Goal: Task Accomplishment & Management: Manage account settings

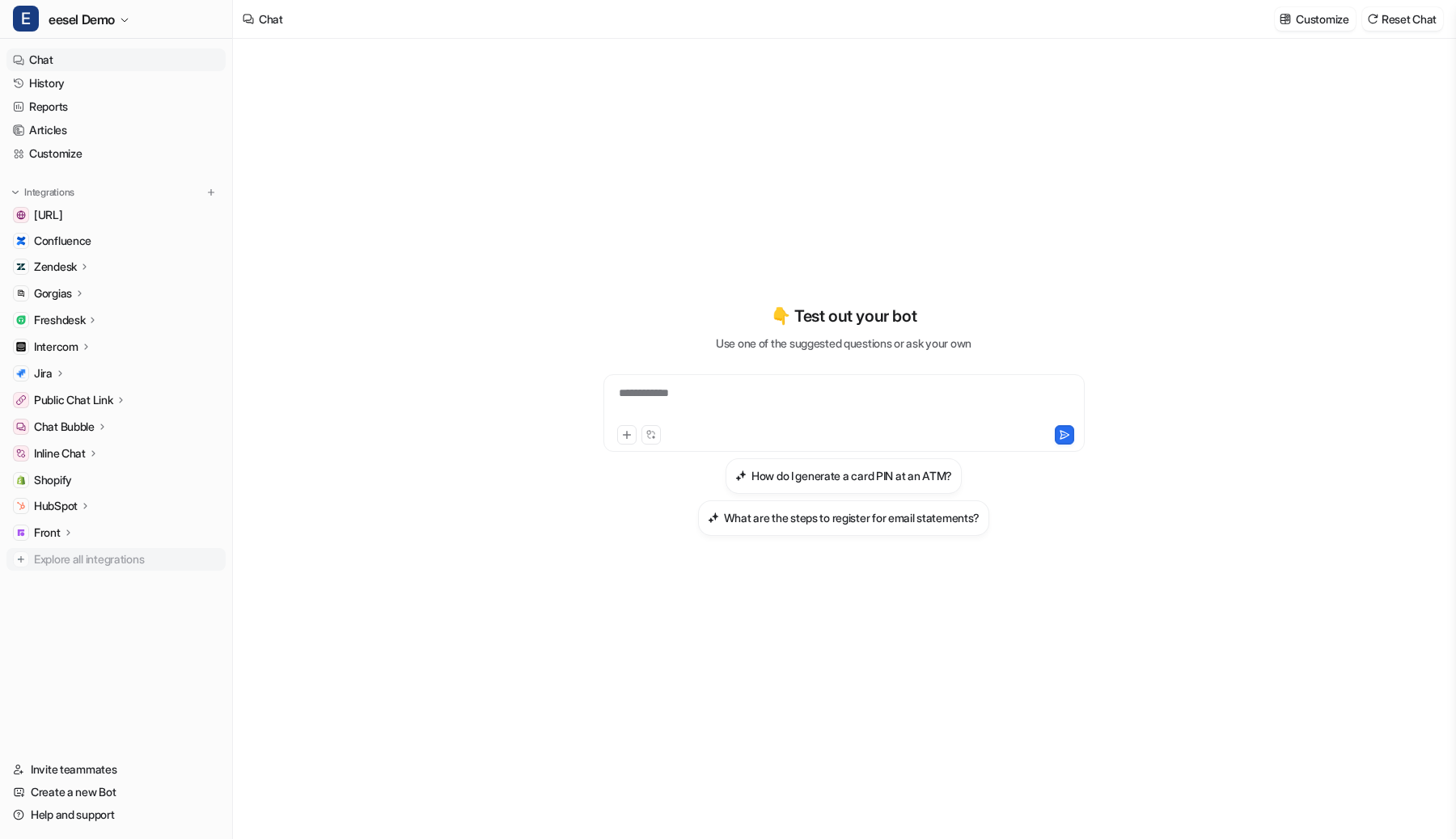
click at [53, 555] on span "Explore all integrations" at bounding box center [126, 559] width 185 height 26
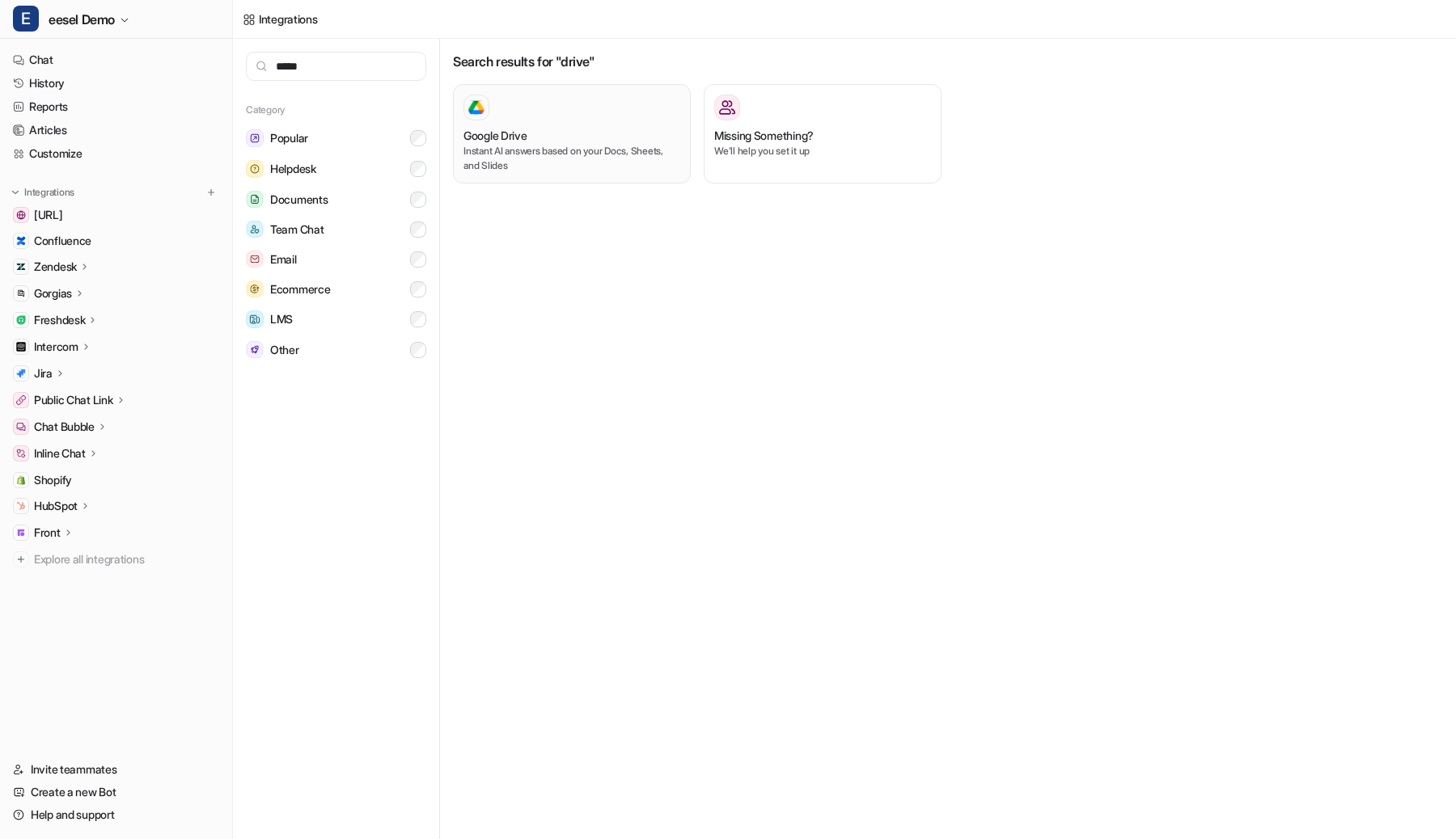
type input "*****"
click at [536, 122] on div "Google Drive Instant AI answers based on your Docs, Sheets, and Slides" at bounding box center [572, 133] width 217 height 79
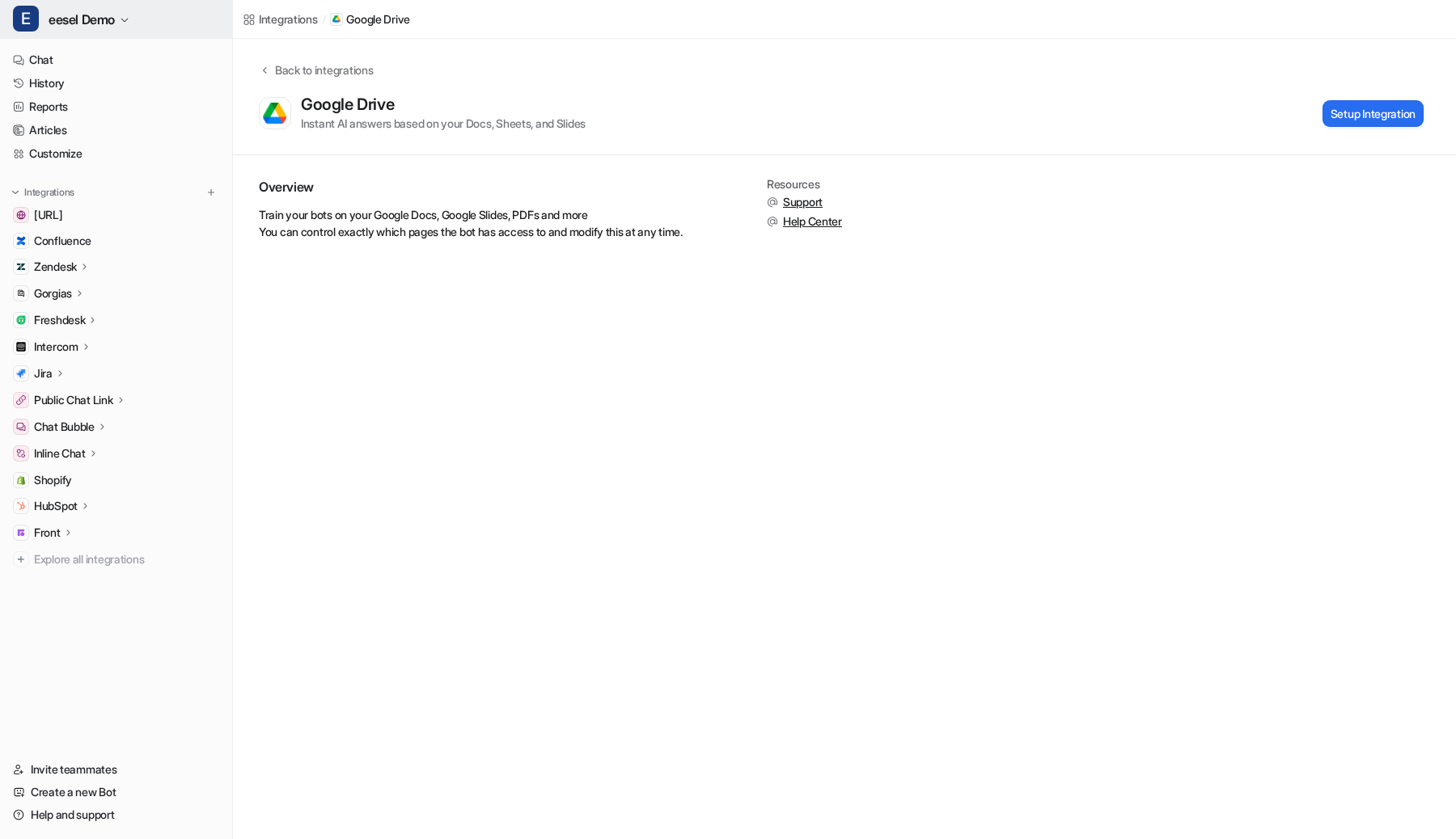
click at [53, 14] on span "eesel Demo" at bounding box center [82, 18] width 66 height 22
click at [53, 13] on span "eesel Demo" at bounding box center [82, 18] width 66 height 22
click at [1353, 110] on button "Setup Integration" at bounding box center [1373, 113] width 101 height 26
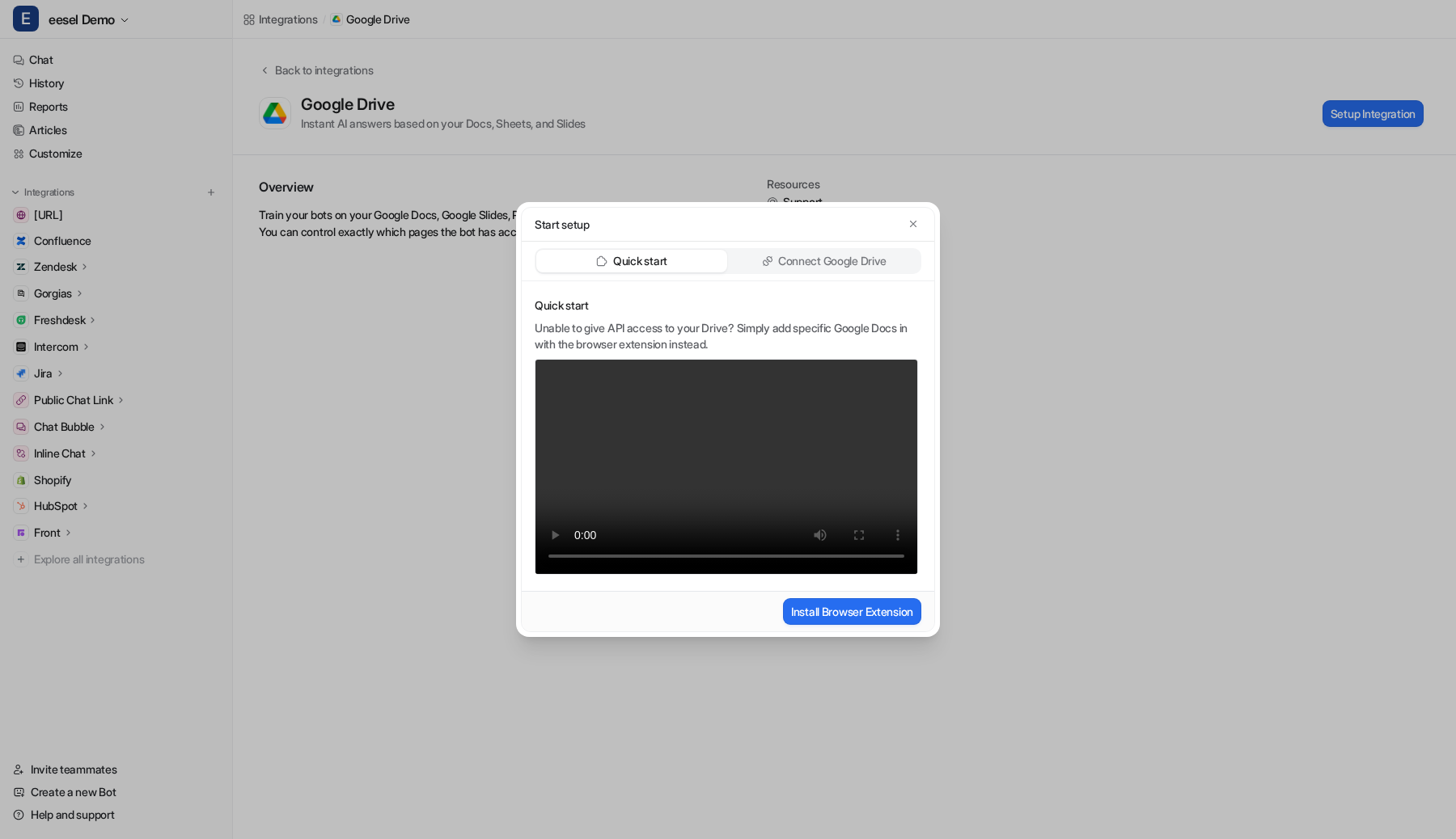
click at [809, 259] on p "Connect Google Drive" at bounding box center [832, 261] width 108 height 17
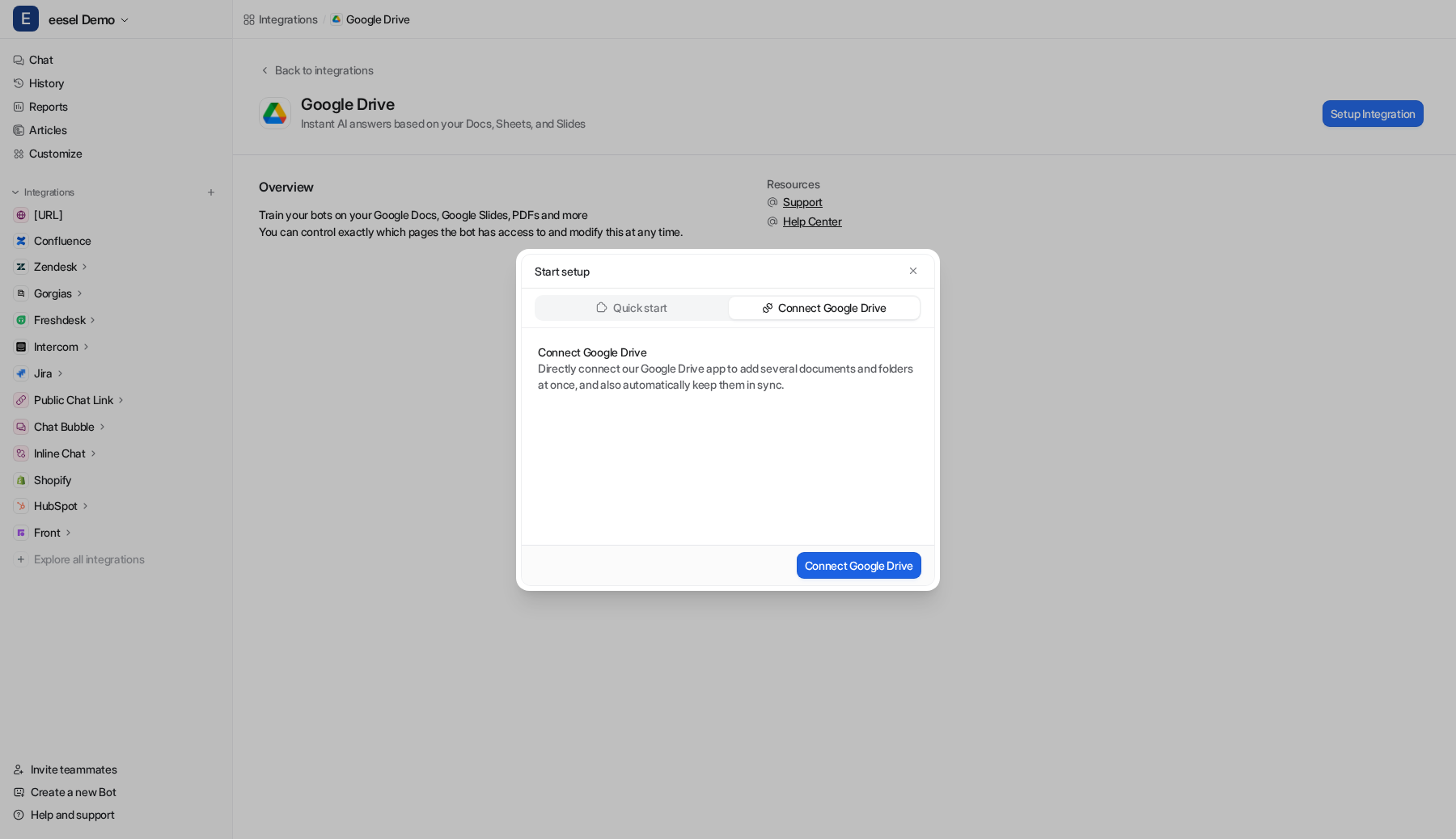
click at [834, 565] on button "Connect Google Drive" at bounding box center [859, 565] width 124 height 26
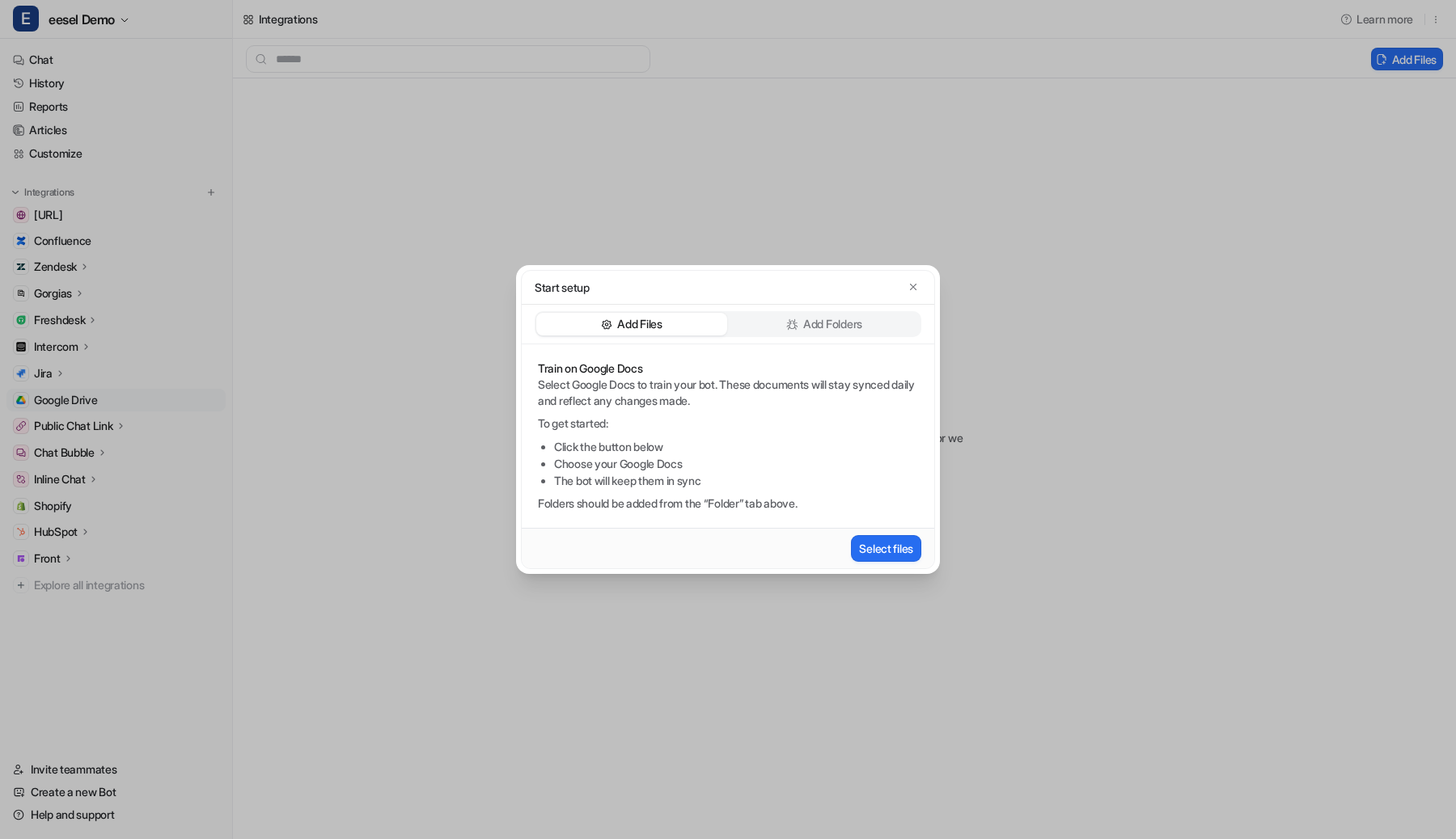
click at [816, 330] on p "Add Folders" at bounding box center [833, 324] width 59 height 17
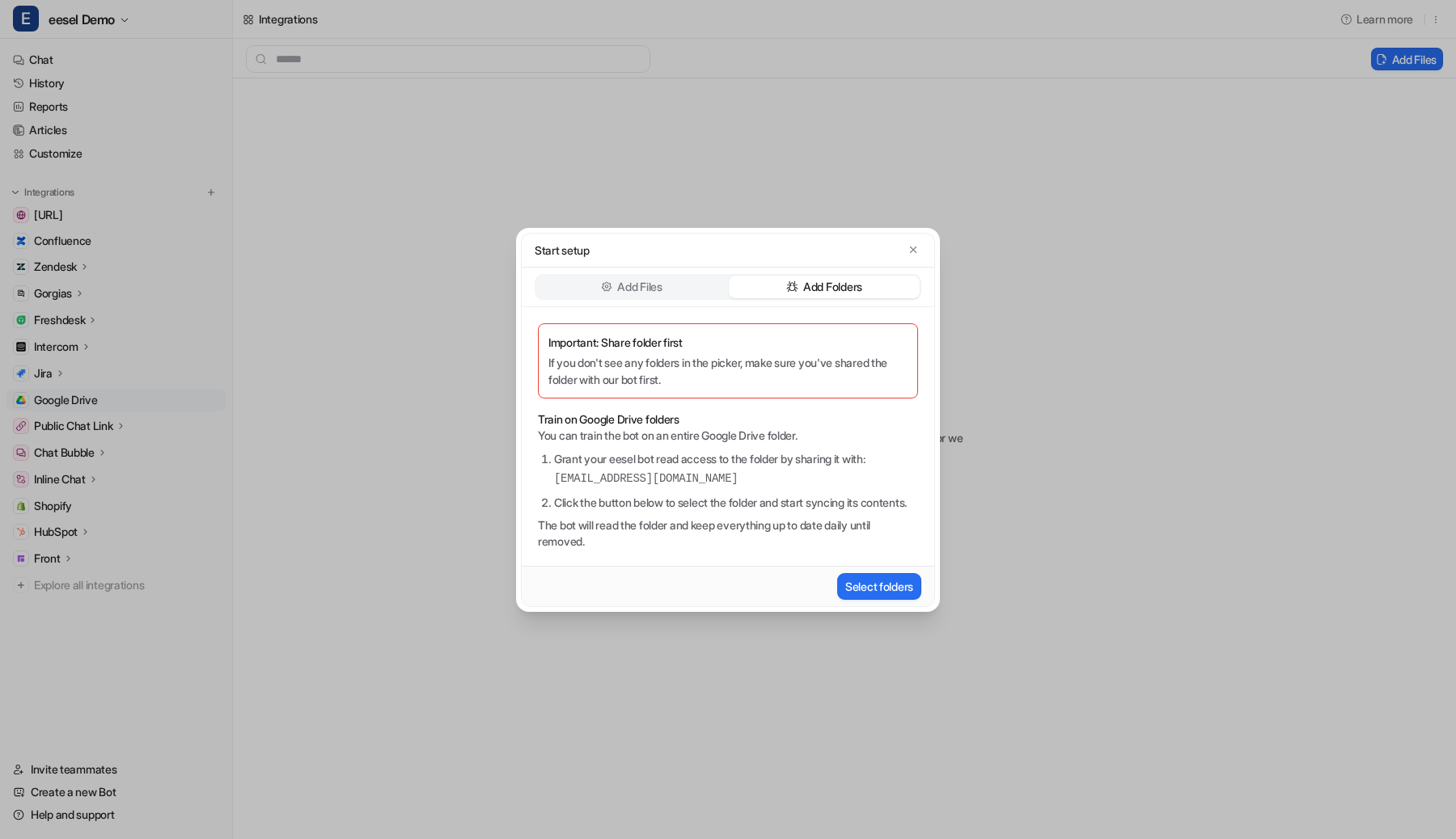
click at [685, 279] on div "Add Files" at bounding box center [631, 287] width 191 height 22
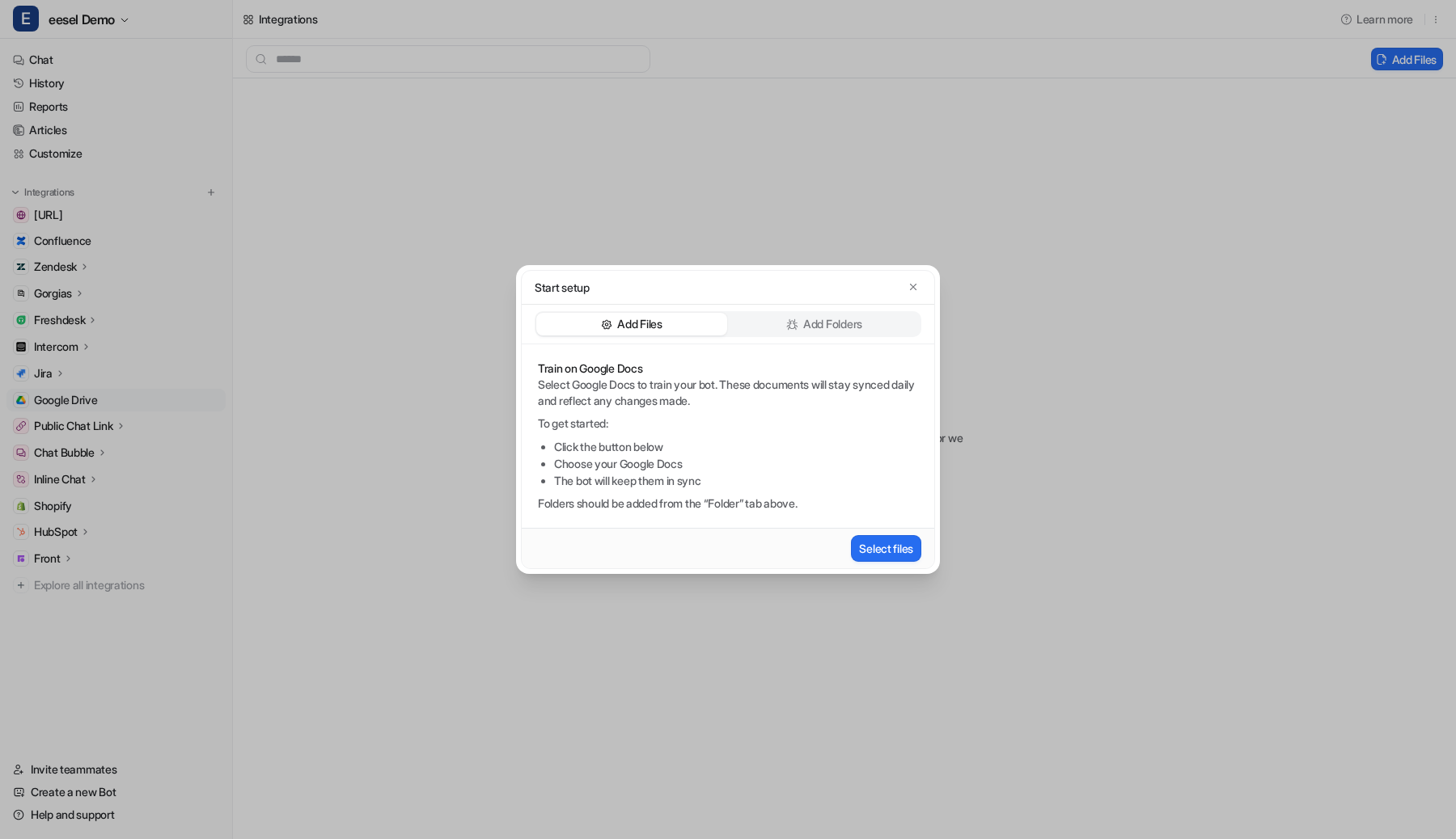
click at [821, 318] on p "Add Folders" at bounding box center [833, 324] width 59 height 17
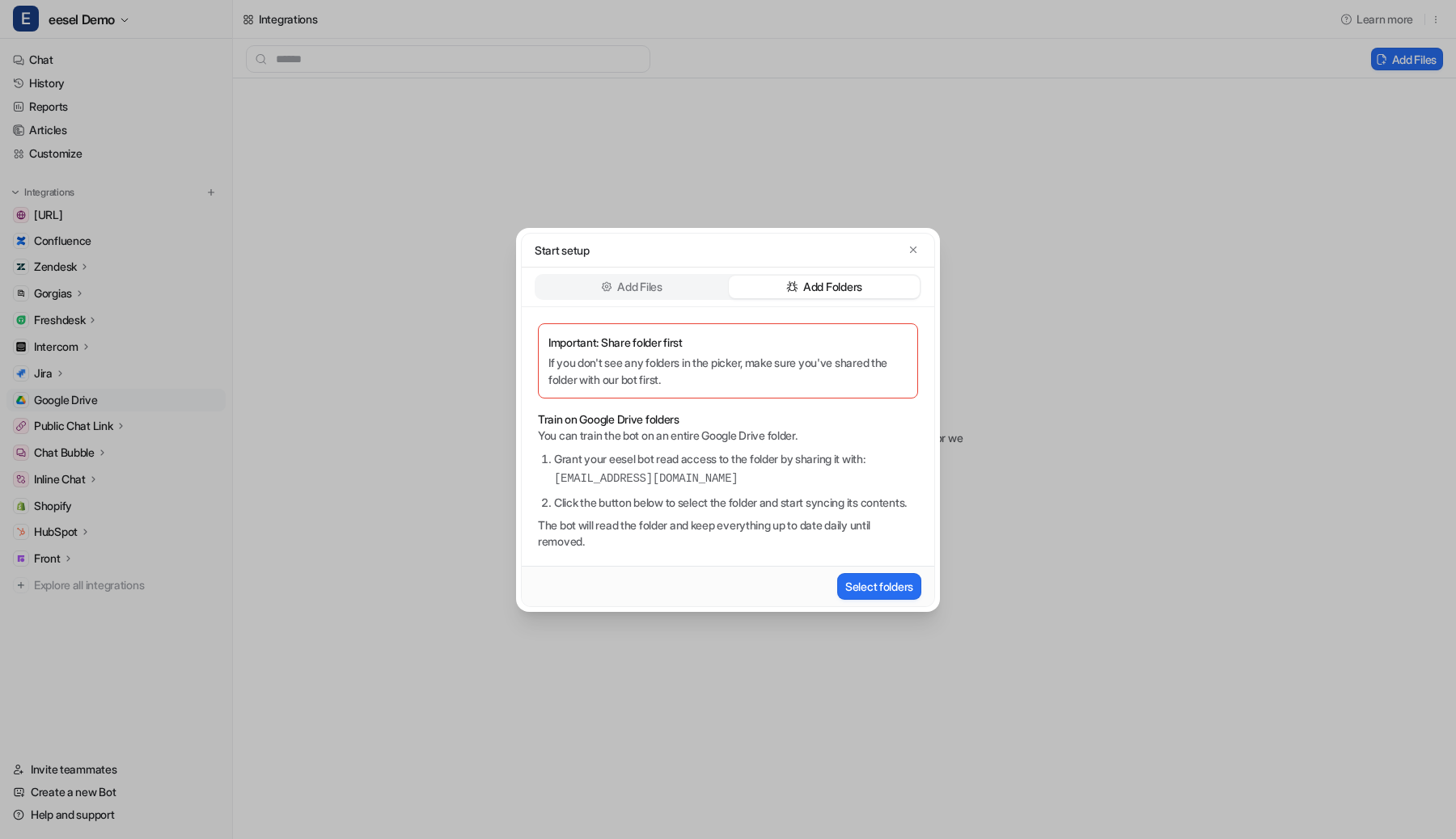
click at [692, 281] on div "Add Files" at bounding box center [631, 287] width 191 height 22
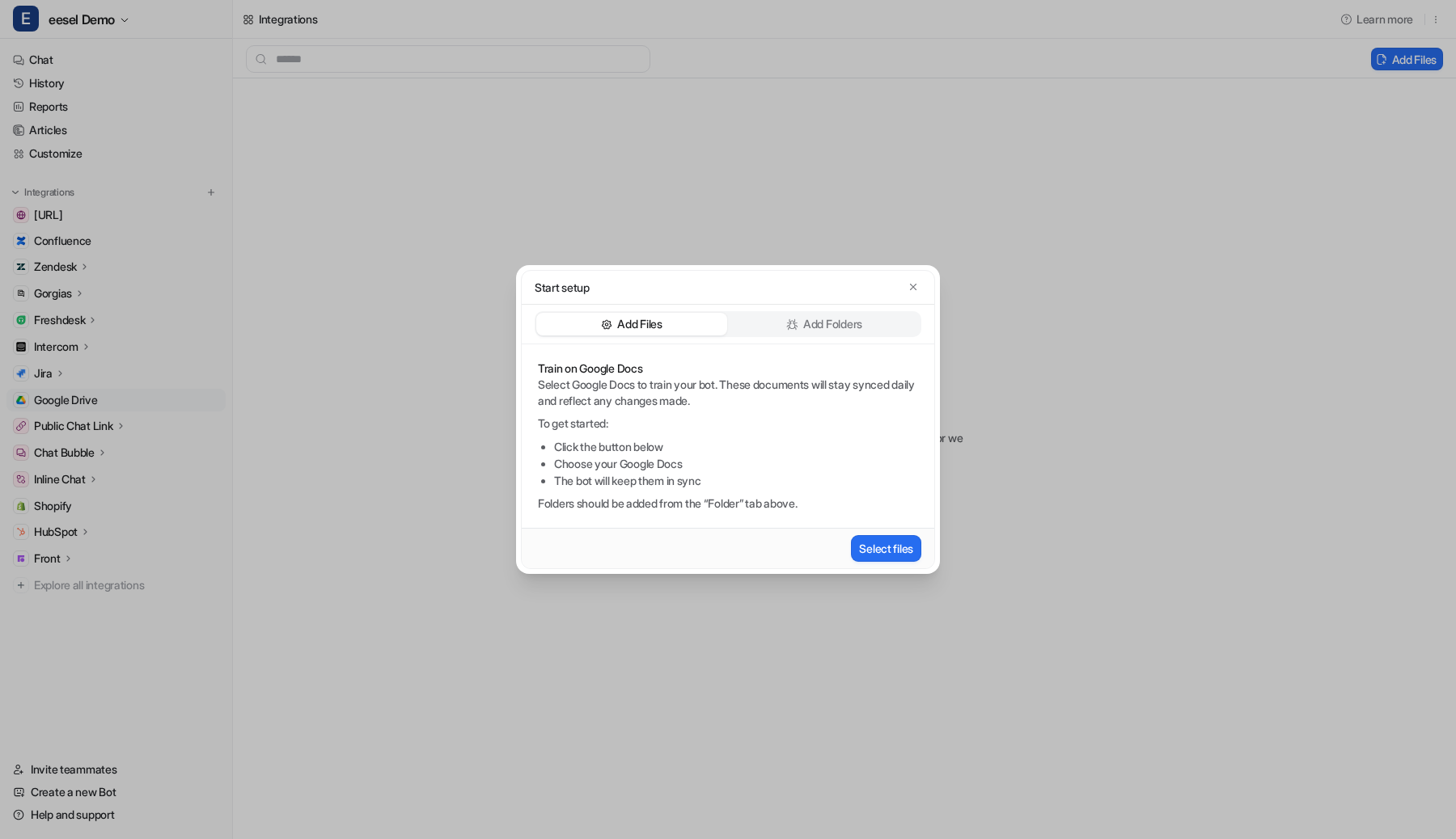
click at [781, 329] on div "Add Folders" at bounding box center [824, 324] width 191 height 22
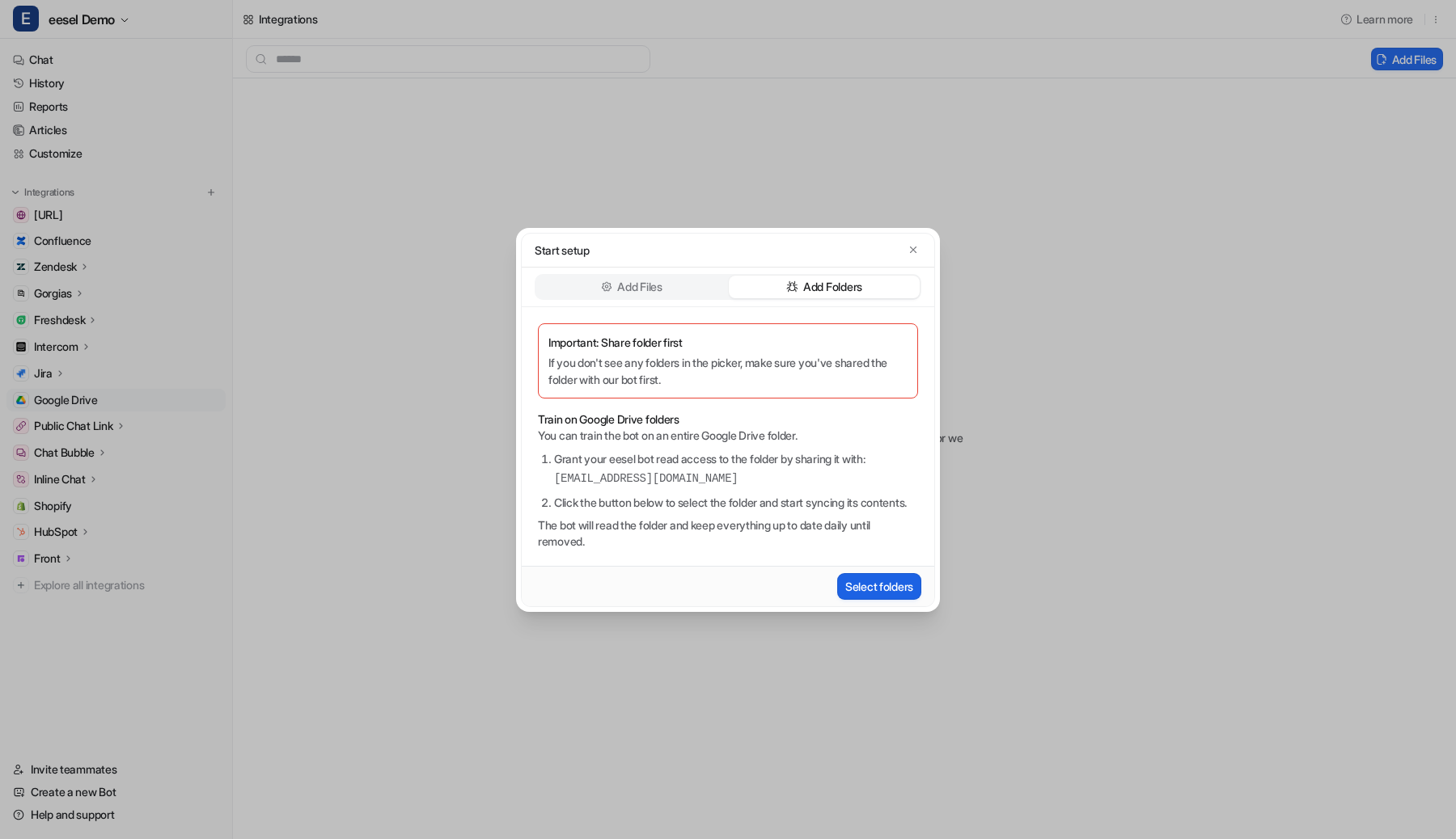
click at [864, 588] on button "Select folders" at bounding box center [879, 586] width 84 height 26
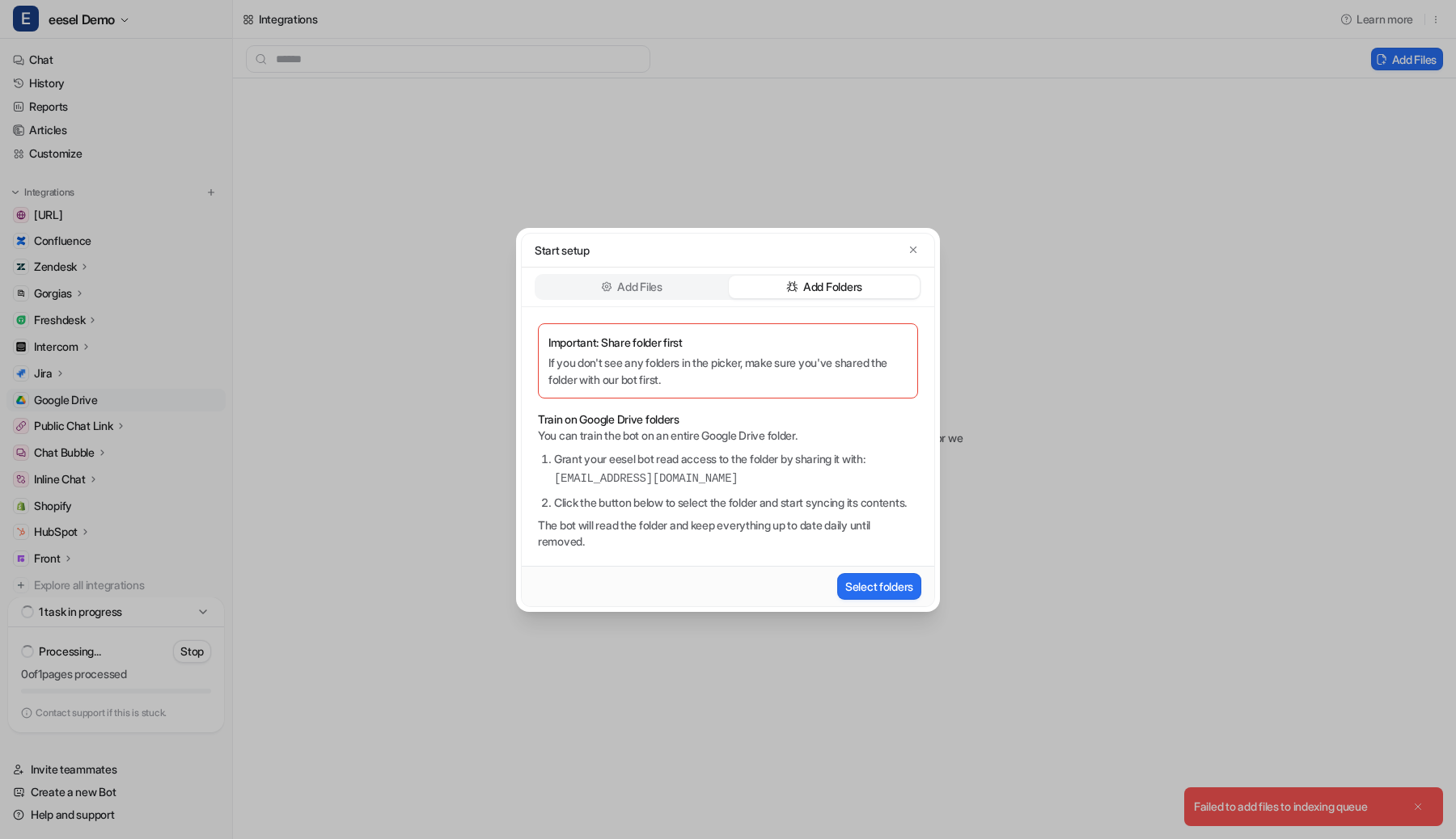
click at [648, 279] on p "Add Files" at bounding box center [640, 287] width 45 height 17
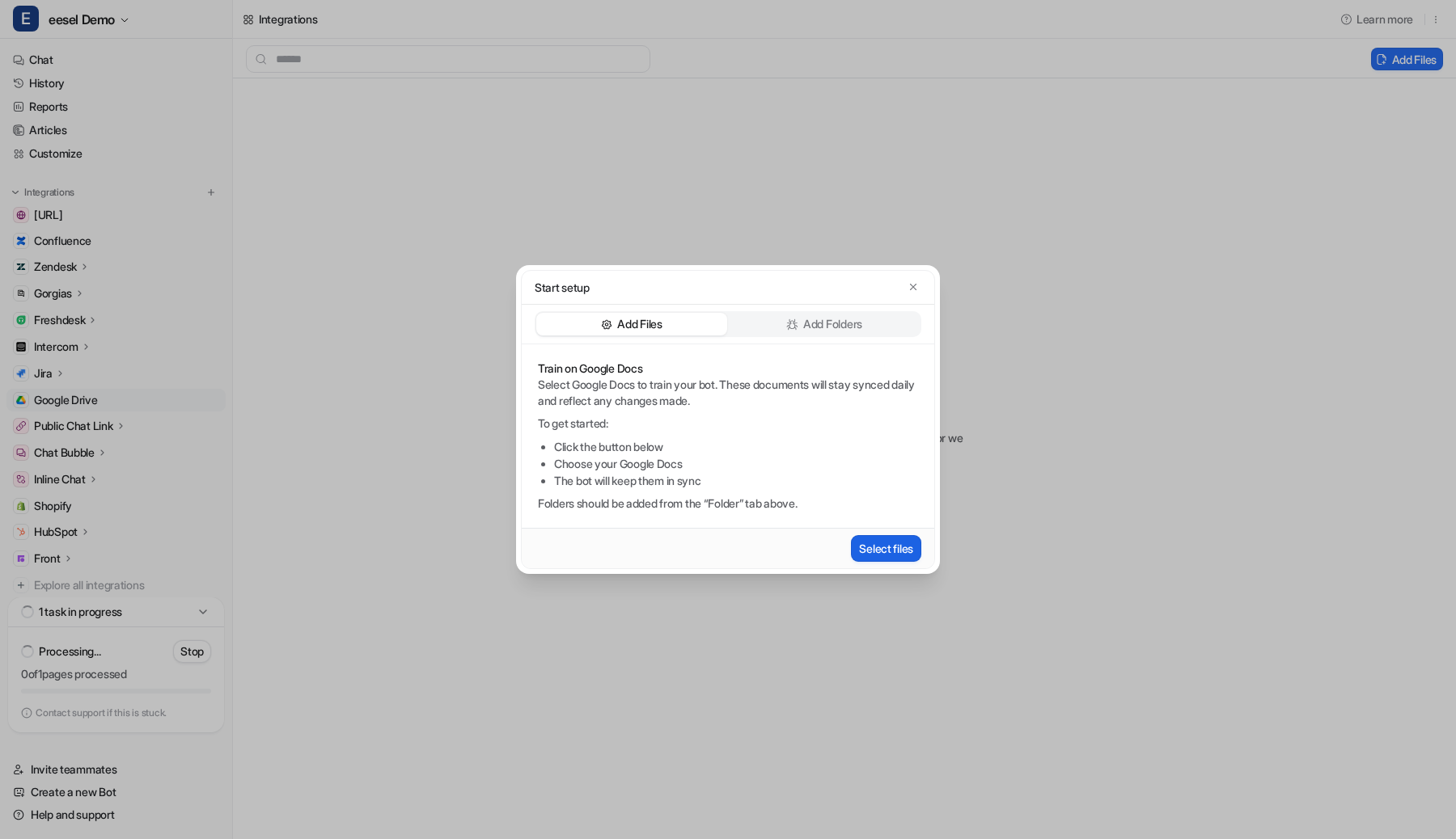
click at [882, 546] on button "Select files" at bounding box center [886, 548] width 70 height 26
click at [833, 330] on p "Add Folders" at bounding box center [833, 324] width 59 height 17
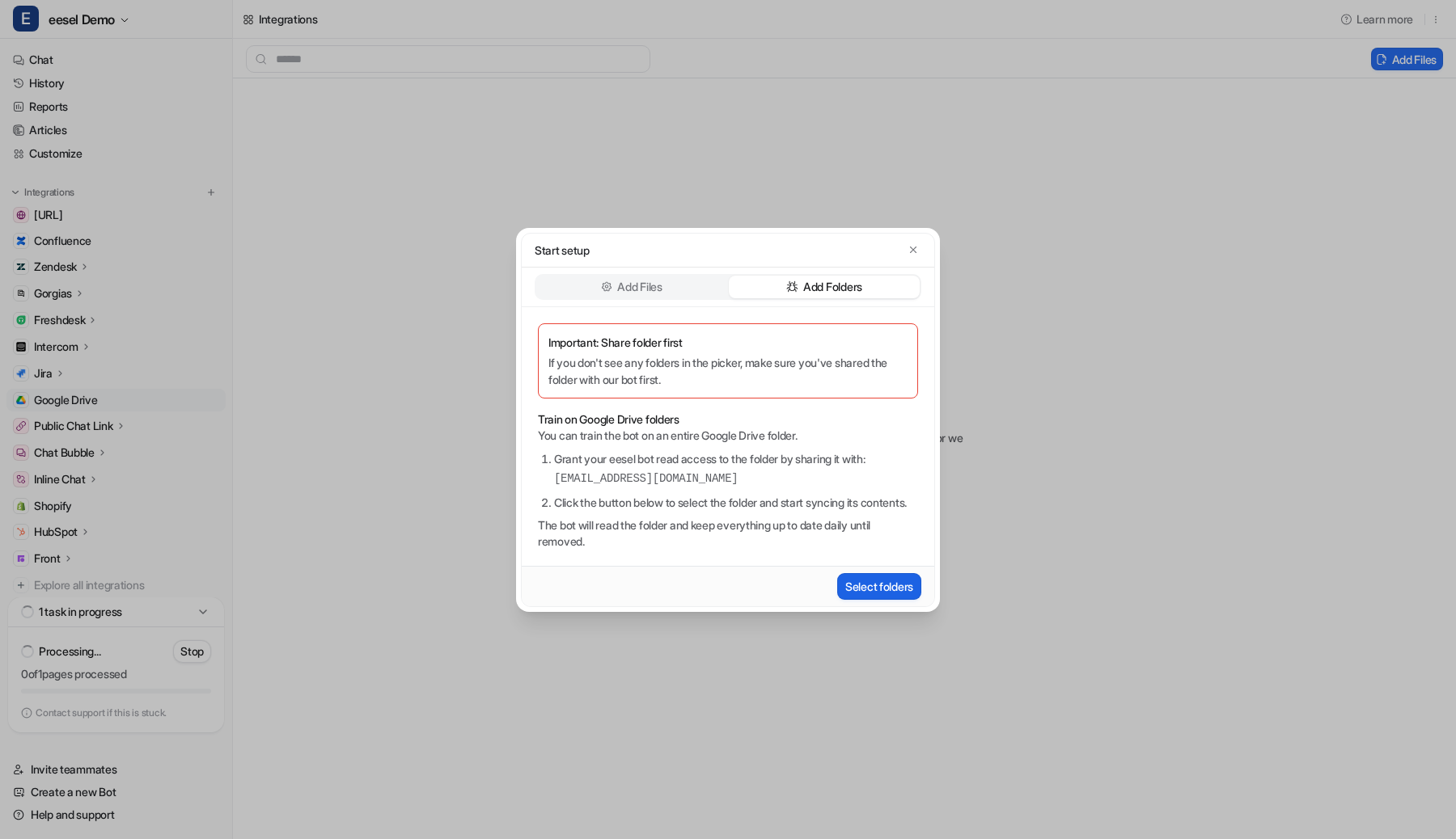
click at [895, 593] on button "Select folders" at bounding box center [879, 586] width 84 height 26
click at [917, 242] on button "button" at bounding box center [913, 250] width 17 height 17
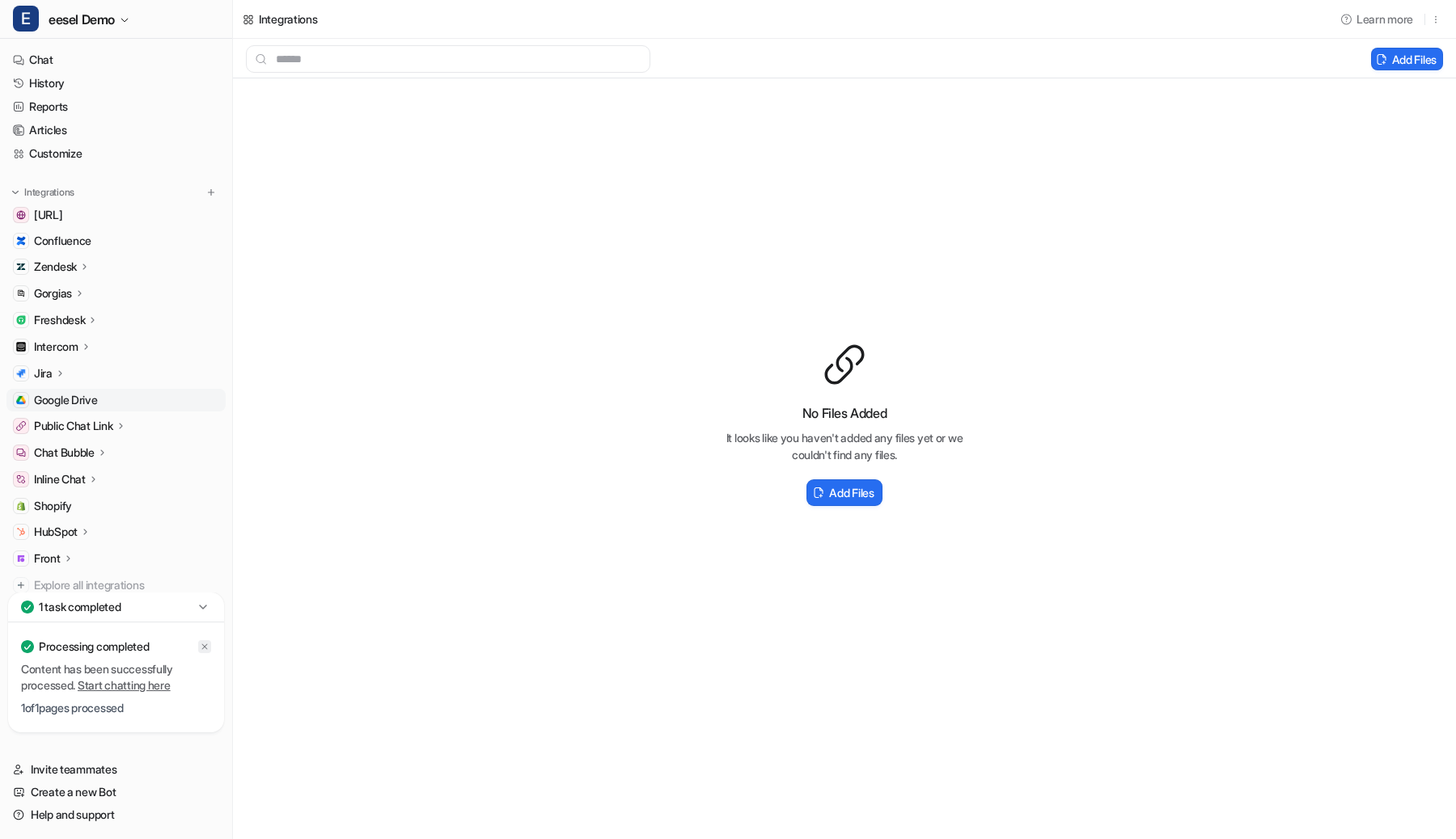
click at [202, 642] on icon at bounding box center [204, 647] width 10 height 10
click at [806, 486] on button "Add Files" at bounding box center [843, 492] width 75 height 26
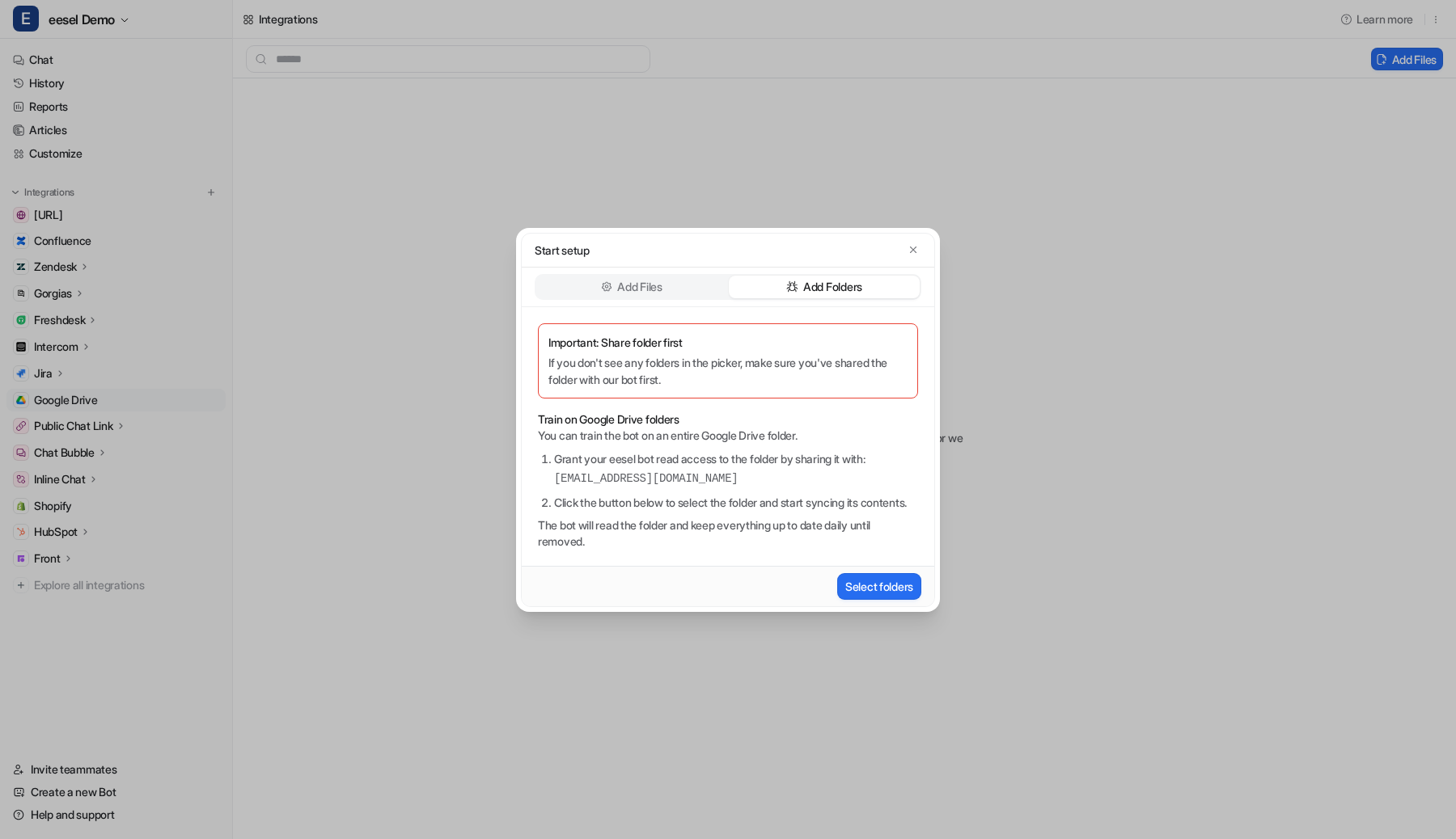
click at [675, 280] on div "Add Files" at bounding box center [631, 287] width 191 height 22
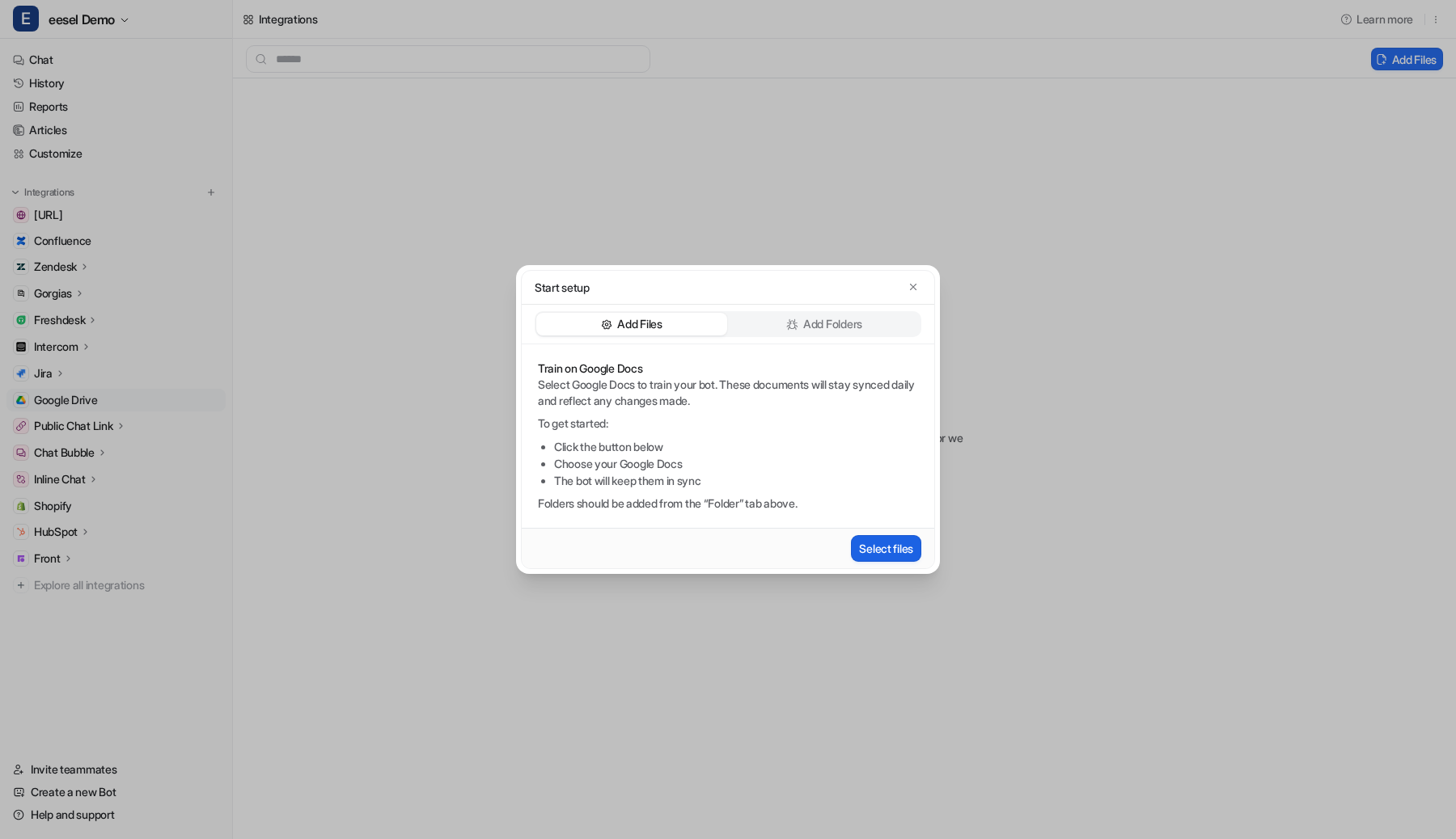
click at [888, 545] on button "Select files" at bounding box center [886, 548] width 70 height 26
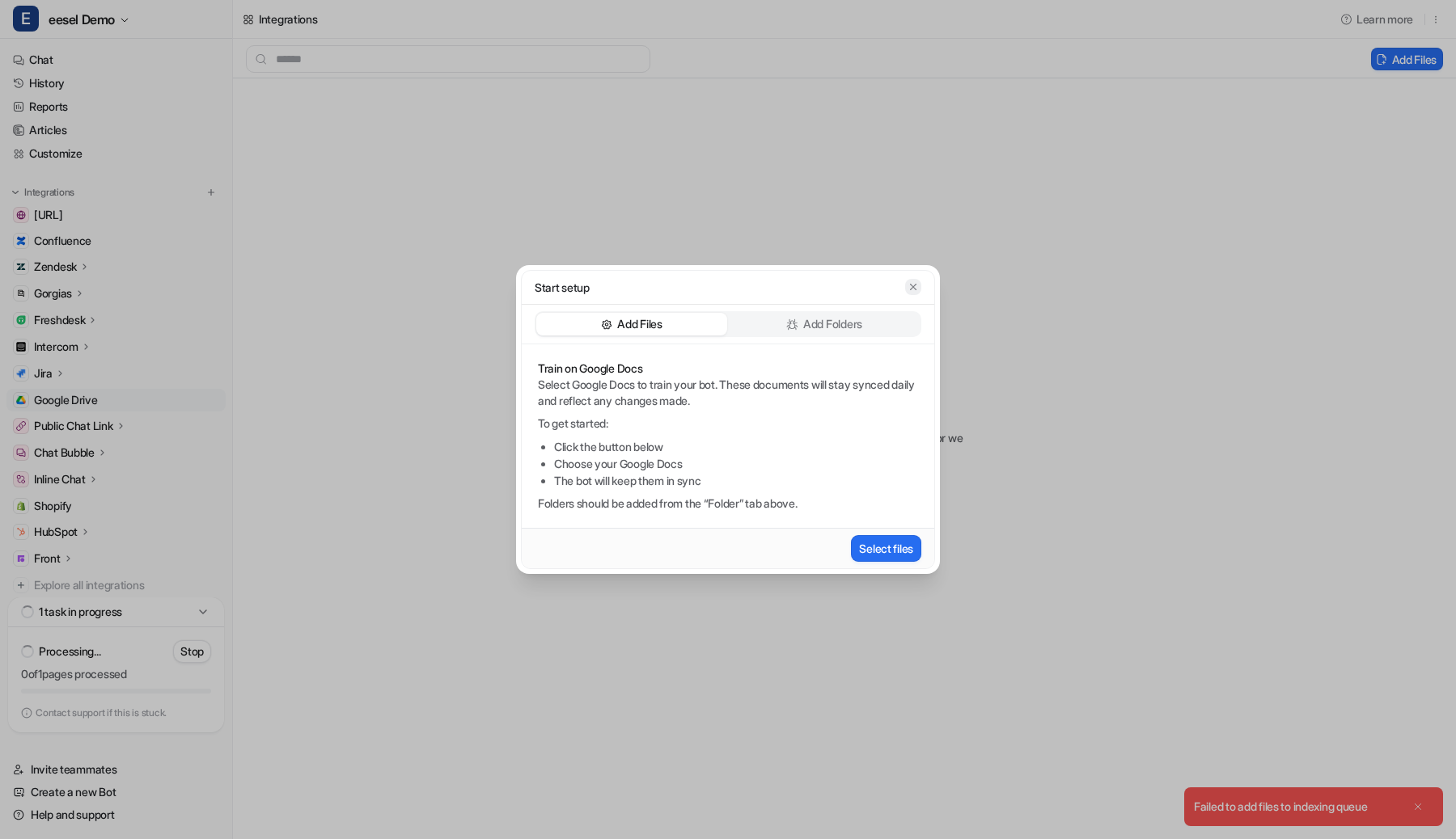
click at [914, 282] on icon "button" at bounding box center [913, 287] width 12 height 12
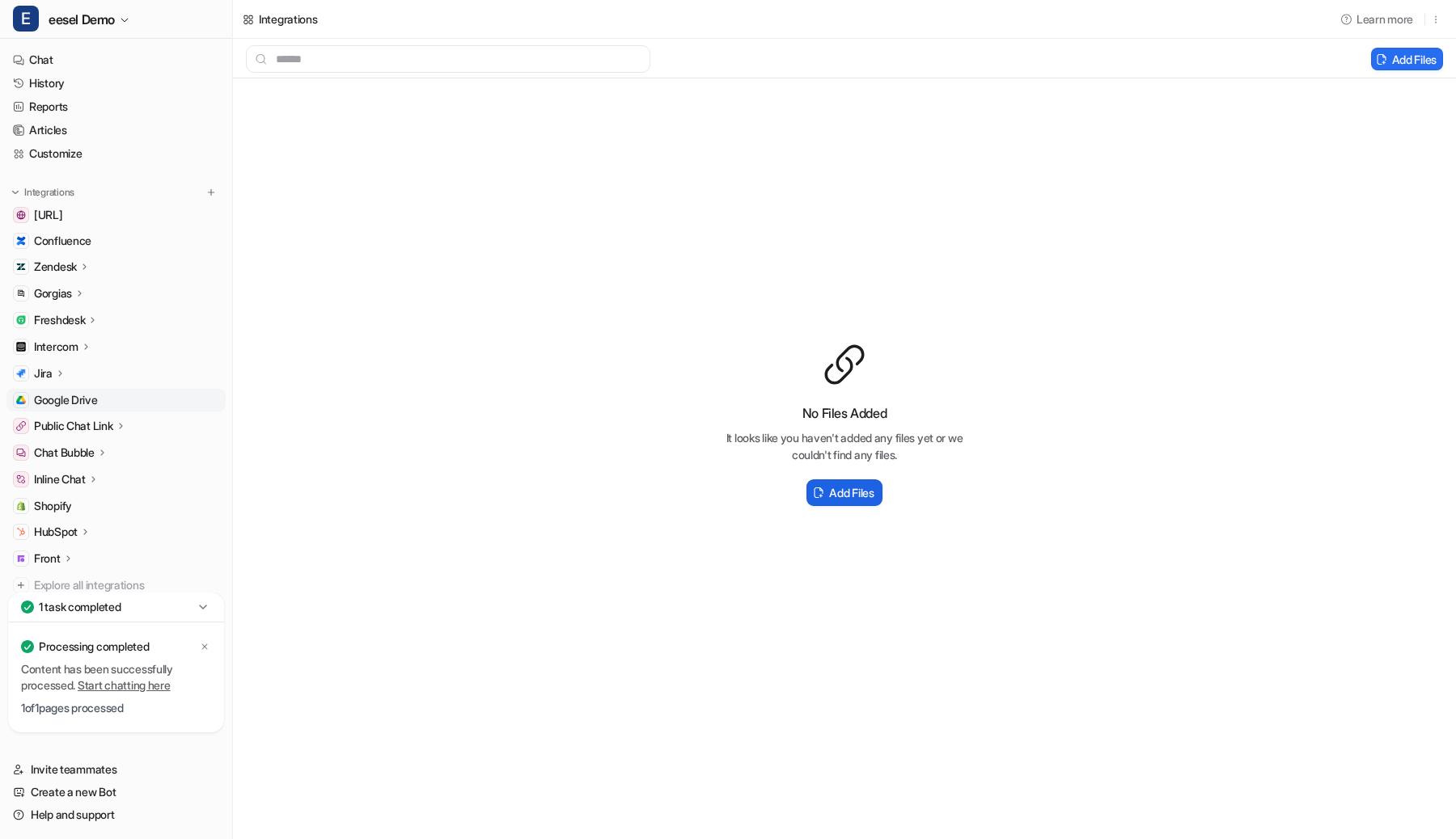
click at [859, 488] on h2 "Add Files" at bounding box center [852, 492] width 45 height 17
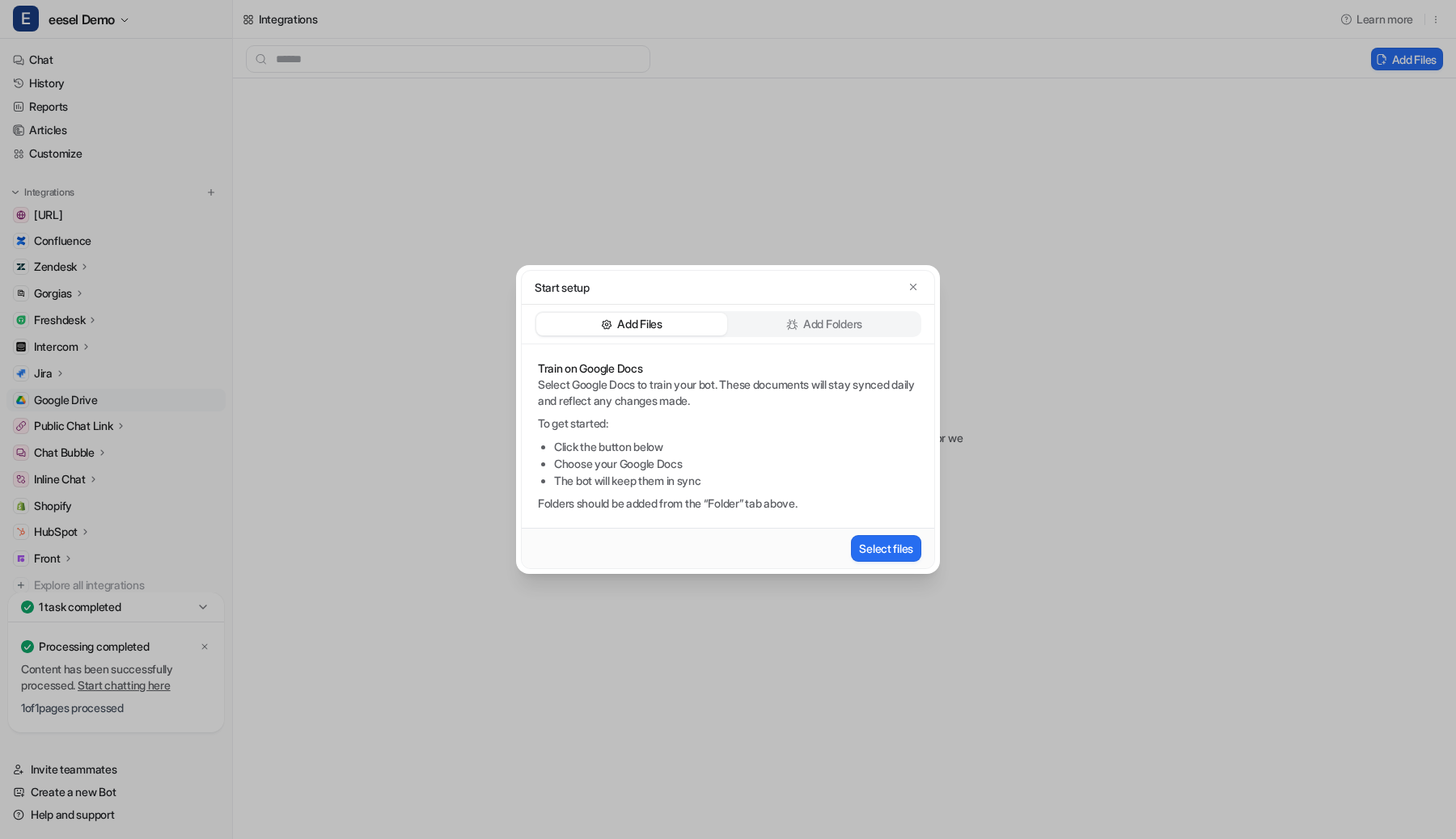
click at [815, 323] on p "Add Folders" at bounding box center [833, 324] width 59 height 17
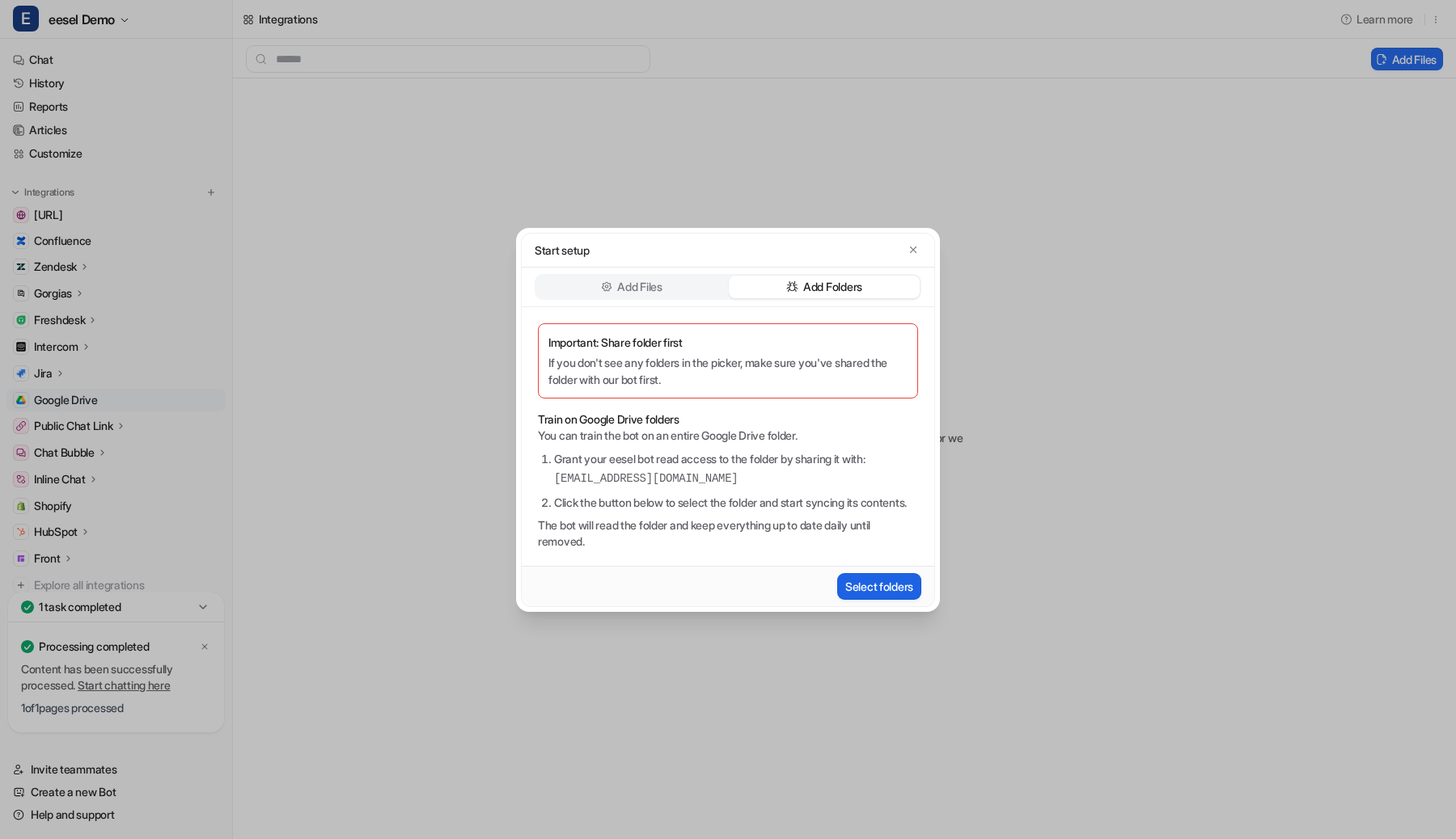
click at [849, 584] on button "Select folders" at bounding box center [879, 586] width 84 height 26
click at [733, 250] on div "Start setup" at bounding box center [728, 250] width 412 height 34
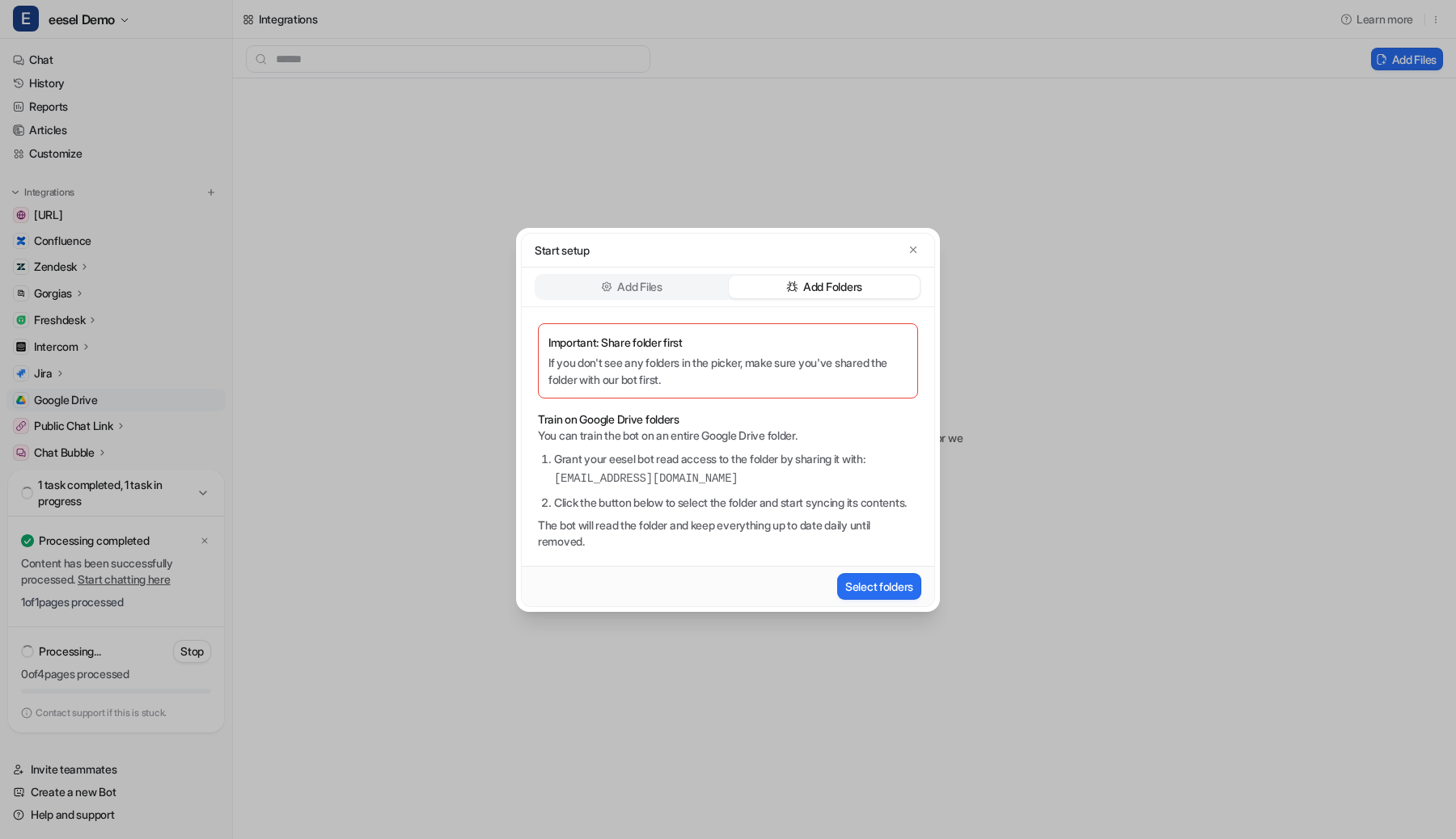
click at [981, 586] on div "Start setup Add Files Add Folders Important: Share folder first If you don't se…" at bounding box center [728, 419] width 1456 height 839
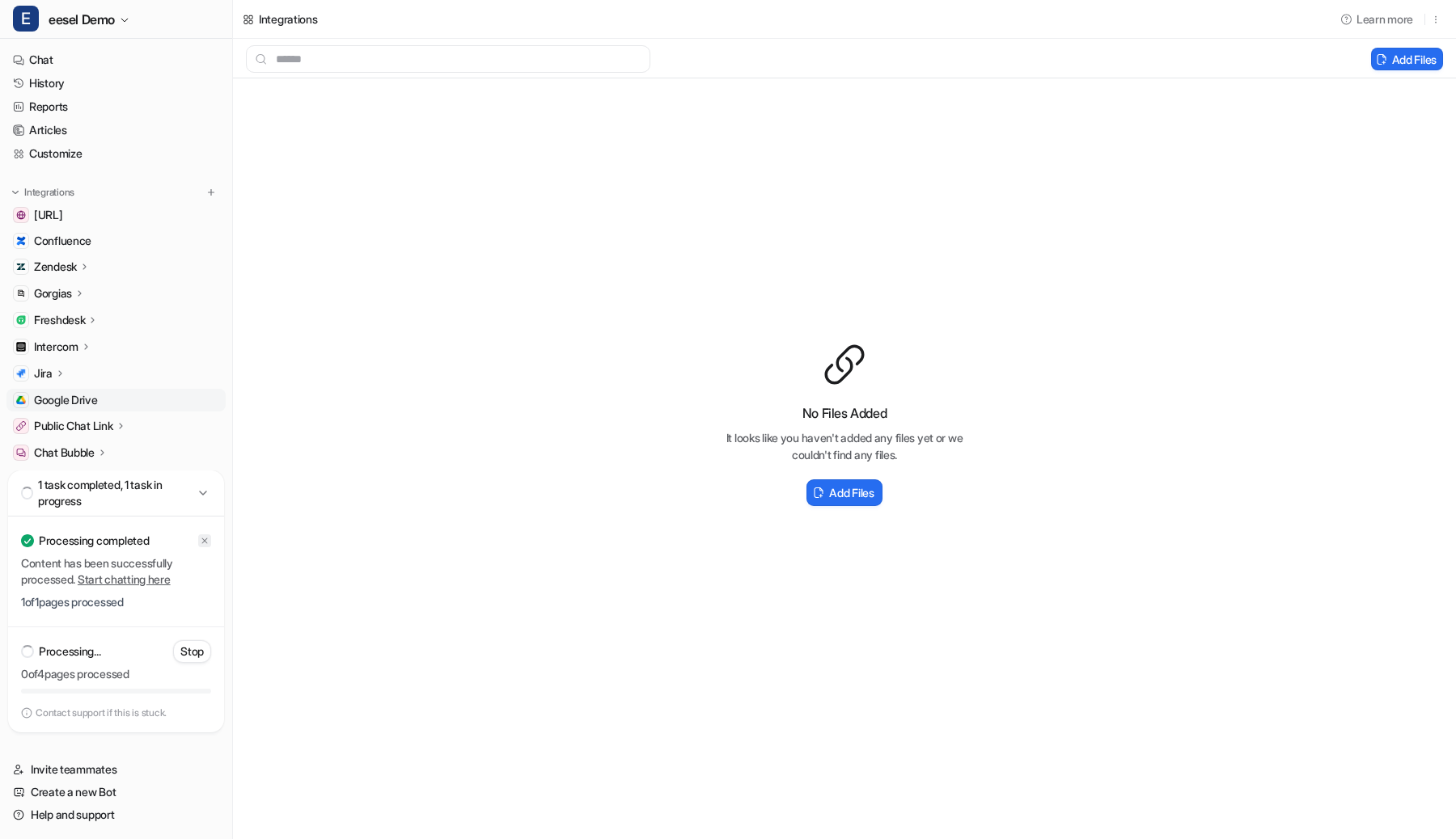
click at [203, 541] on icon at bounding box center [204, 541] width 10 height 10
click at [98, 373] on div "Jira" at bounding box center [116, 373] width 219 height 22
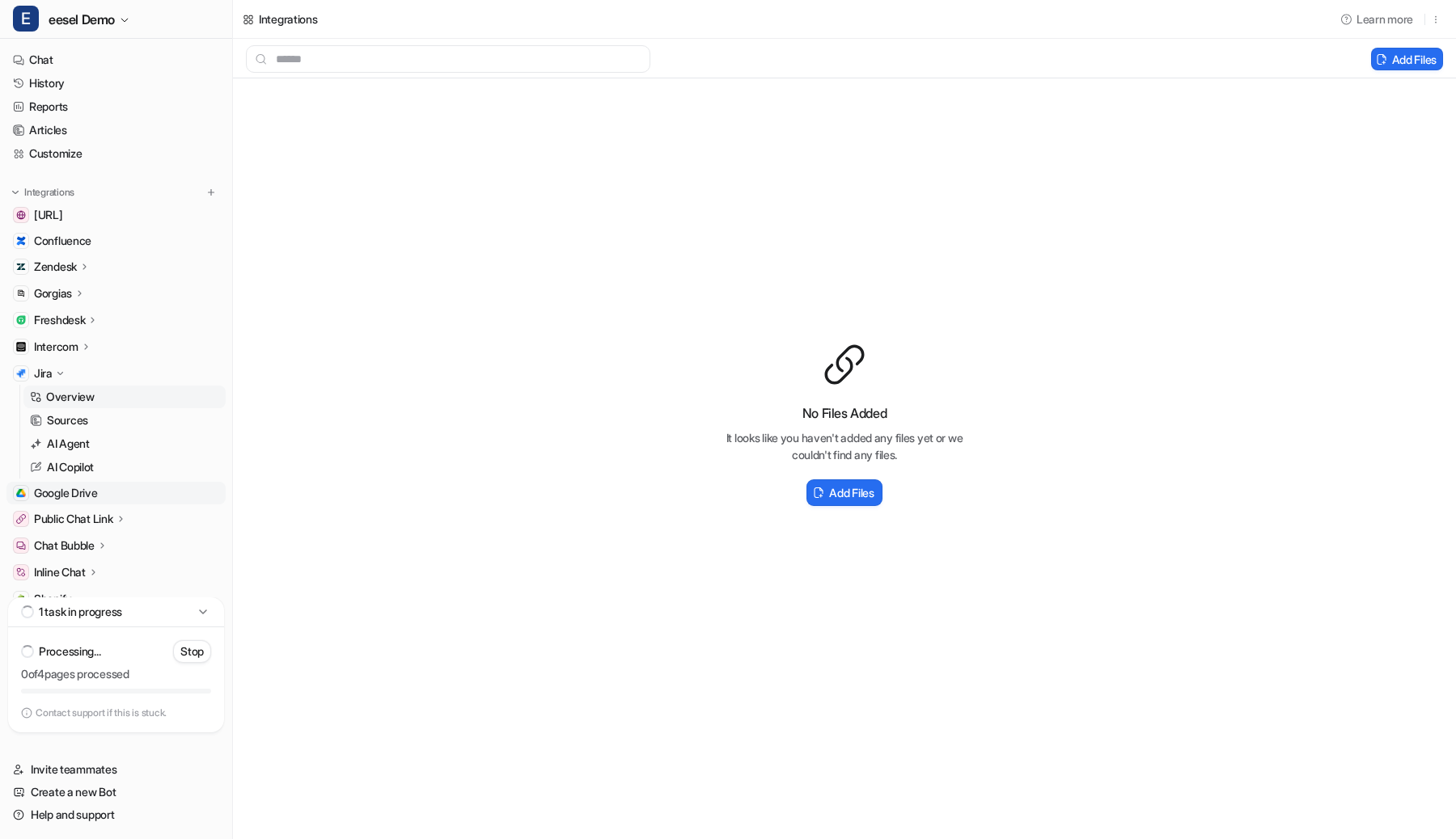
click at [94, 392] on p "Overview" at bounding box center [70, 397] width 49 height 17
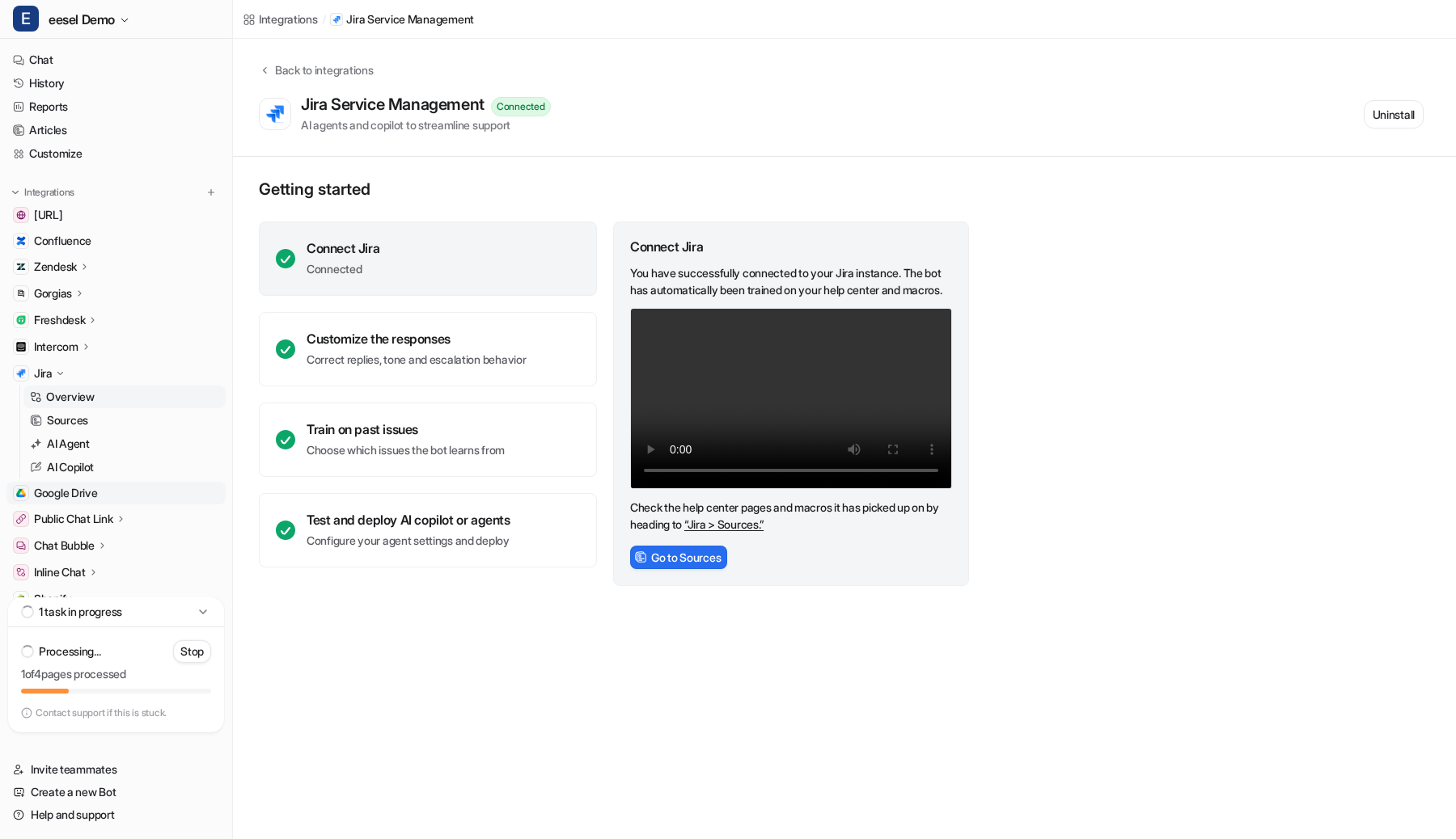
click at [84, 500] on span "Google Drive" at bounding box center [66, 493] width 64 height 17
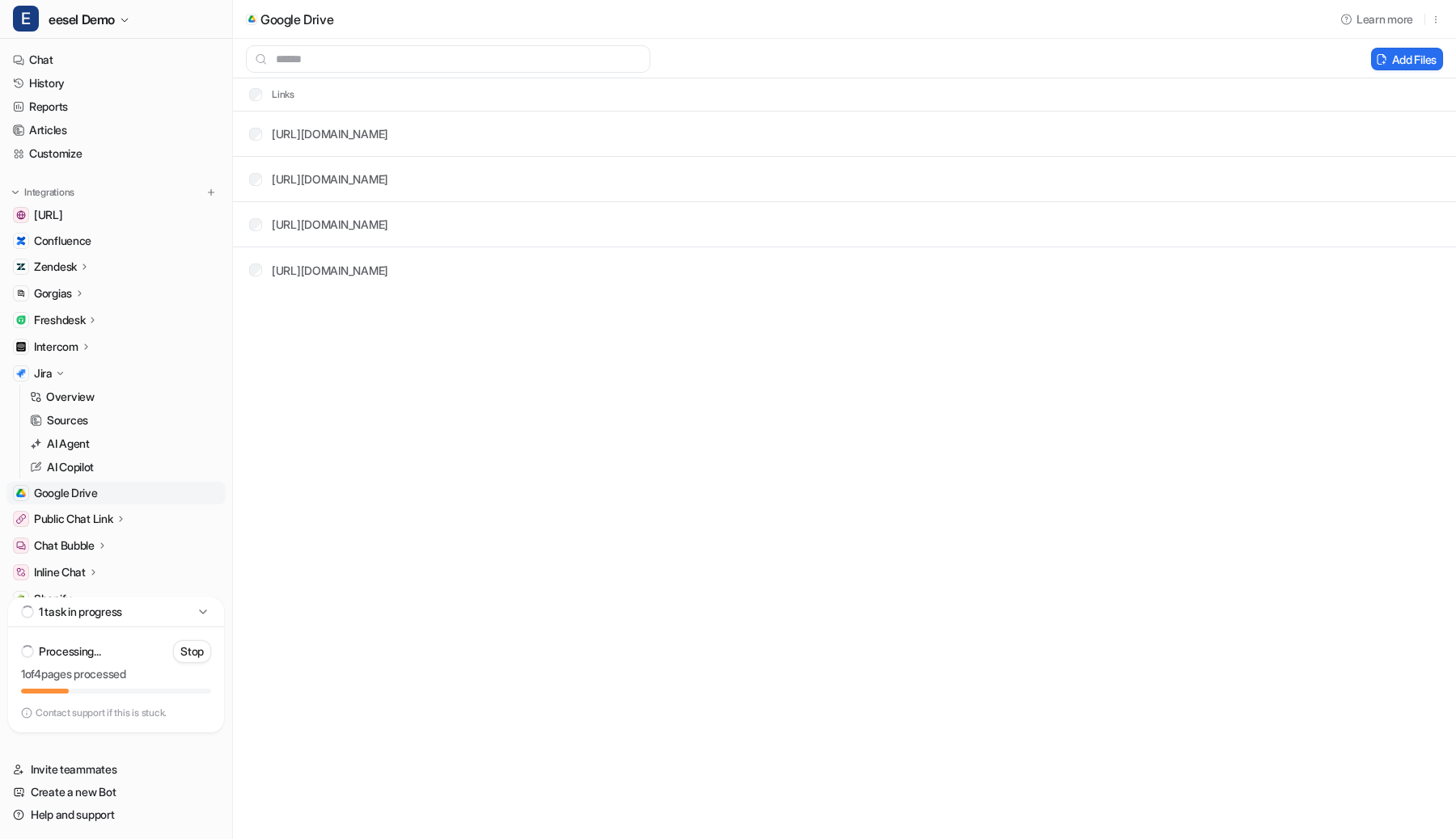
click at [66, 369] on div "Jira" at bounding box center [116, 373] width 219 height 22
click at [82, 234] on span "Confluence" at bounding box center [62, 241] width 57 height 17
click at [101, 208] on link "Confluence" at bounding box center [116, 215] width 219 height 22
click at [63, 245] on span "[URL]" at bounding box center [49, 241] width 29 height 17
click at [61, 370] on icon at bounding box center [60, 373] width 12 height 12
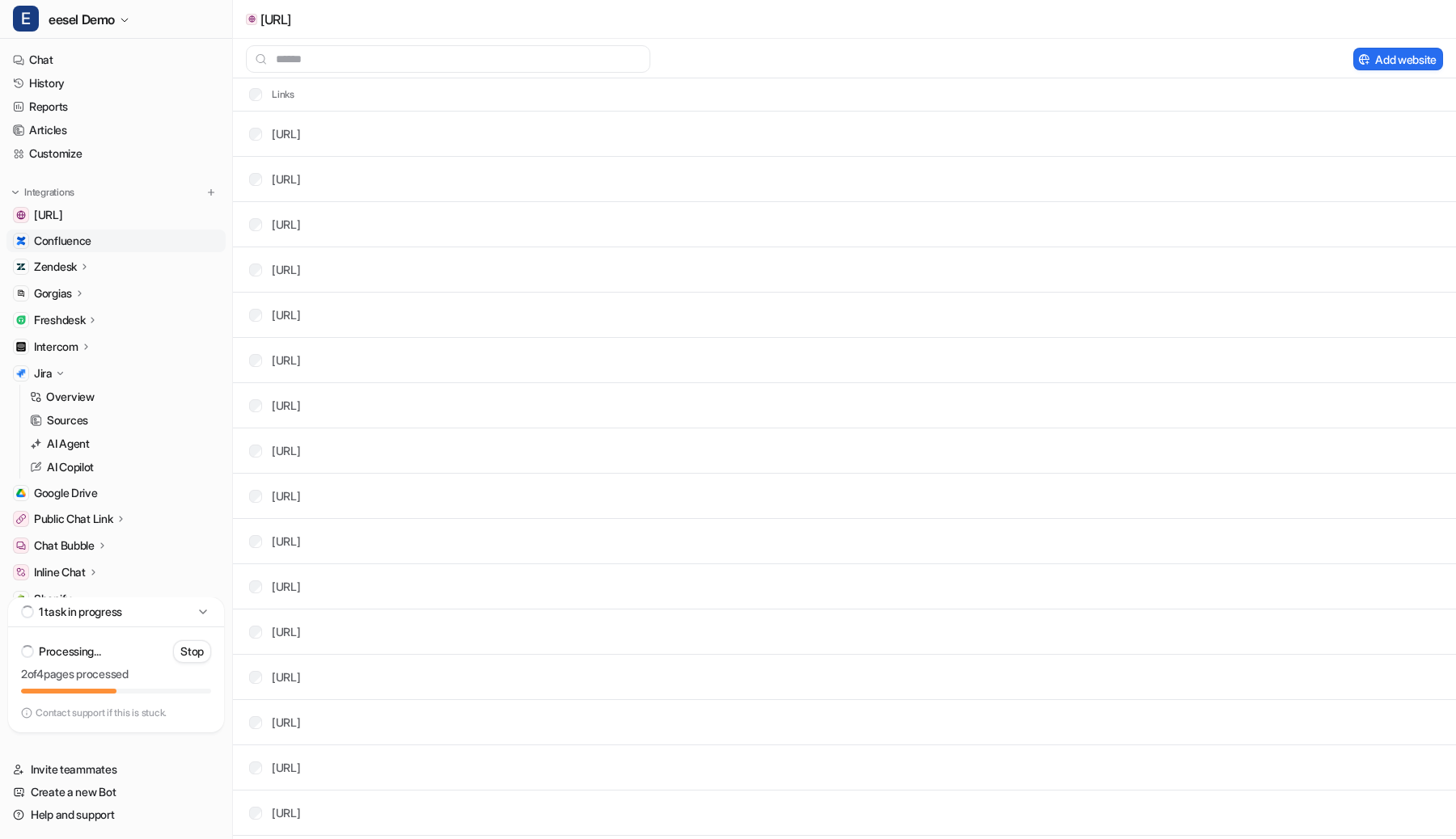
click at [71, 239] on span "Confluence" at bounding box center [62, 241] width 57 height 17
click at [60, 397] on p "Overview" at bounding box center [70, 397] width 49 height 17
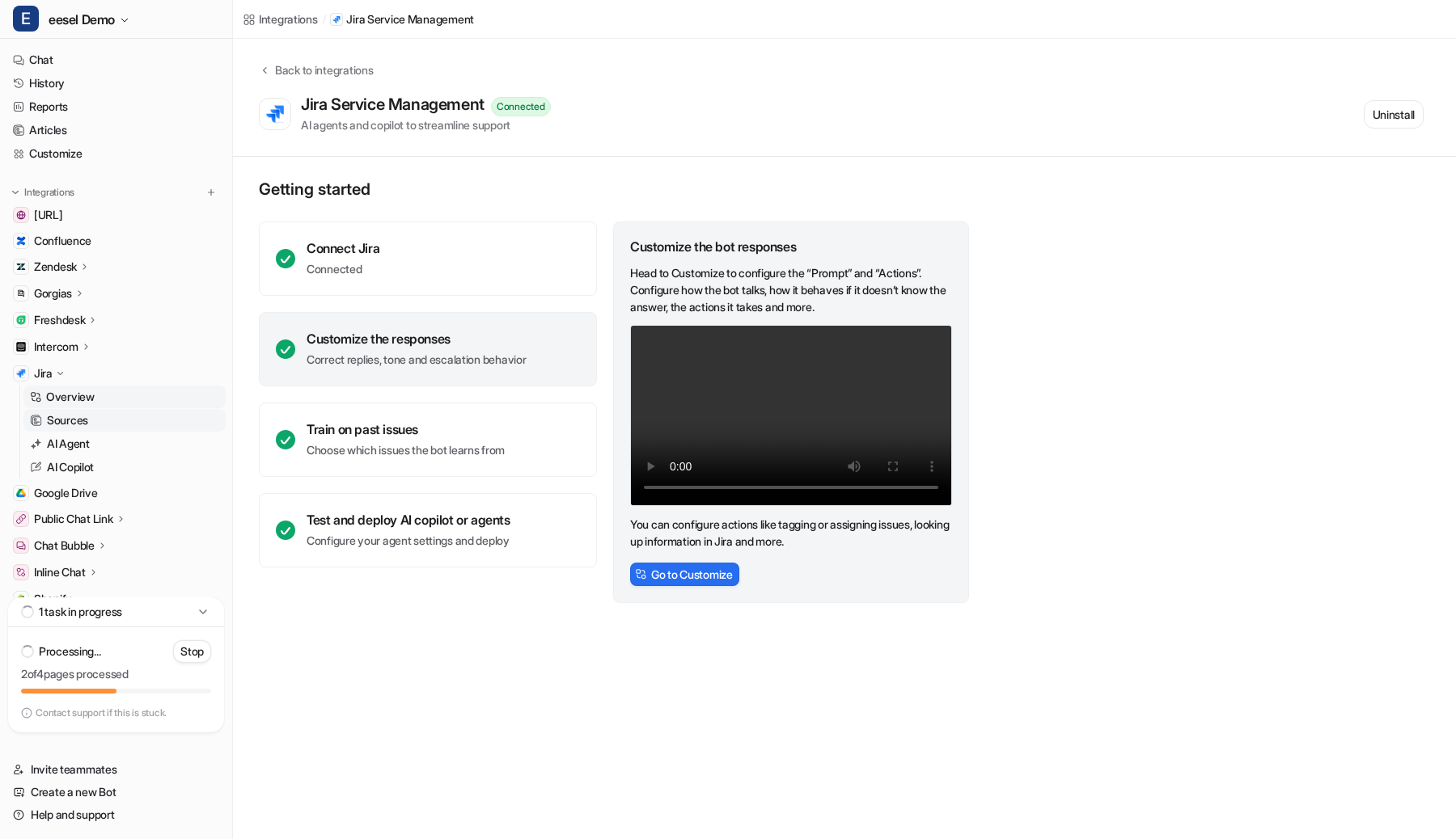
click at [83, 420] on p "Sources" at bounding box center [67, 420] width 41 height 17
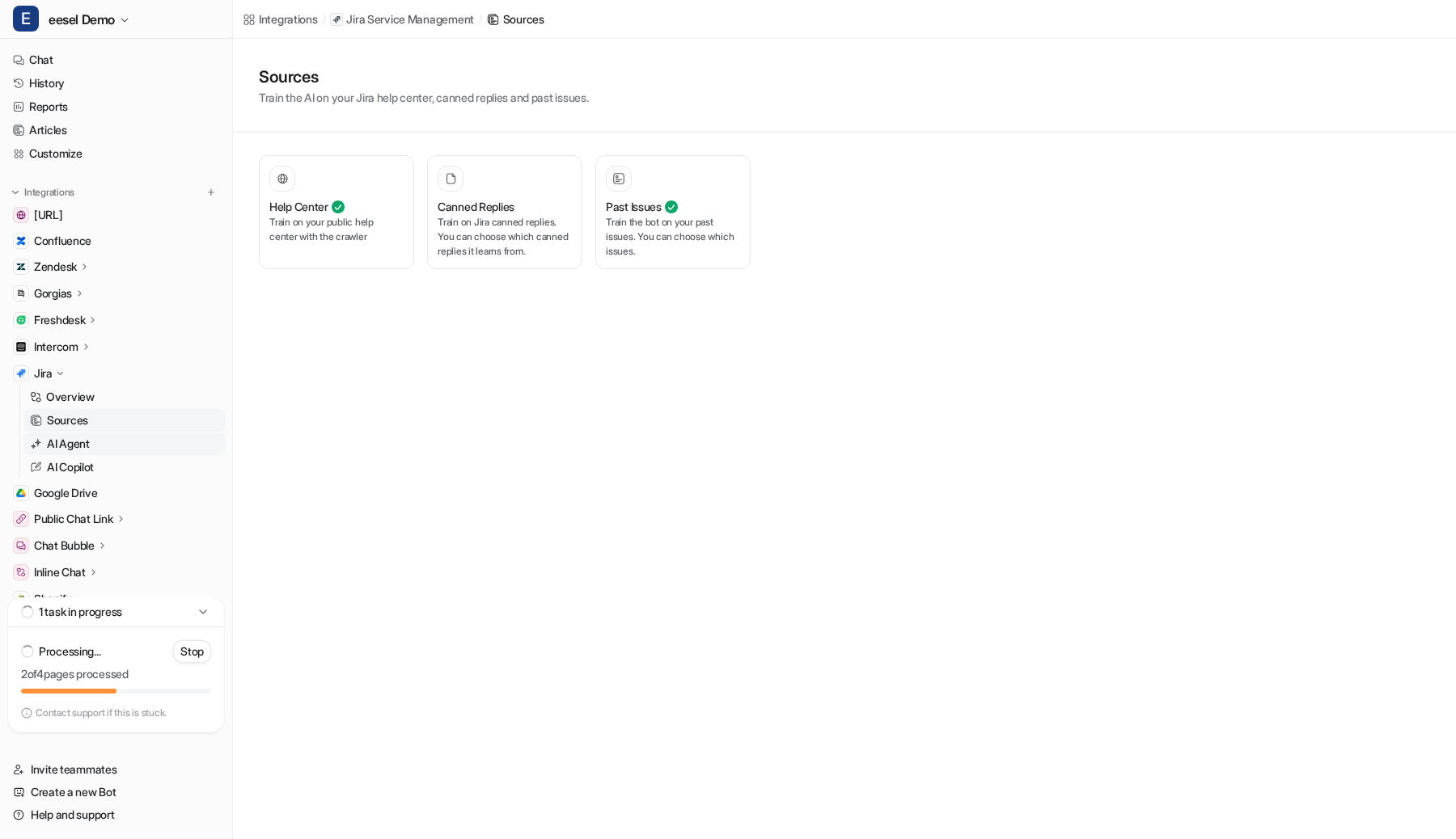
click at [91, 446] on link "AI Agent" at bounding box center [124, 443] width 202 height 22
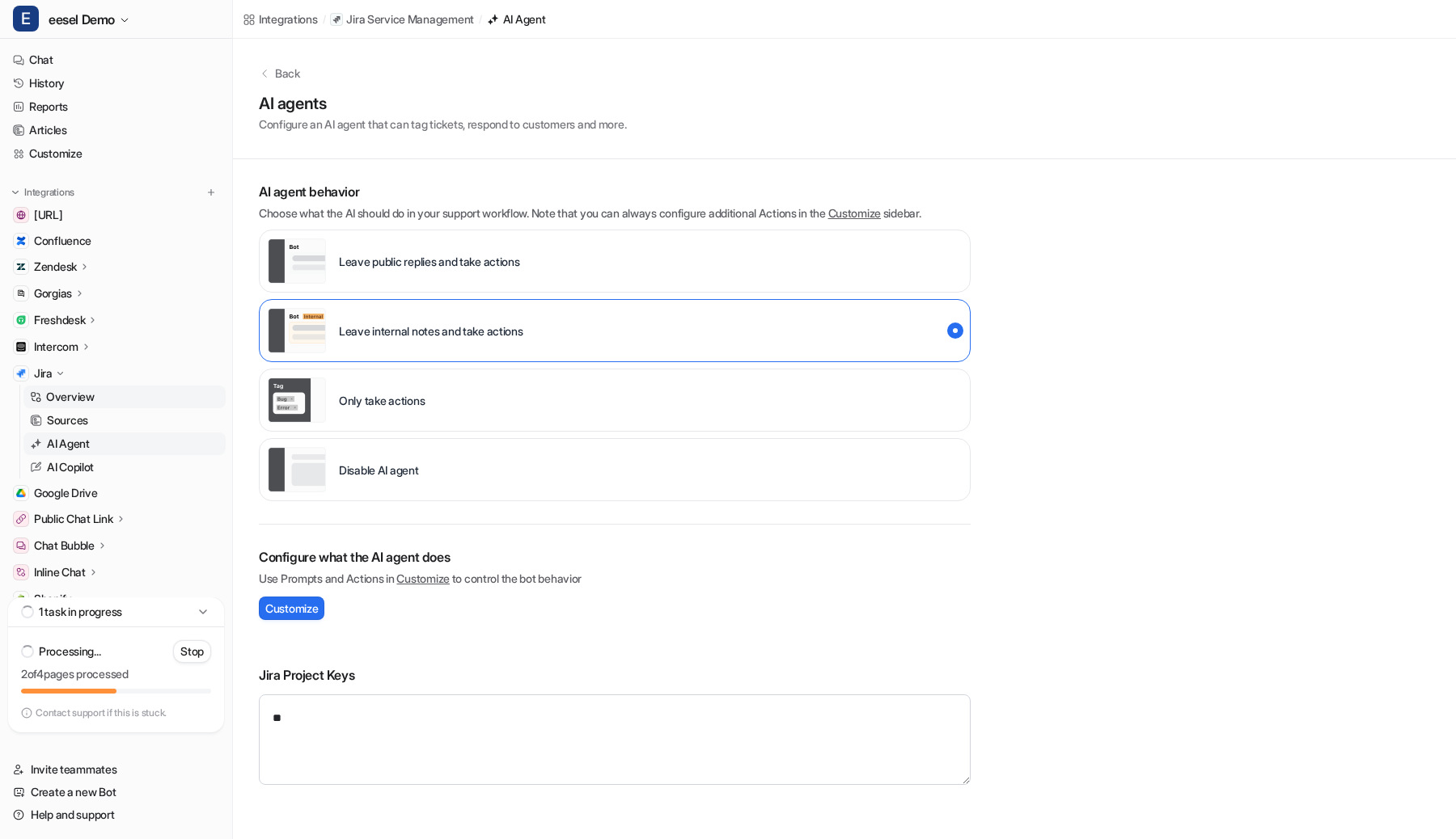
click at [82, 391] on p "Overview" at bounding box center [70, 397] width 49 height 17
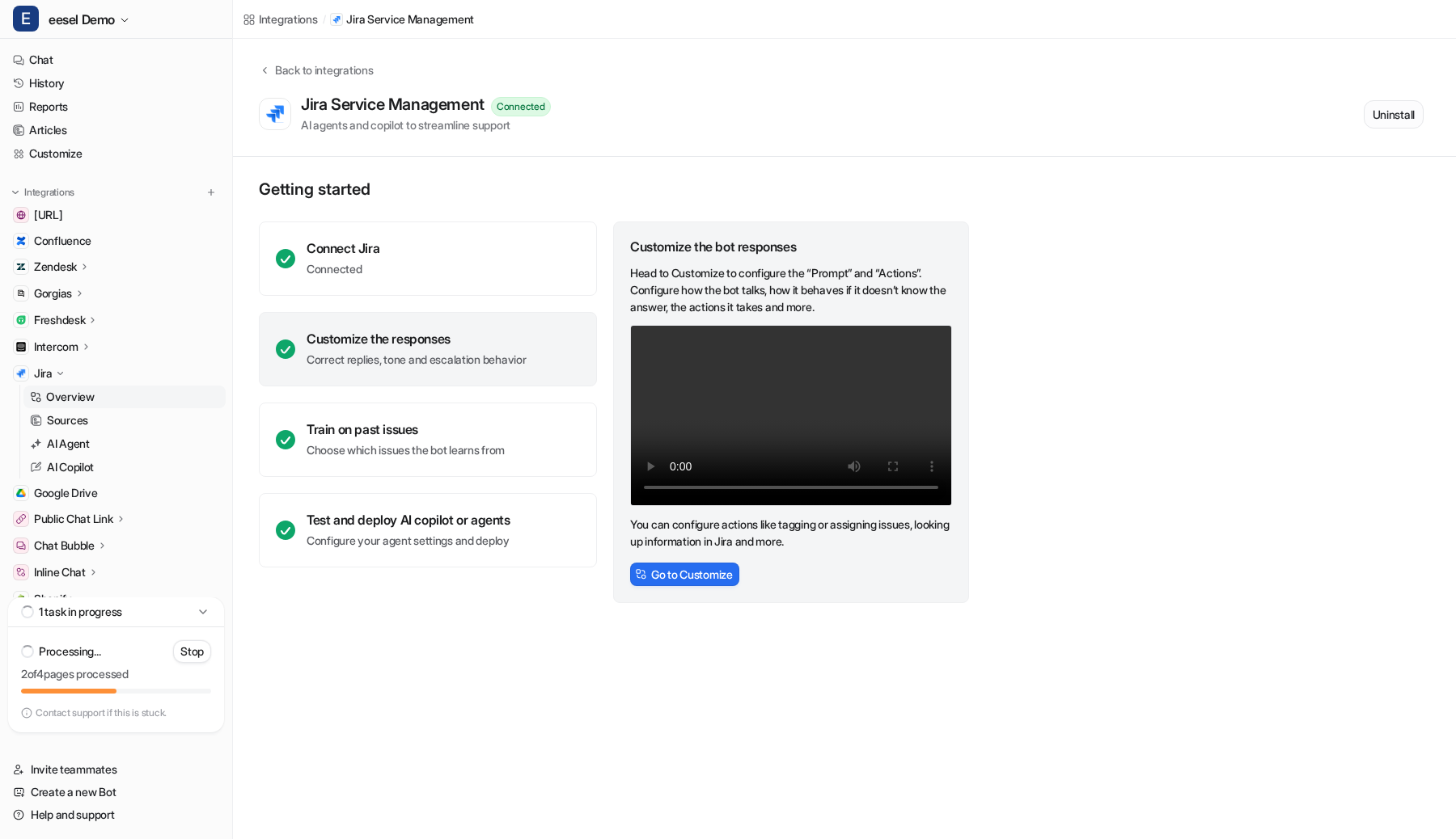
click at [1395, 113] on button "Uninstall" at bounding box center [1394, 114] width 60 height 28
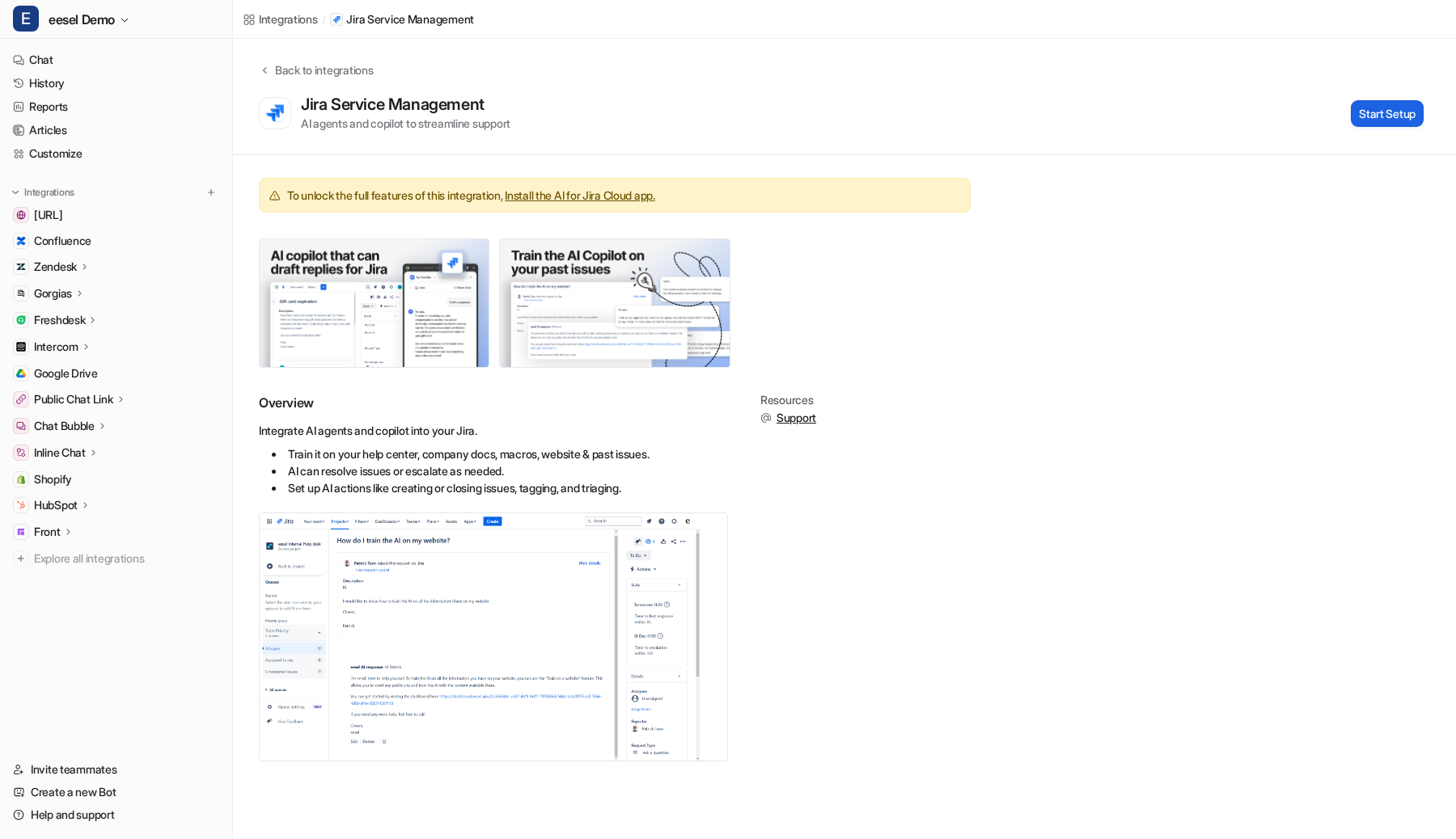
click at [1390, 115] on button "Start Setup" at bounding box center [1387, 113] width 73 height 26
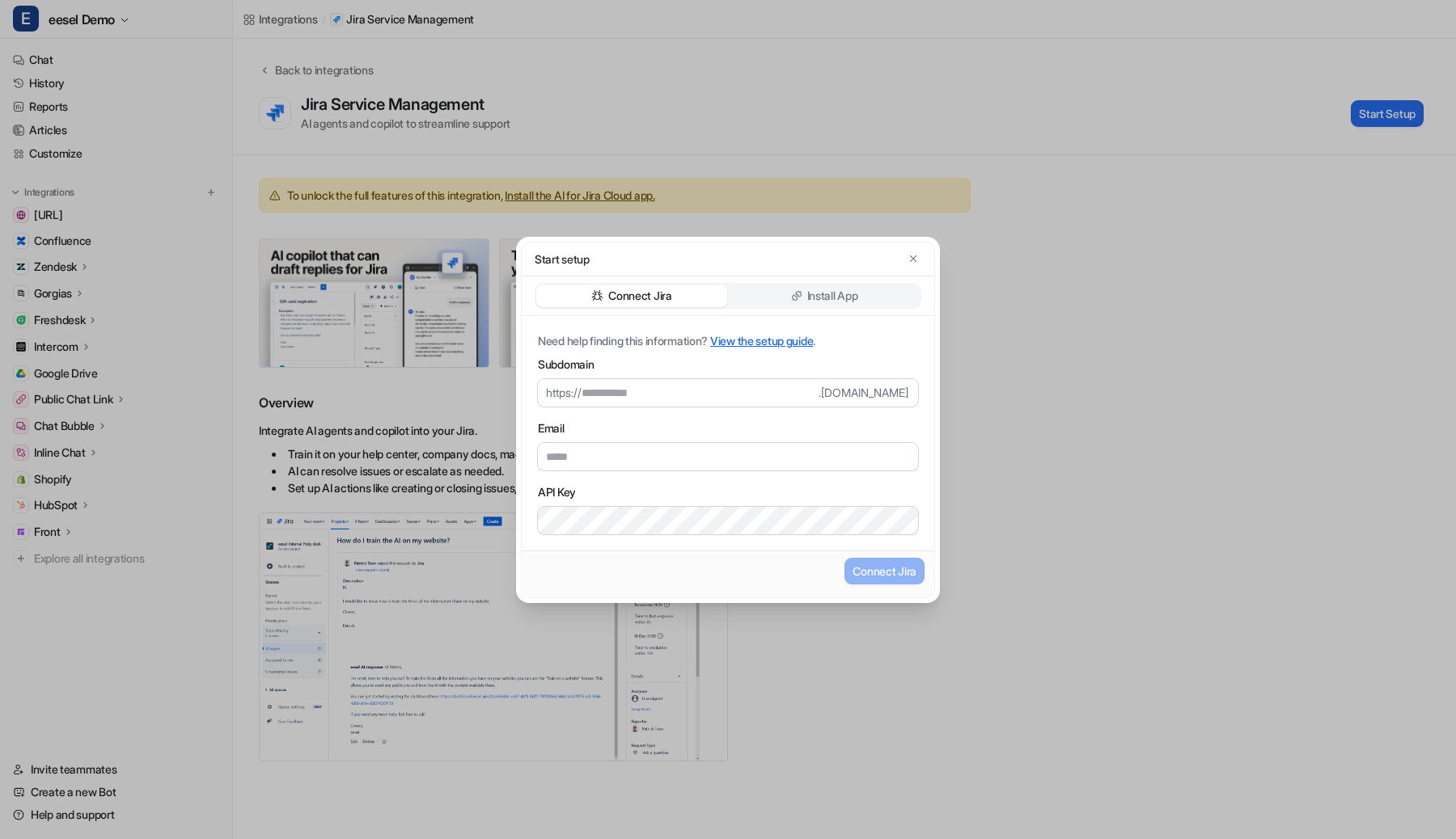
click at [863, 283] on div "Connect Jira Install App" at bounding box center [728, 296] width 387 height 26
click at [857, 288] on p "Install App" at bounding box center [833, 296] width 51 height 17
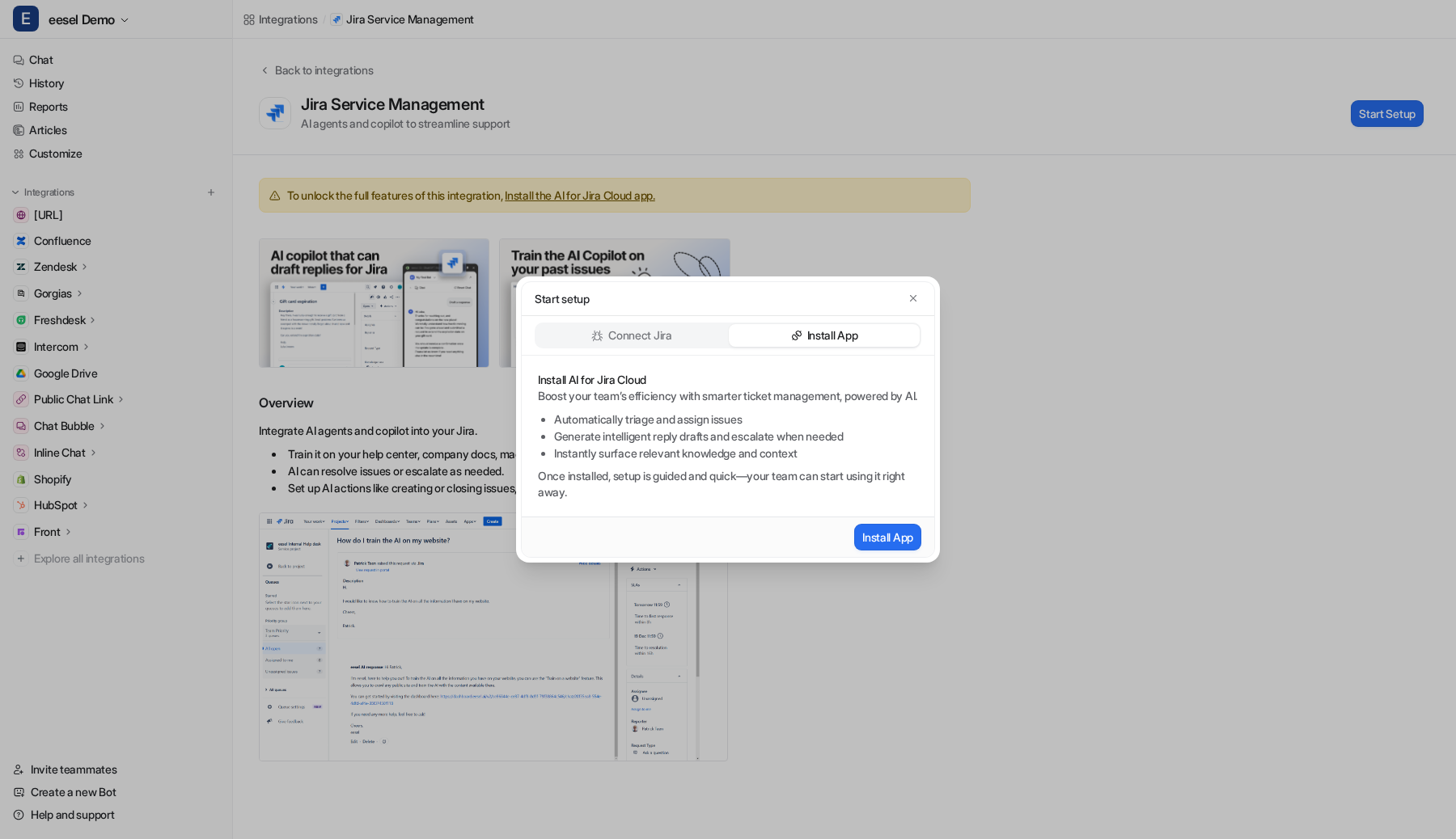
click at [687, 334] on div "Connect Jira" at bounding box center [631, 335] width 191 height 22
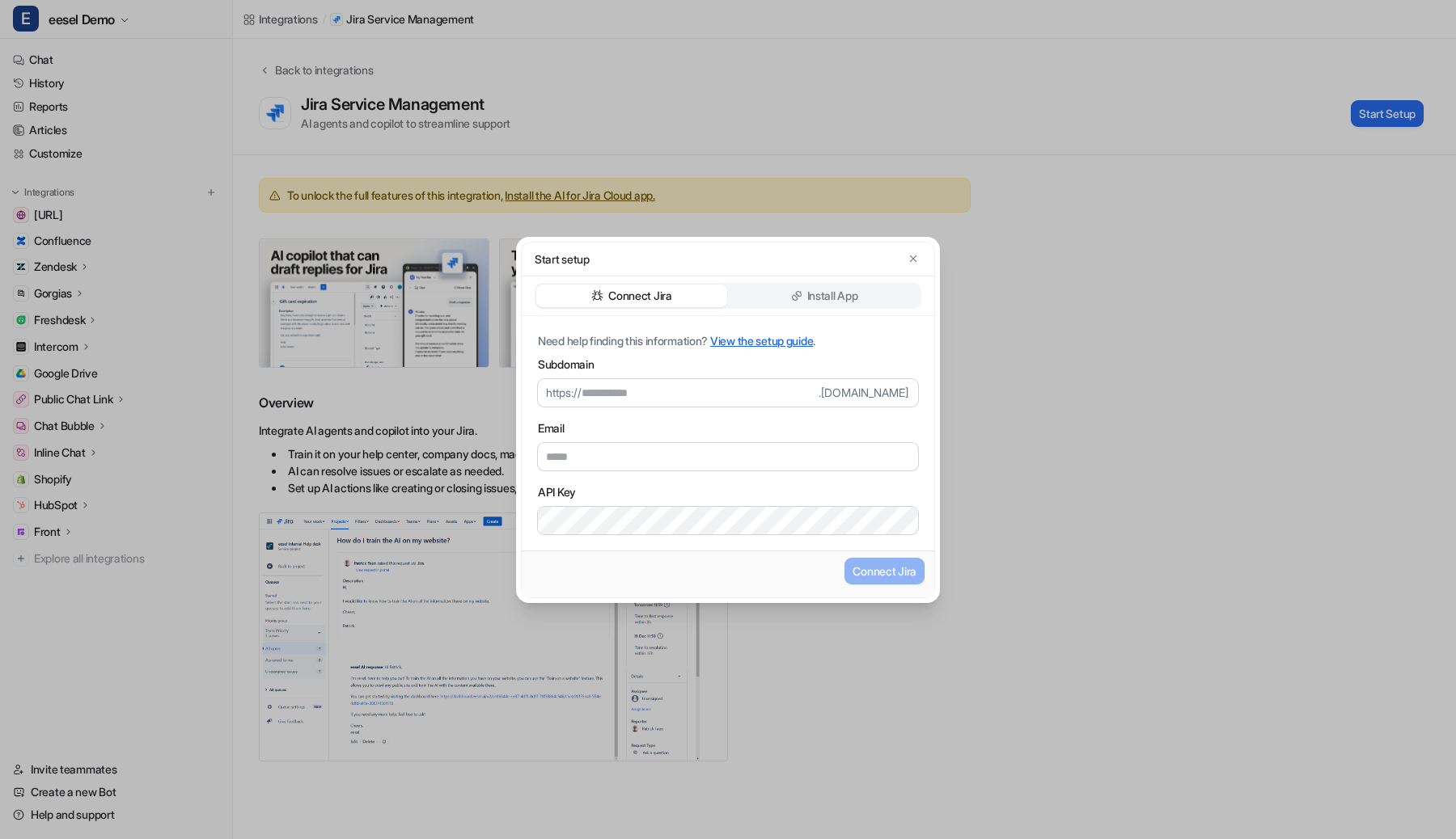
click at [823, 292] on p "Install App" at bounding box center [833, 296] width 51 height 17
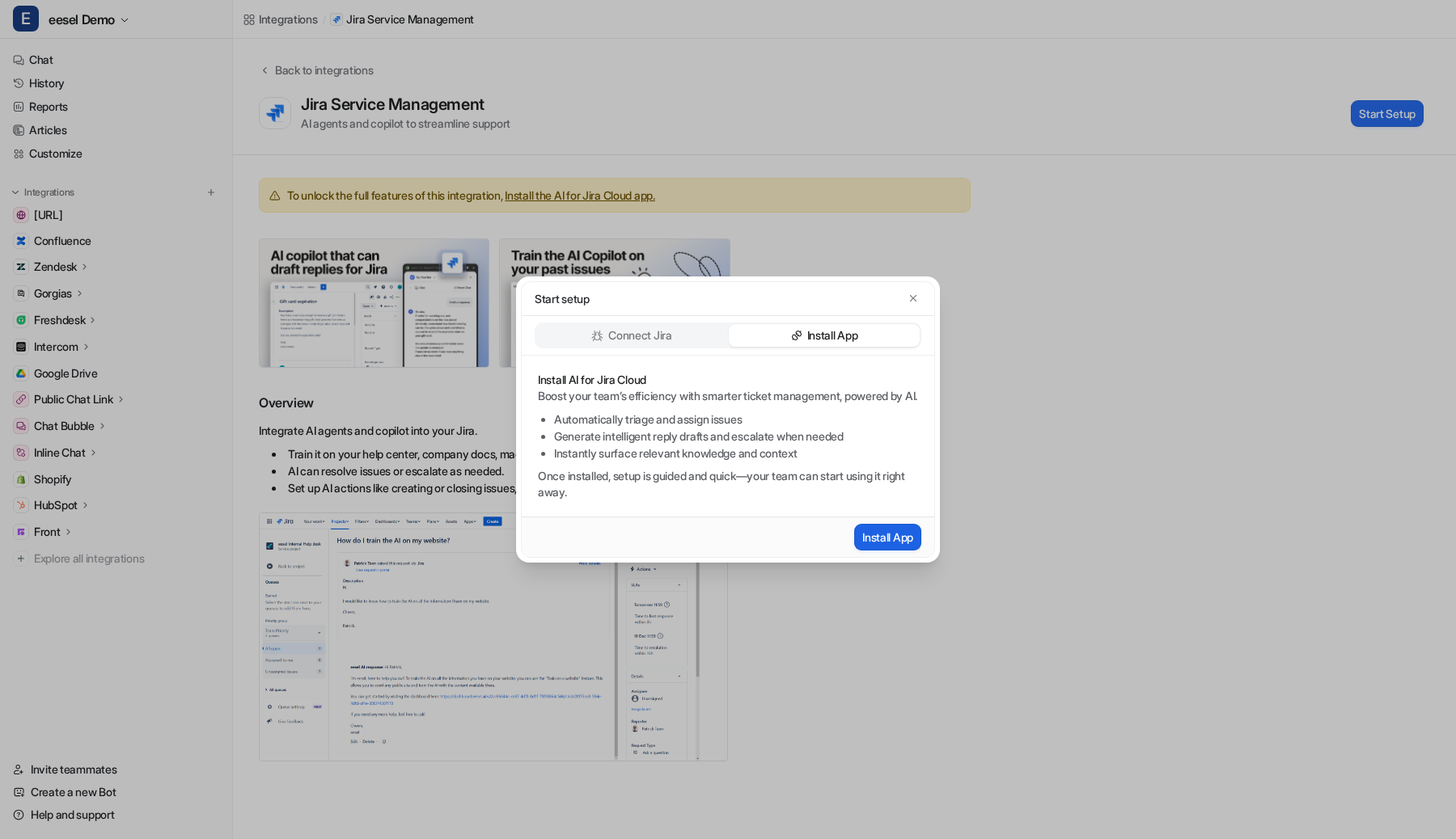
click at [865, 545] on button "Install App" at bounding box center [887, 537] width 67 height 26
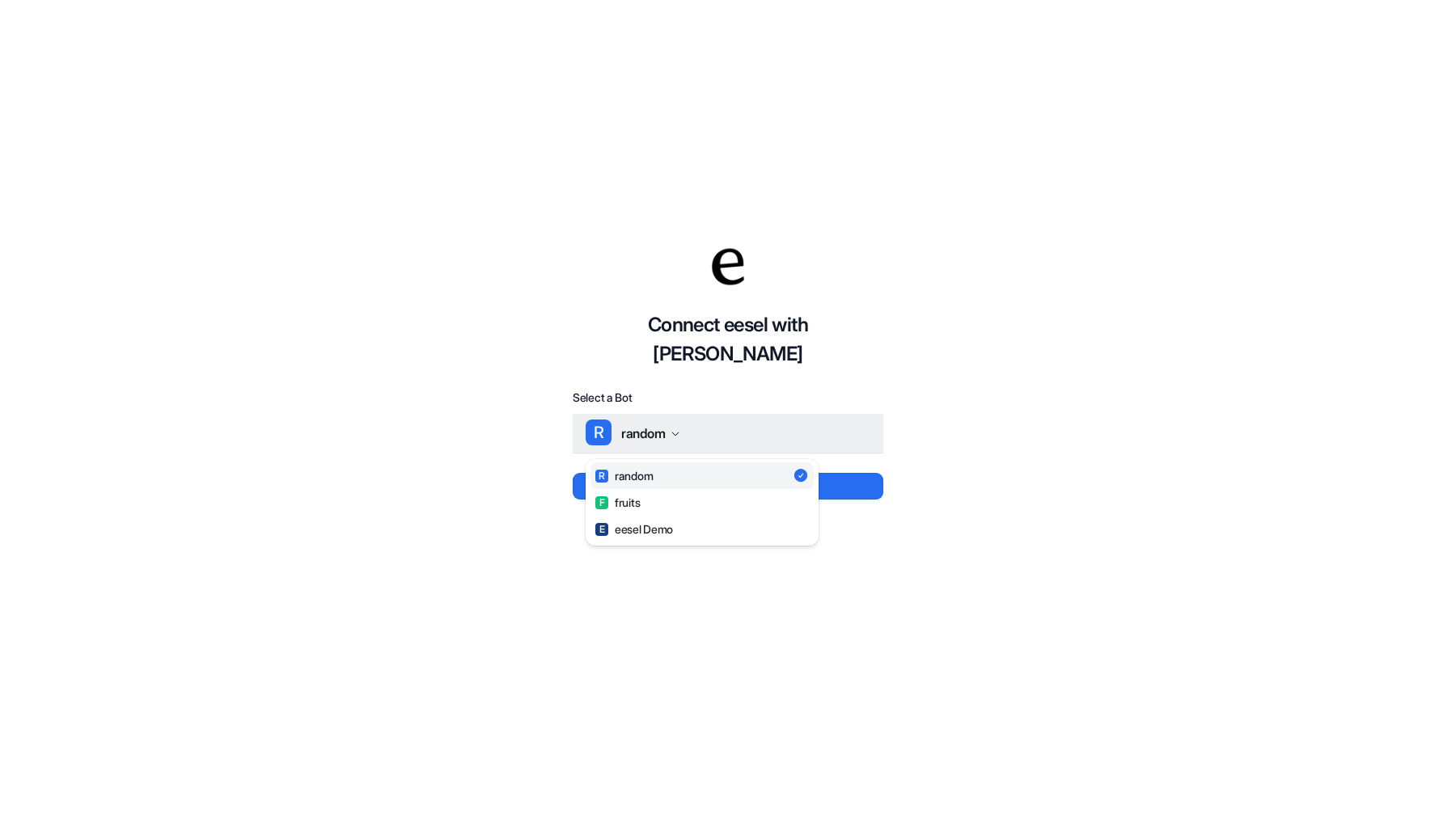
click at [643, 422] on span "random" at bounding box center [644, 433] width 45 height 22
click at [645, 521] on div "E eesel Demo" at bounding box center [634, 529] width 78 height 17
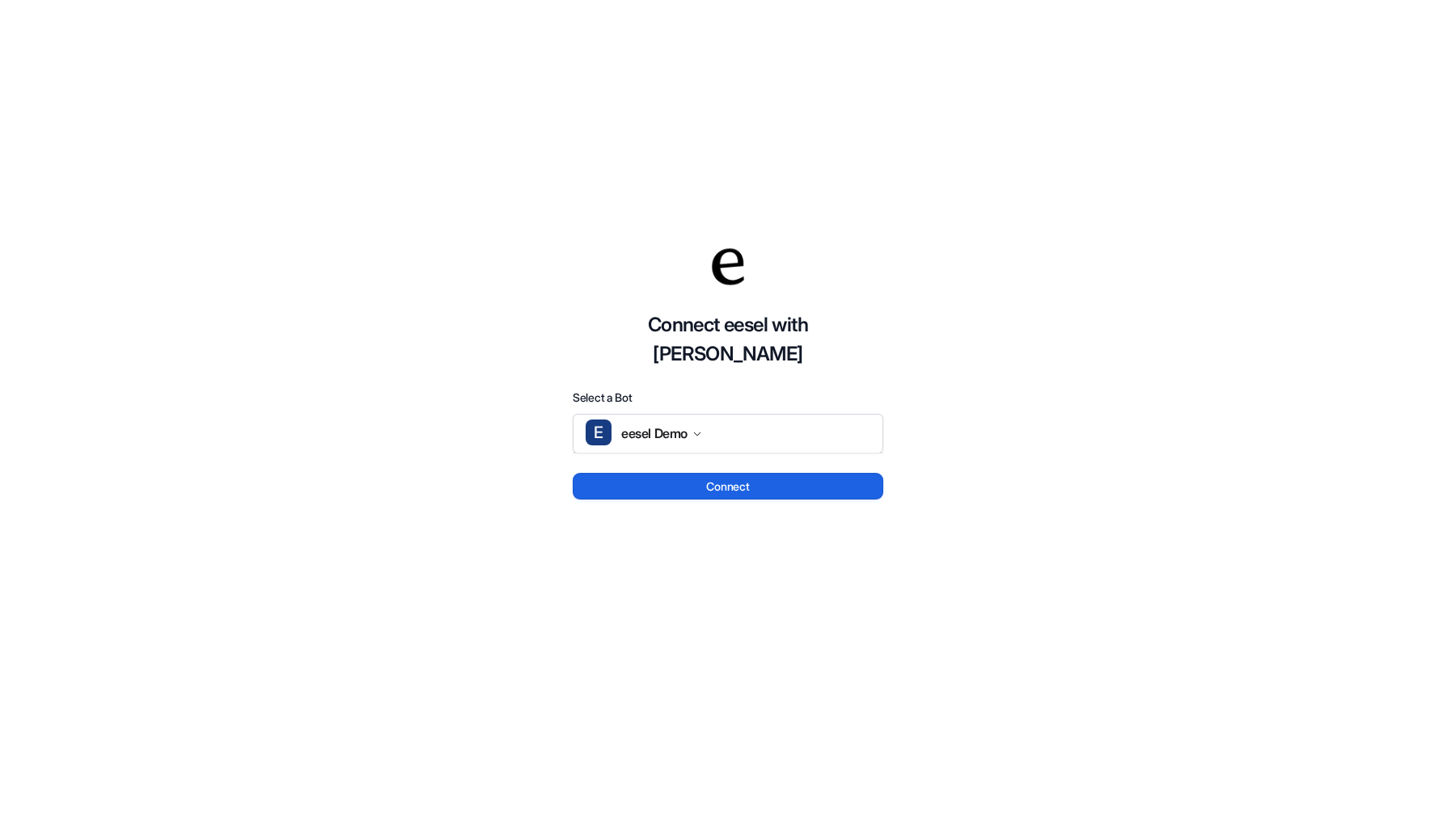
click at [665, 473] on button "Connect" at bounding box center [728, 486] width 310 height 26
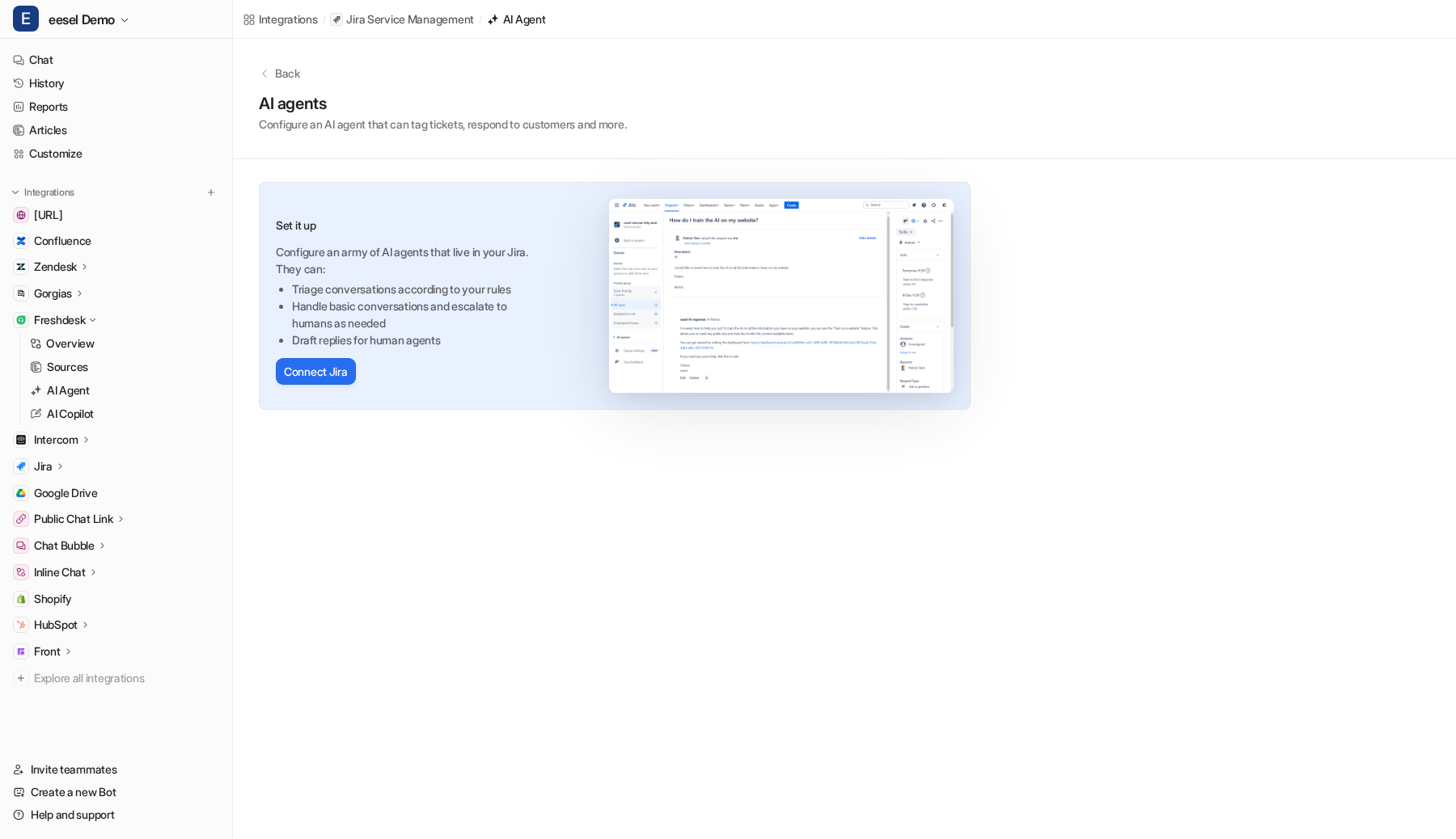
click at [45, 469] on p "Jira" at bounding box center [43, 467] width 18 height 17
click at [325, 367] on button "Connect Jira" at bounding box center [316, 370] width 80 height 26
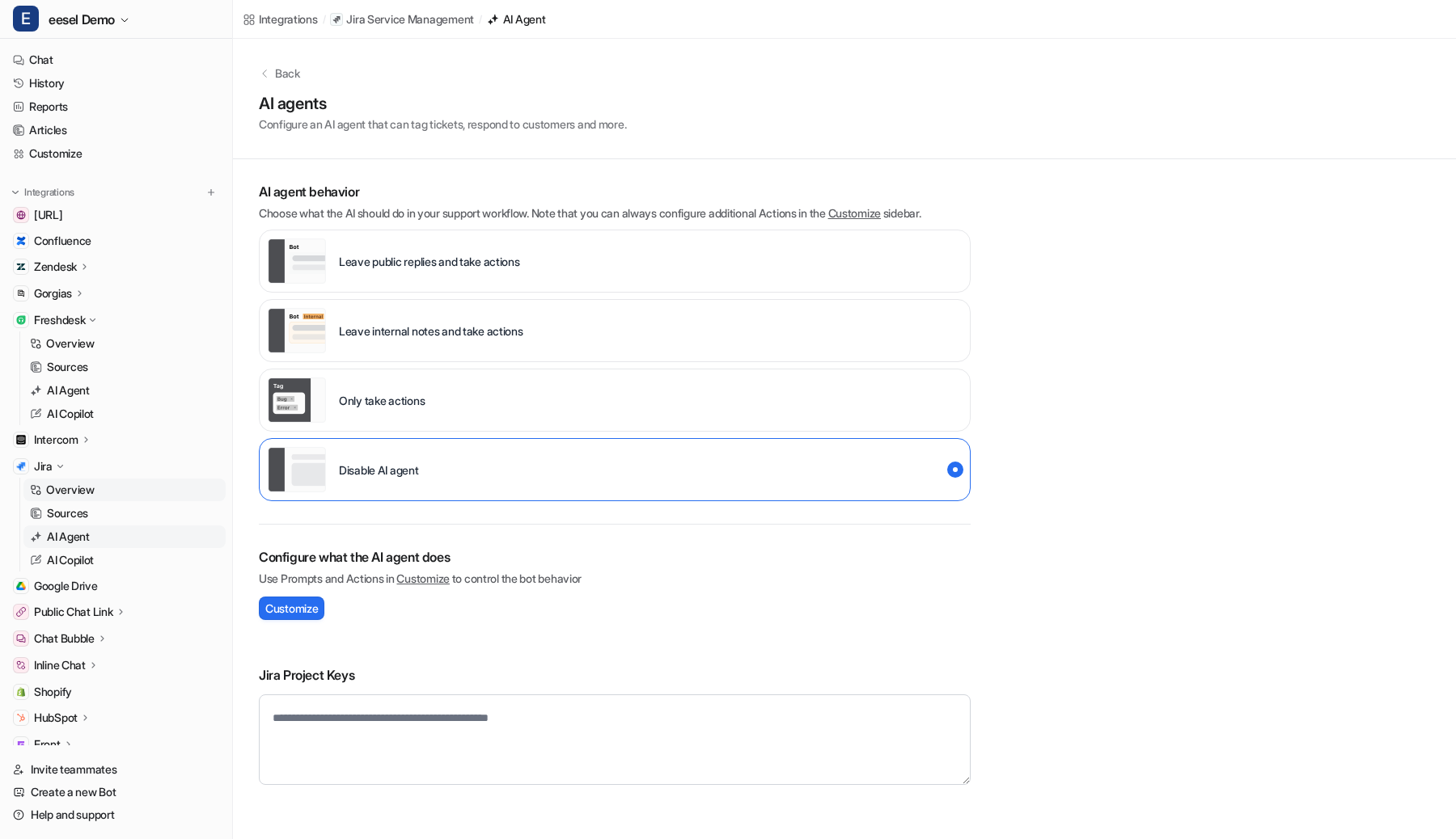
click at [119, 493] on link "Overview" at bounding box center [124, 489] width 202 height 22
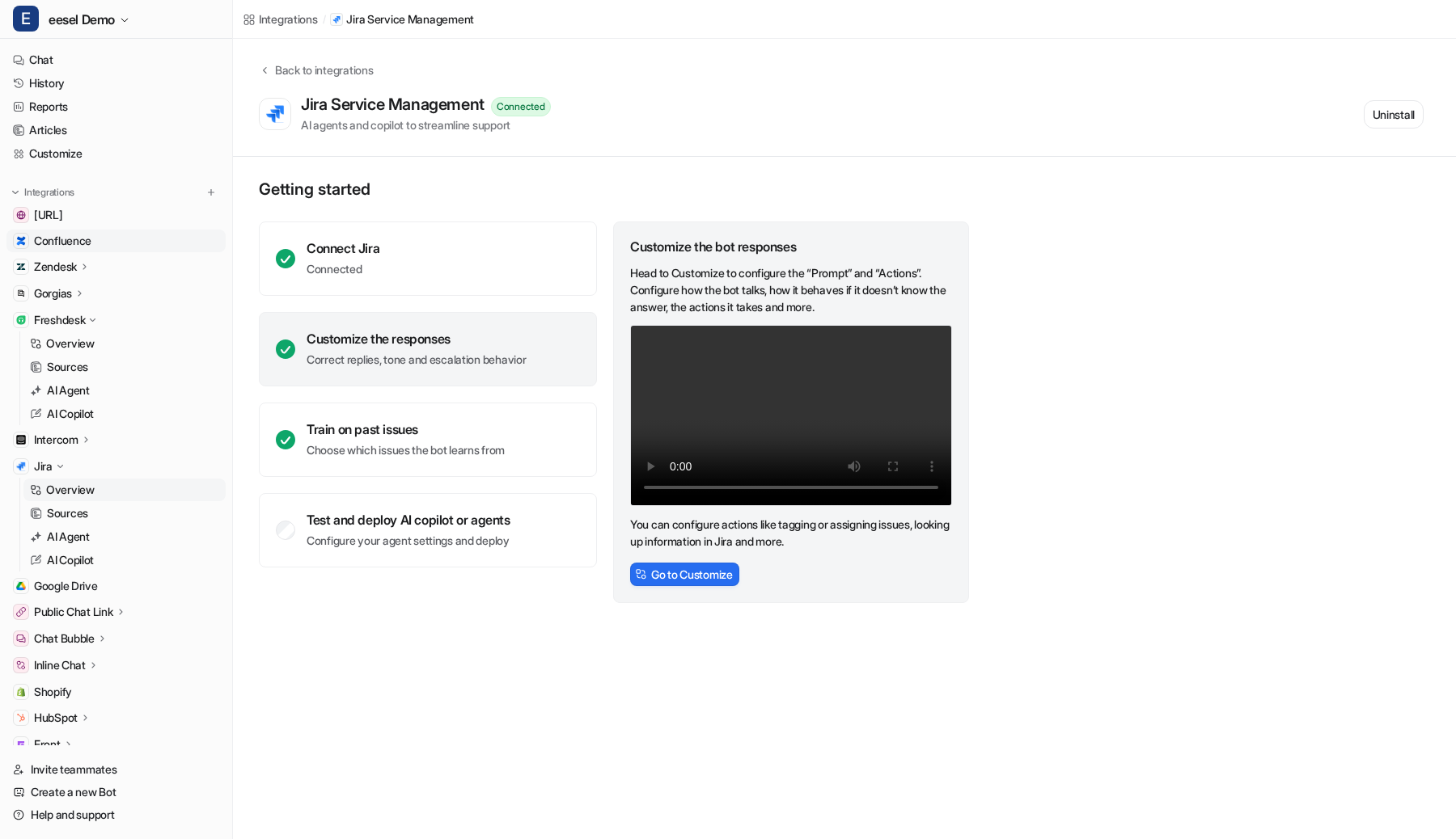
click at [100, 235] on link "Confluence" at bounding box center [116, 240] width 219 height 22
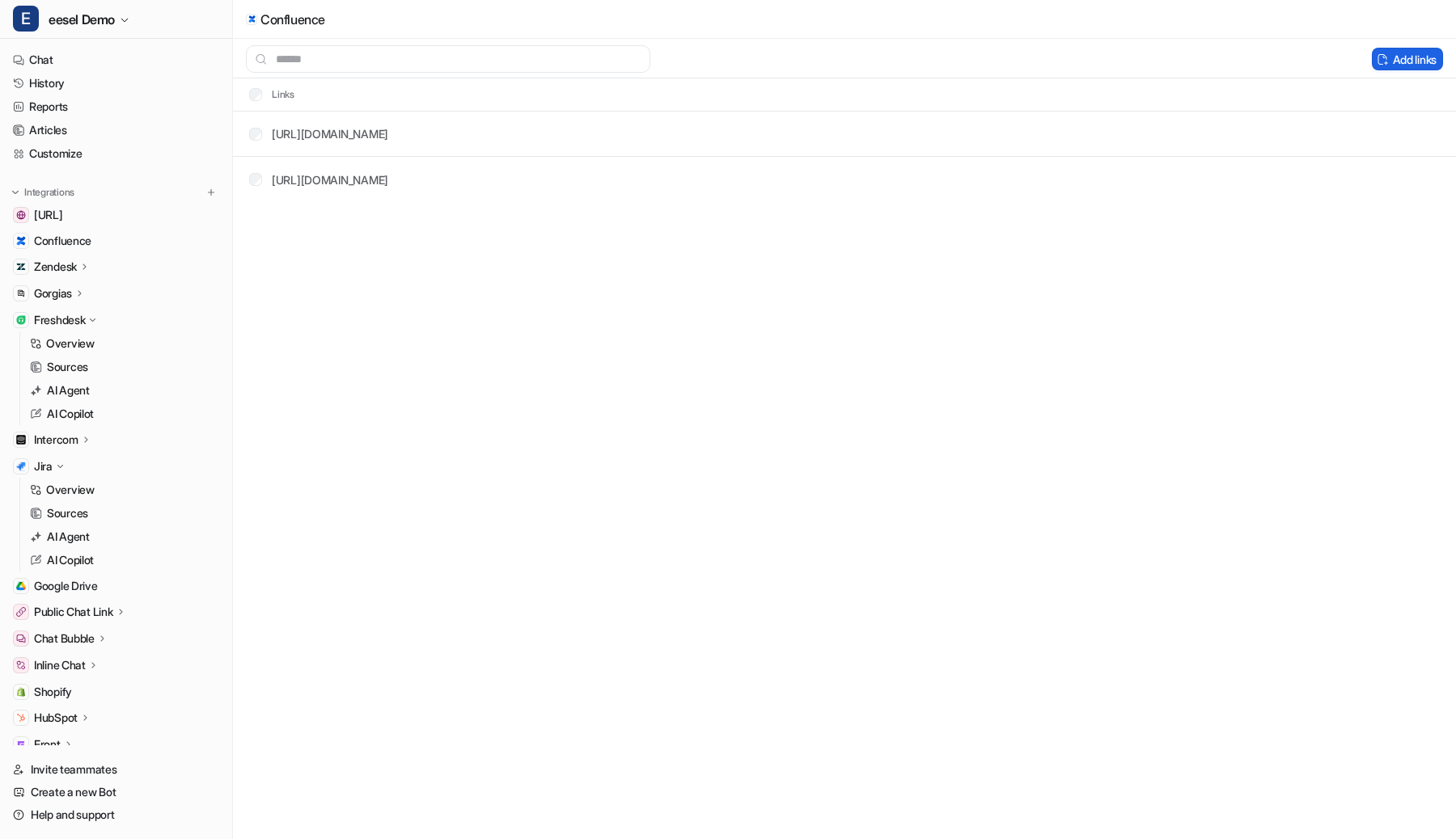
click at [1377, 53] on img at bounding box center [1383, 59] width 12 height 12
click at [127, 235] on link "Confluence" at bounding box center [116, 240] width 219 height 22
click at [76, 245] on span "Confluence" at bounding box center [62, 241] width 57 height 17
click at [1316, 62] on button "Delete selected" at bounding box center [1303, 58] width 105 height 22
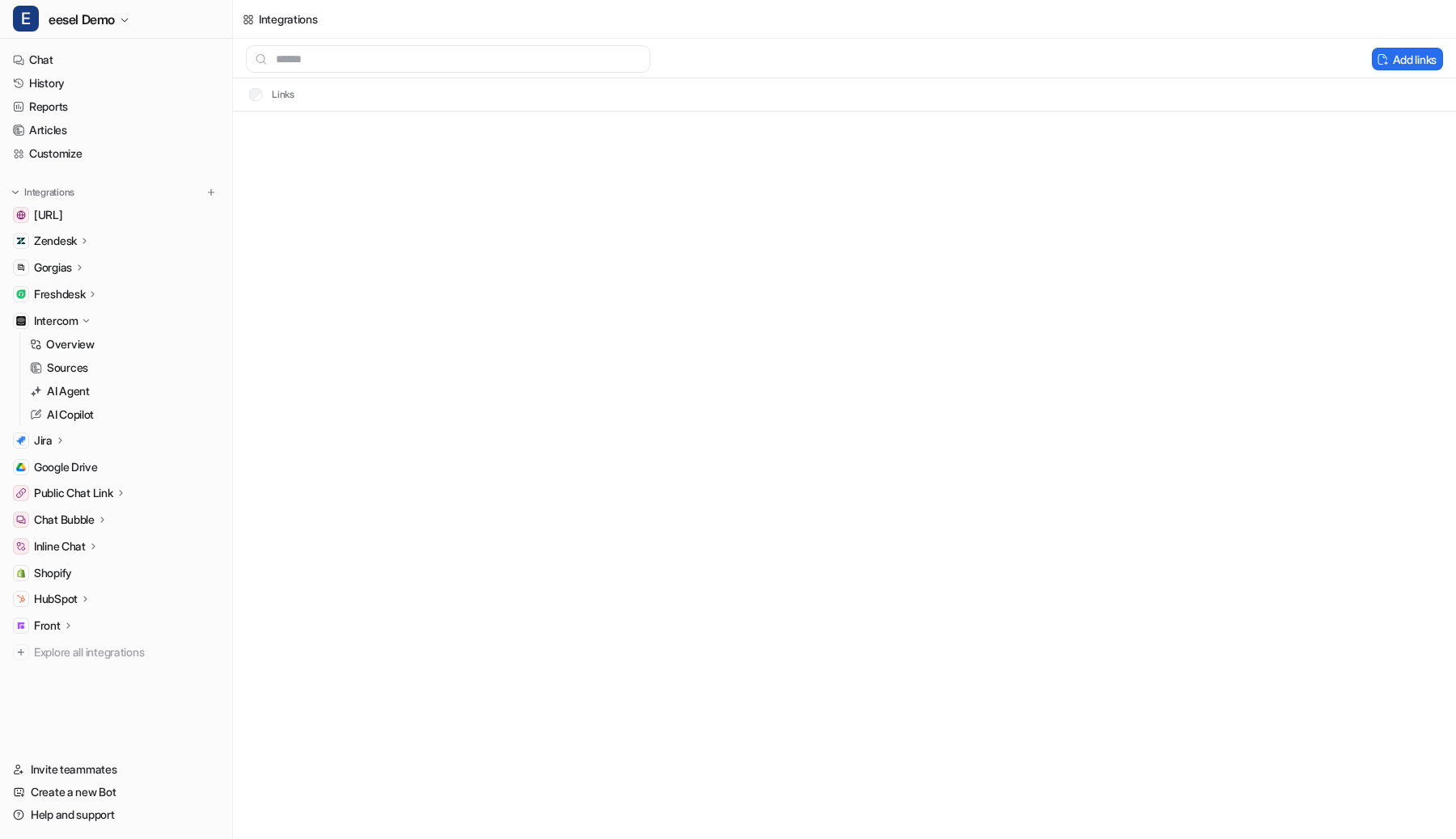
click at [51, 430] on div "Jira" at bounding box center [116, 440] width 219 height 22
click at [43, 465] on link "Overview" at bounding box center [124, 464] width 202 height 22
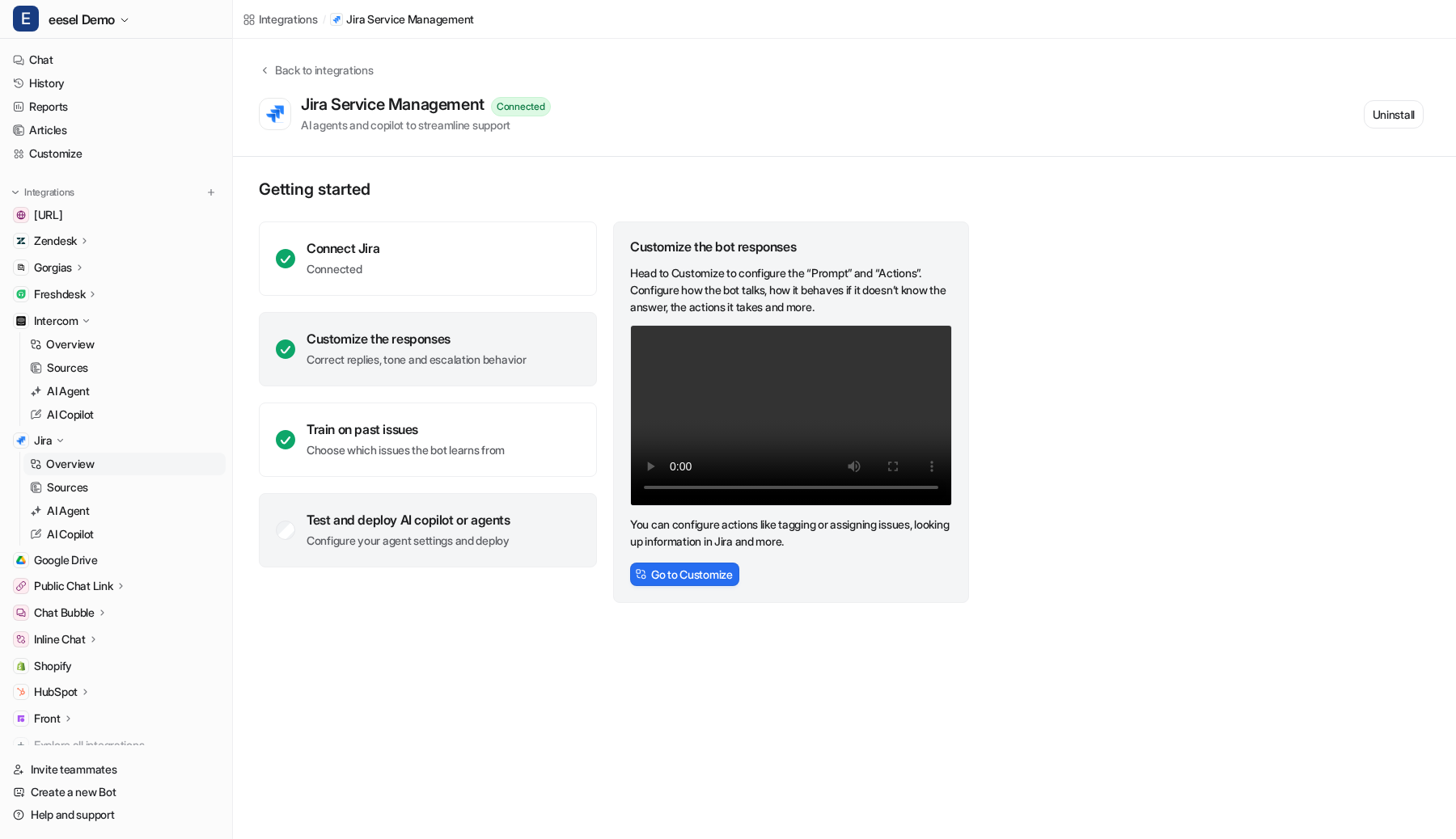
click at [360, 529] on div "Test and deploy AI copilot or agents Configure your agent settings and deploy" at bounding box center [408, 530] width 204 height 37
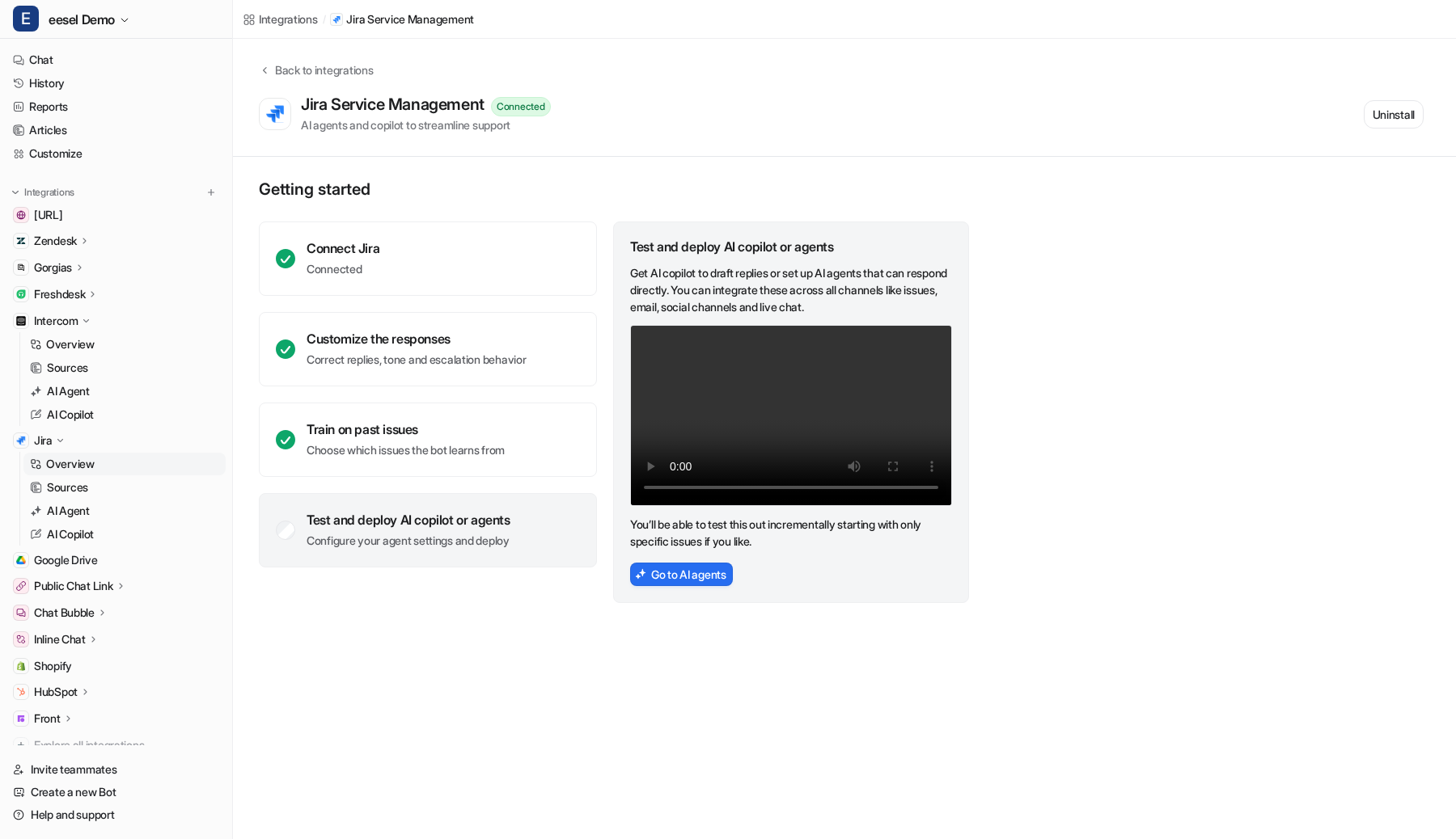
click at [306, 534] on p "Configure your agent settings and deploy" at bounding box center [408, 541] width 204 height 17
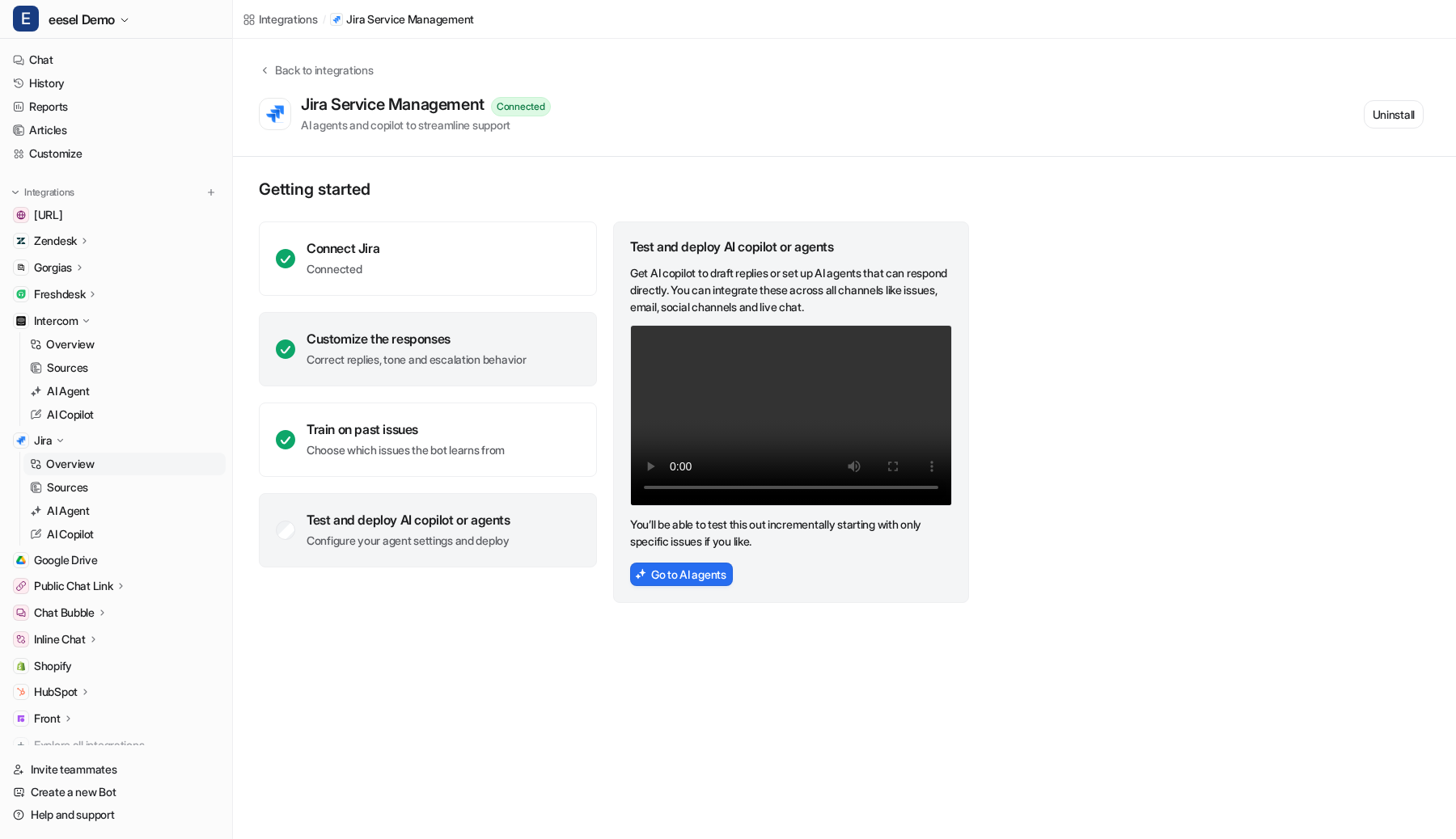
click at [526, 361] on p "Correct replies, tone and escalation behavior" at bounding box center [415, 360] width 219 height 17
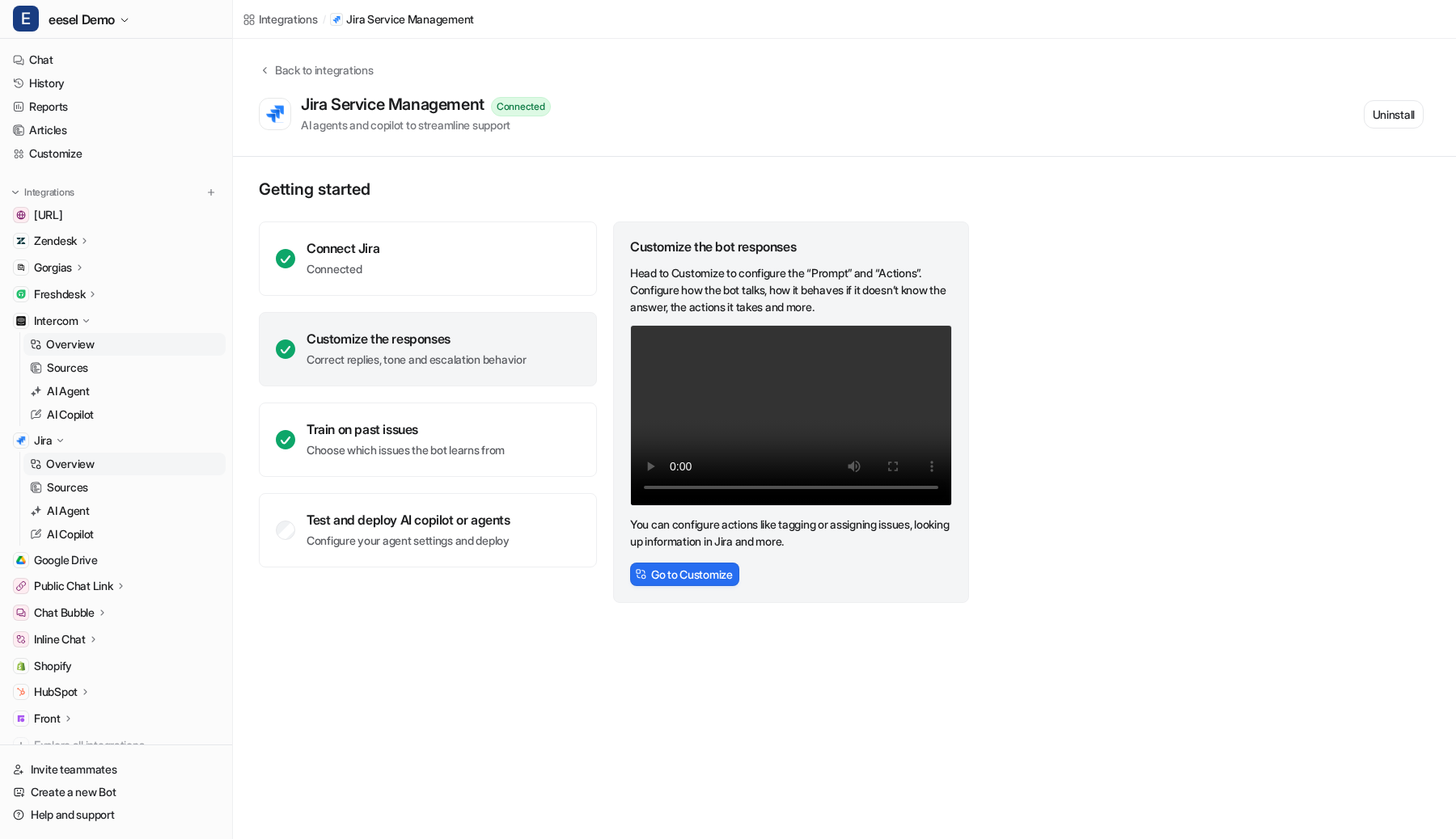
click at [46, 348] on p "Overview" at bounding box center [70, 344] width 49 height 17
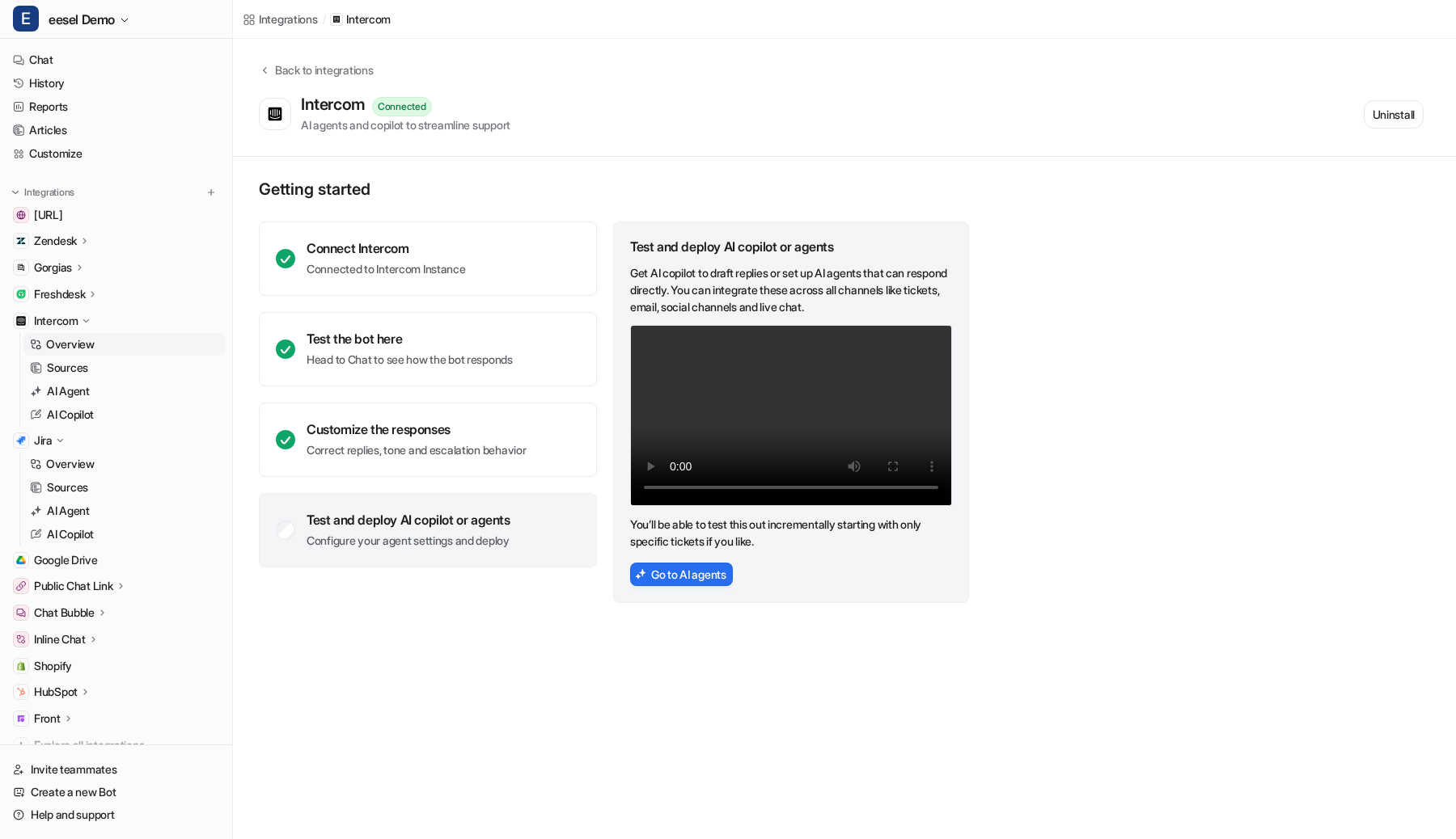
click at [66, 311] on div "Intercom" at bounding box center [116, 321] width 219 height 22
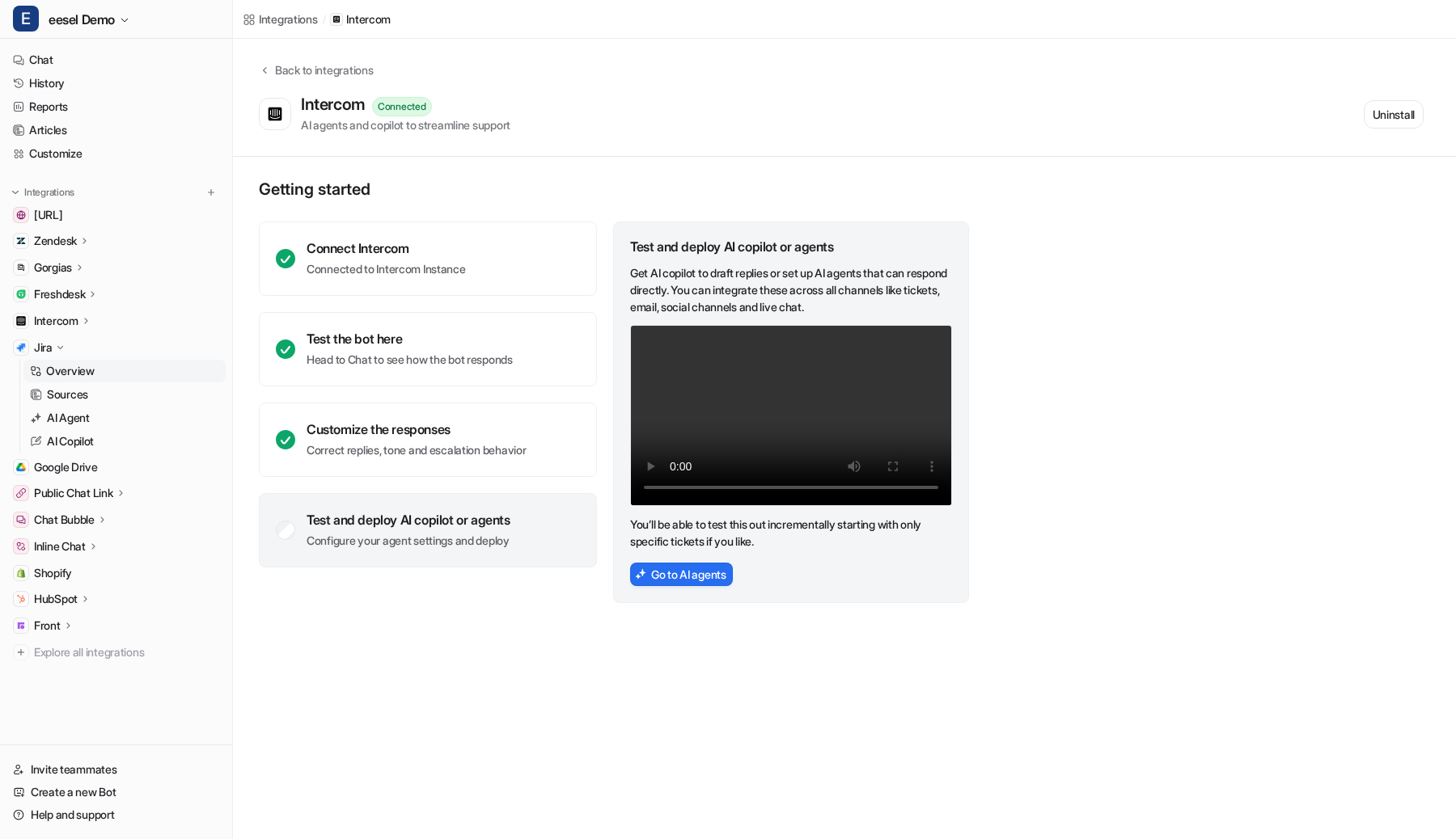
click at [65, 367] on p "Overview" at bounding box center [70, 370] width 49 height 17
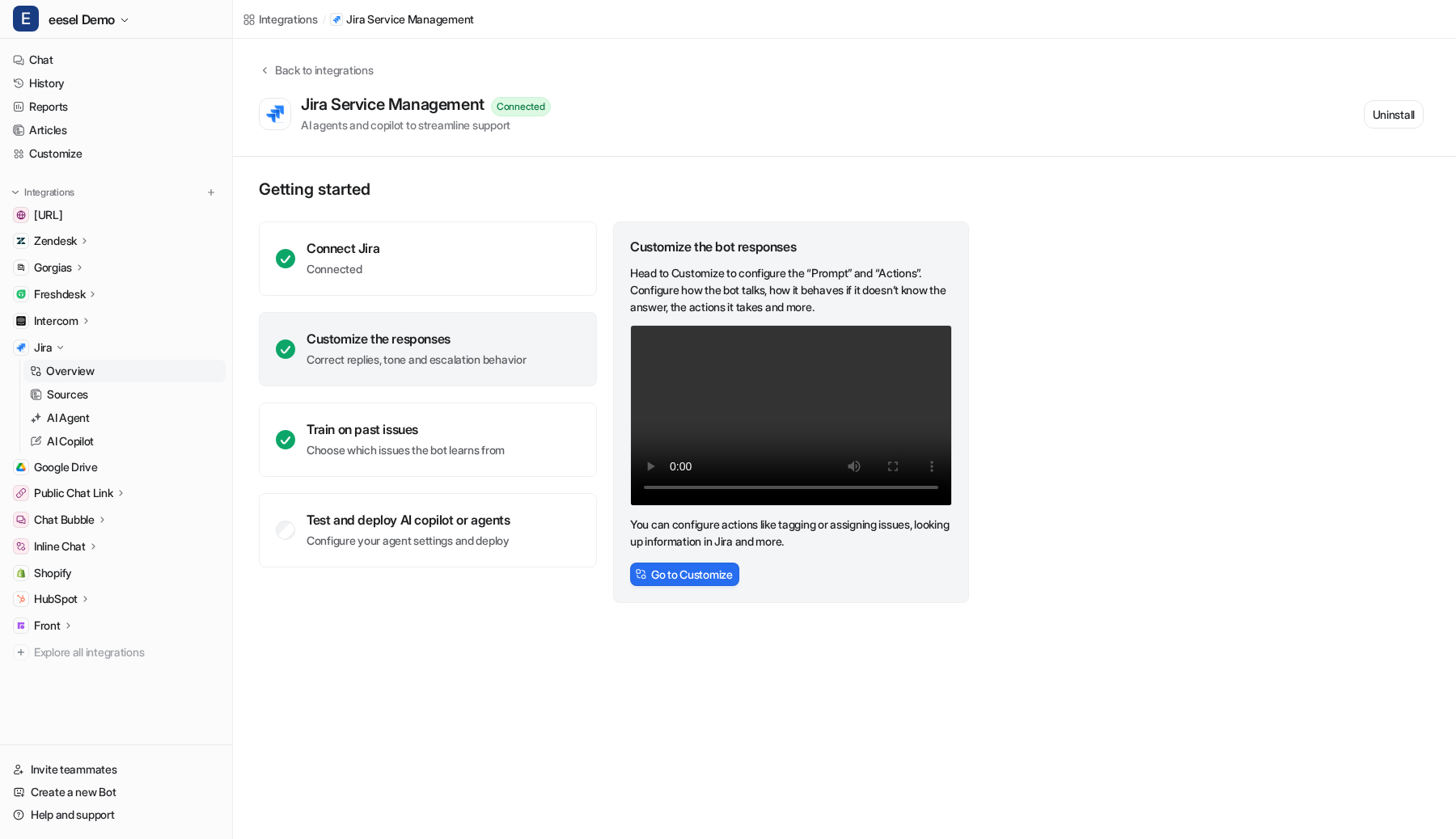
click at [53, 344] on div "Jira" at bounding box center [50, 347] width 32 height 17
click at [68, 370] on span "Google Drive" at bounding box center [66, 374] width 64 height 17
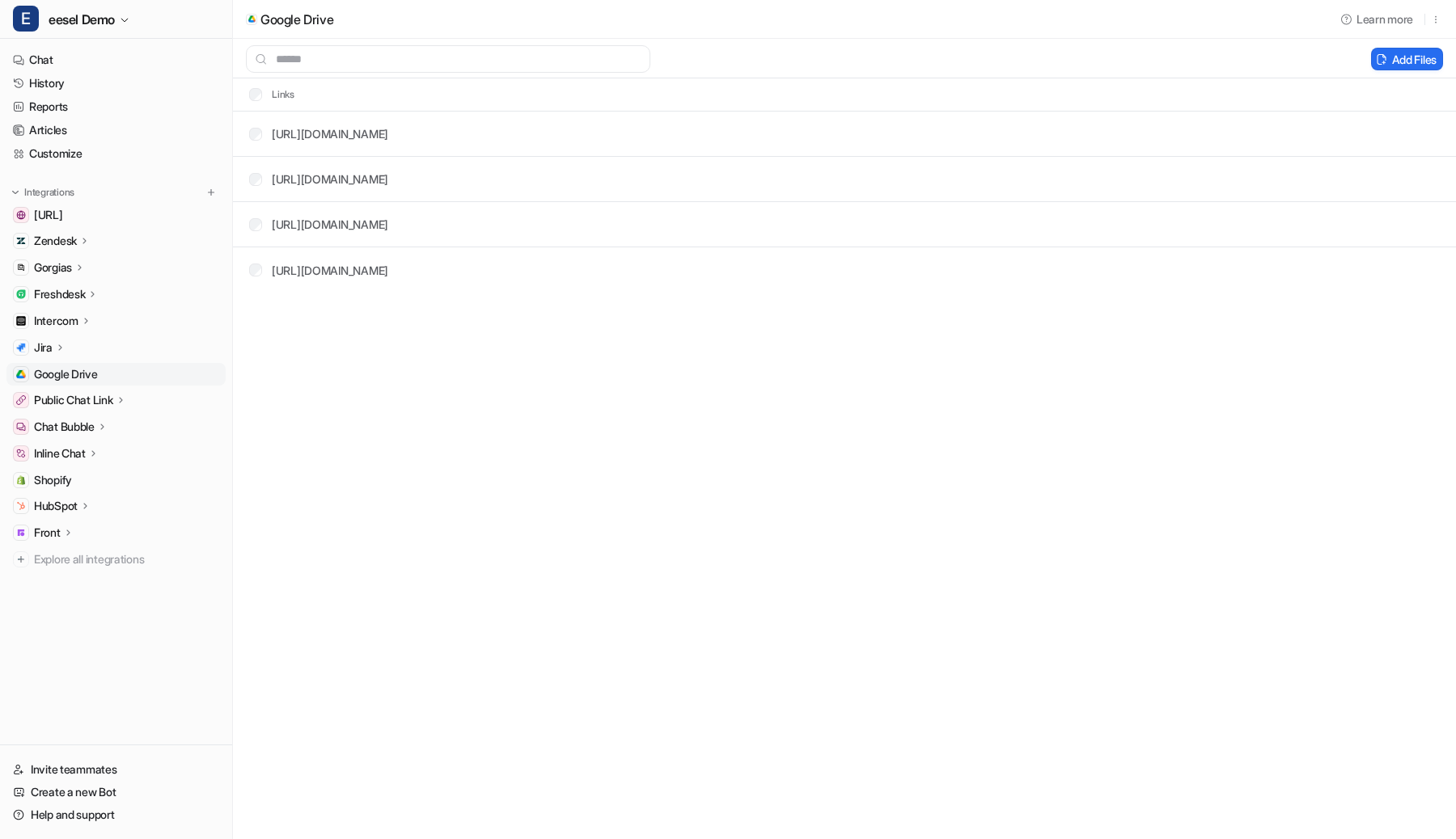
click at [239, 97] on th "Links" at bounding box center [266, 94] width 59 height 19
click at [65, 563] on span "Explore all integrations" at bounding box center [126, 559] width 185 height 26
click at [213, 193] on img at bounding box center [211, 192] width 12 height 12
click at [207, 188] on img at bounding box center [211, 192] width 12 height 12
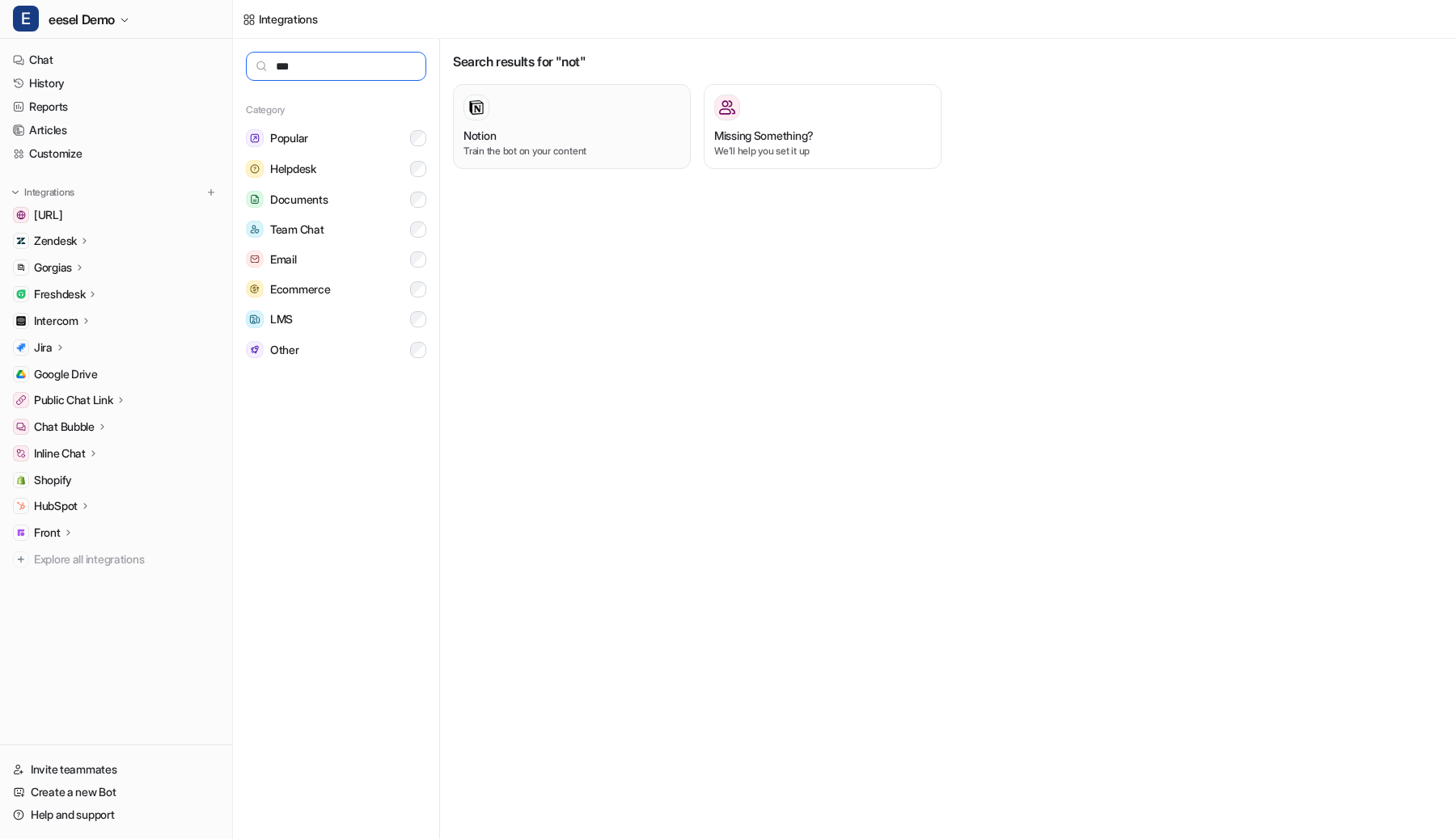
type input "***"
click at [614, 144] on p "Train the bot on your content" at bounding box center [572, 151] width 217 height 15
click at [565, 119] on div at bounding box center [572, 107] width 217 height 26
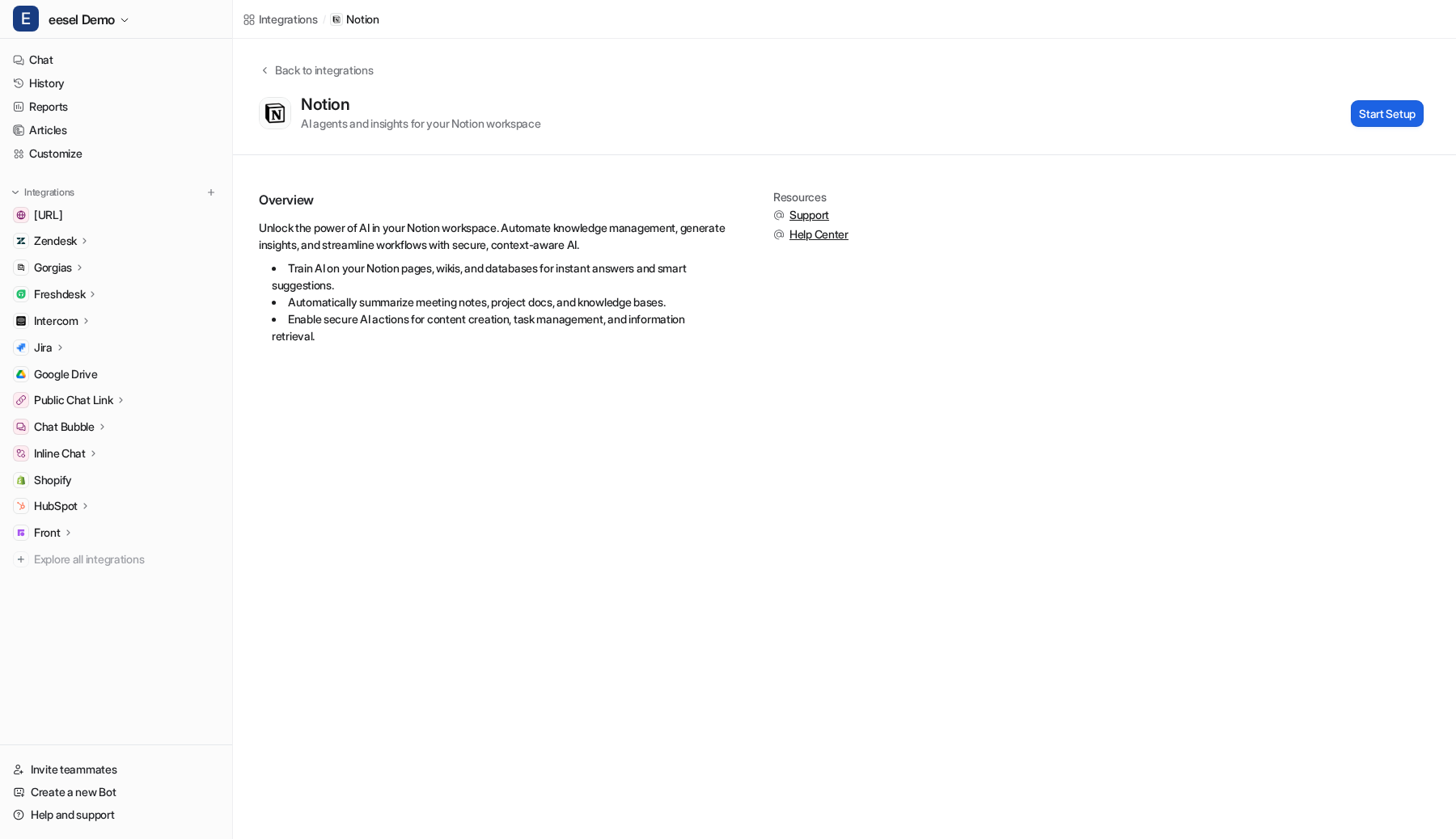
click at [1379, 115] on button "Start Setup" at bounding box center [1387, 113] width 73 height 26
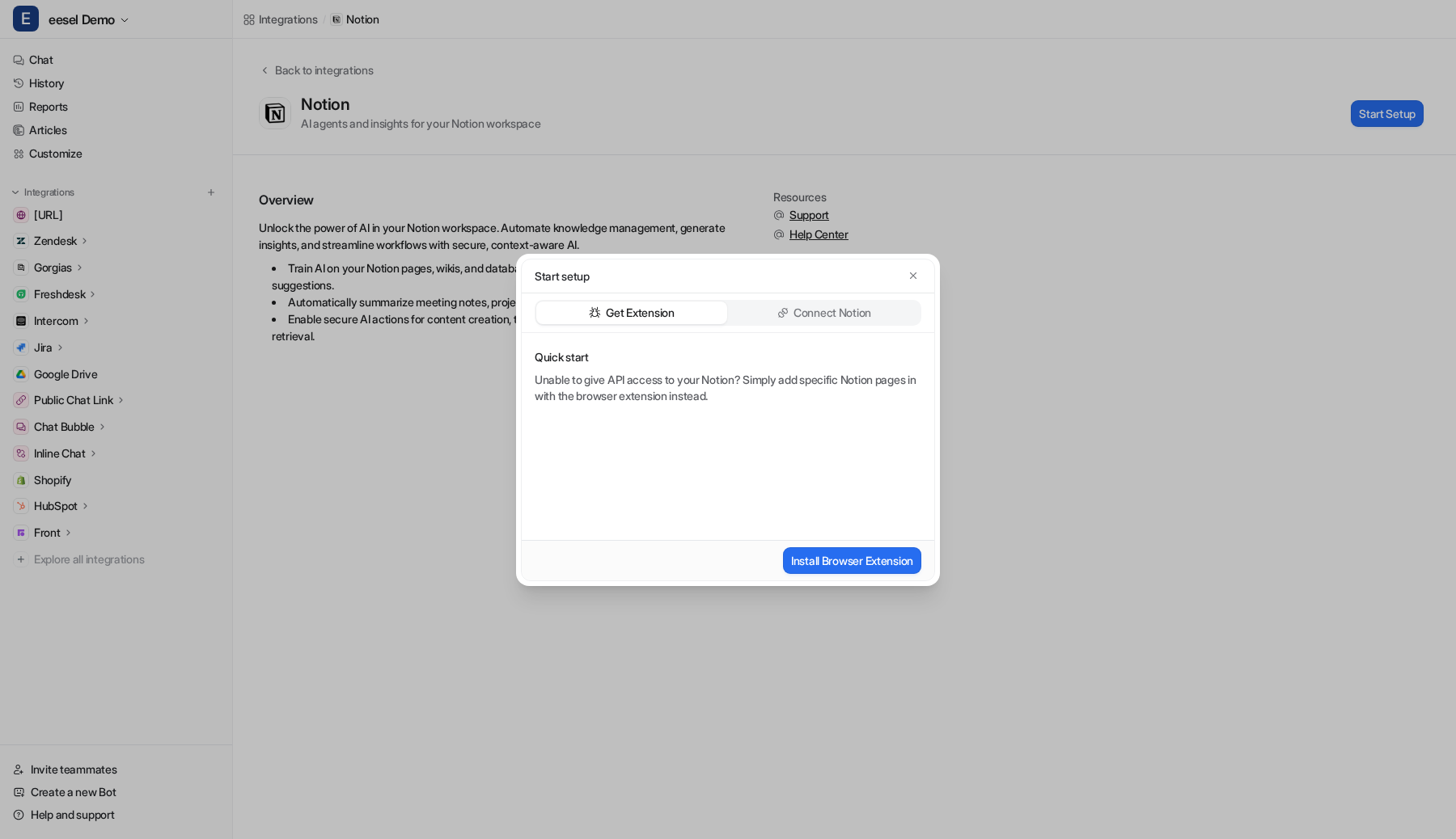
click at [771, 323] on div "Connect Notion" at bounding box center [824, 312] width 191 height 22
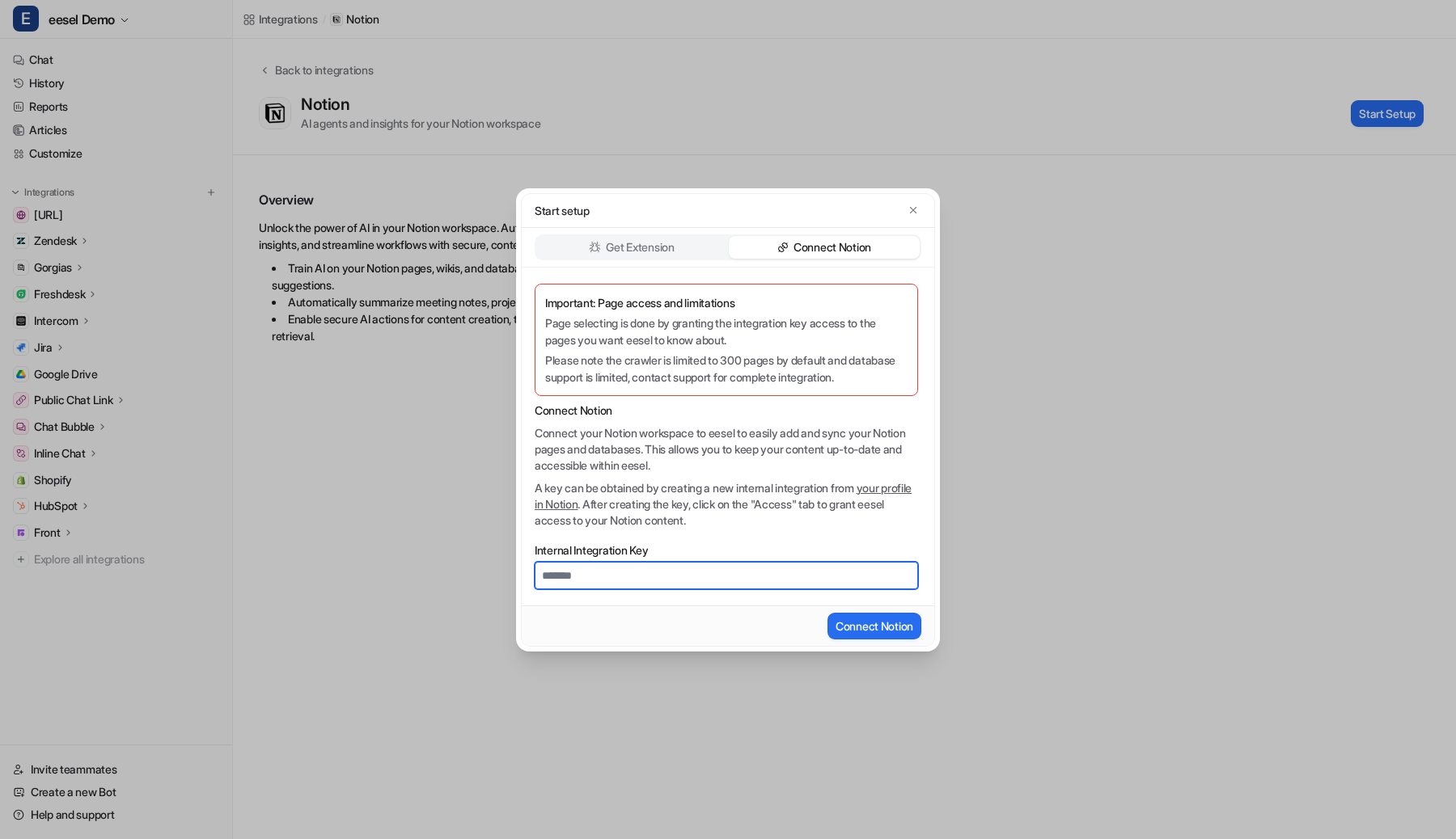
click at [718, 583] on input "Internal Integration Key" at bounding box center [727, 576] width 383 height 27
paste input "**********"
type input "**********"
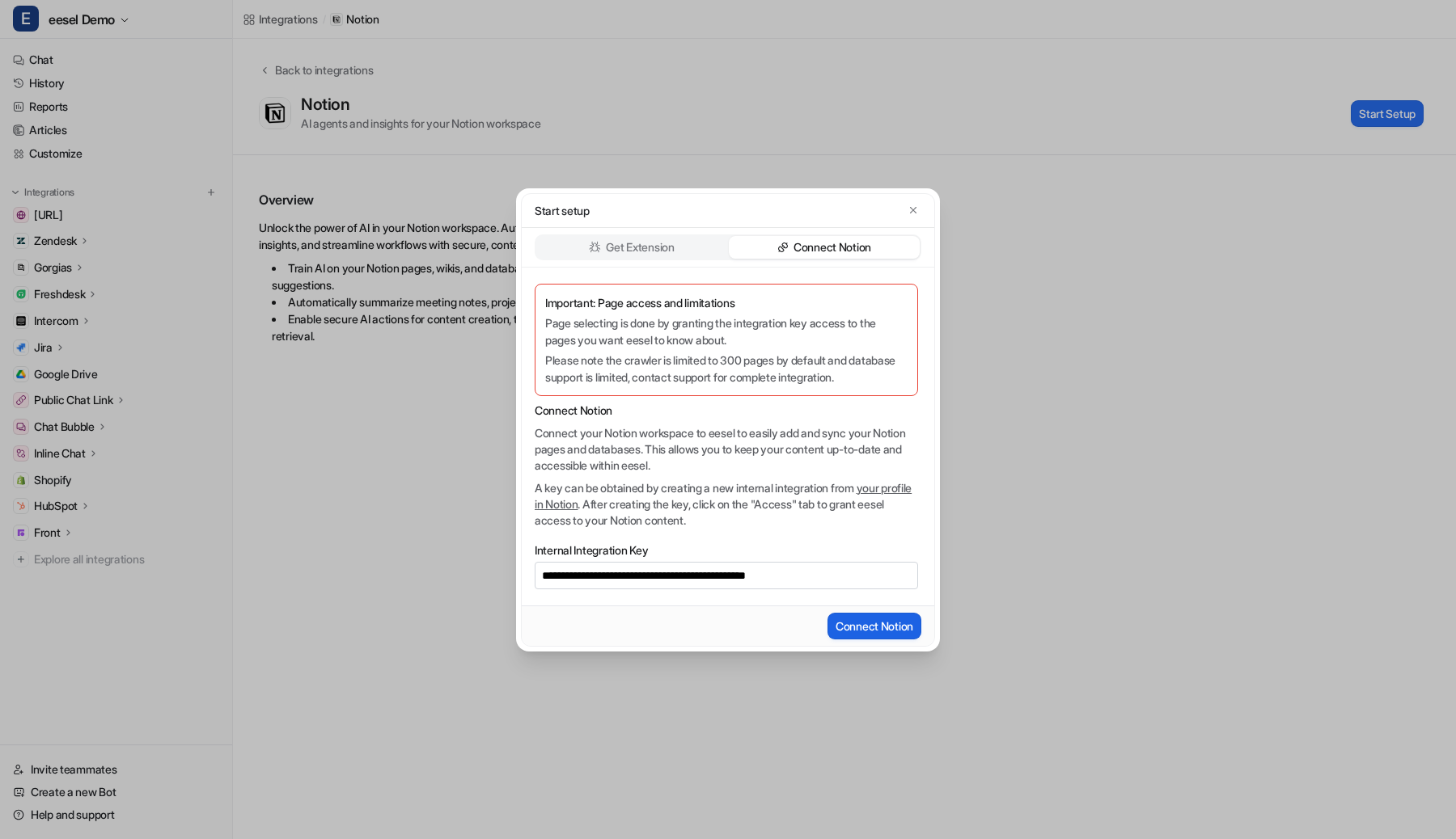
click at [846, 628] on button "Connect Notion" at bounding box center [874, 625] width 93 height 26
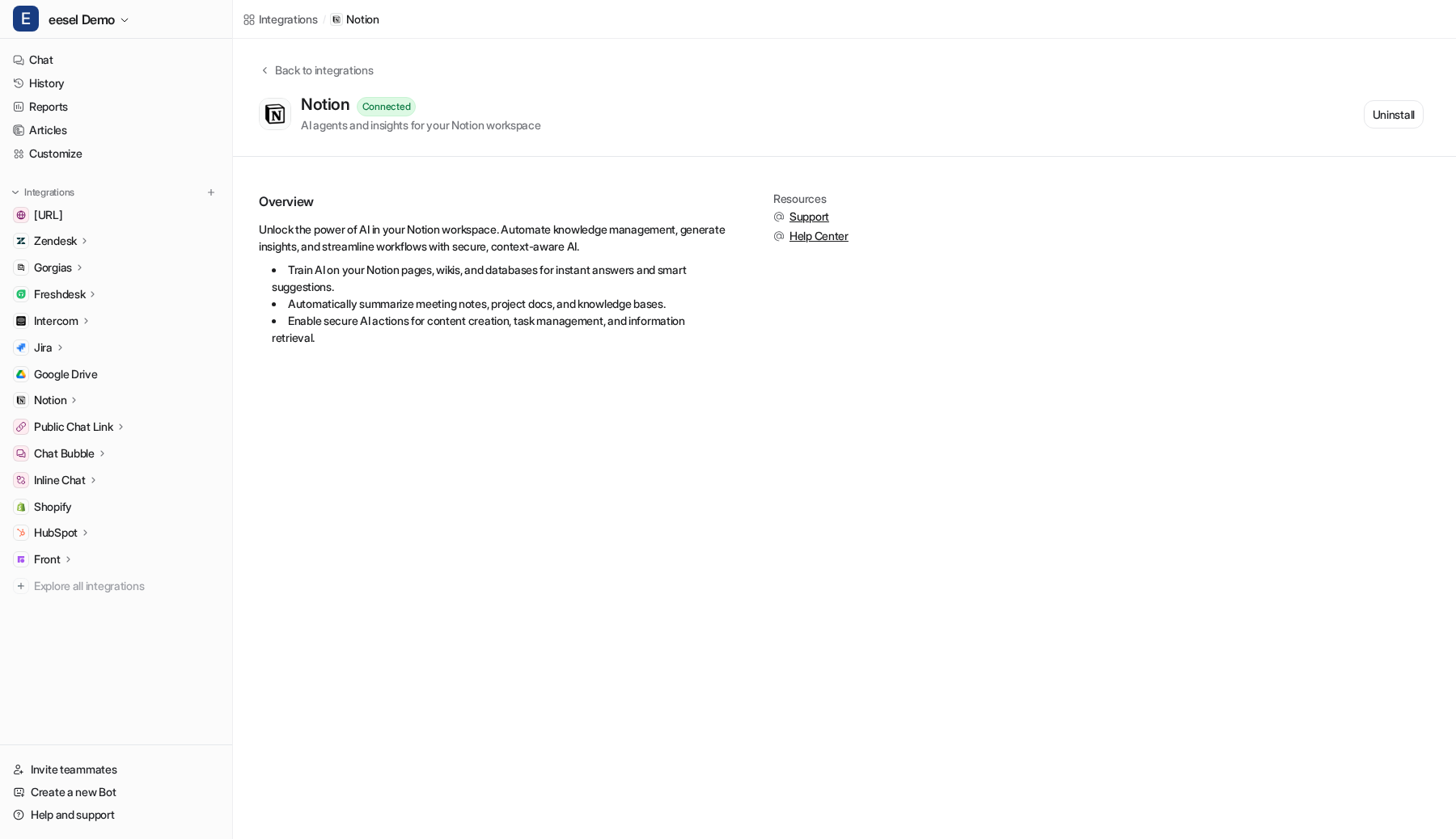
click at [70, 403] on icon at bounding box center [75, 400] width 12 height 12
click at [83, 449] on link "Links" at bounding box center [124, 446] width 202 height 22
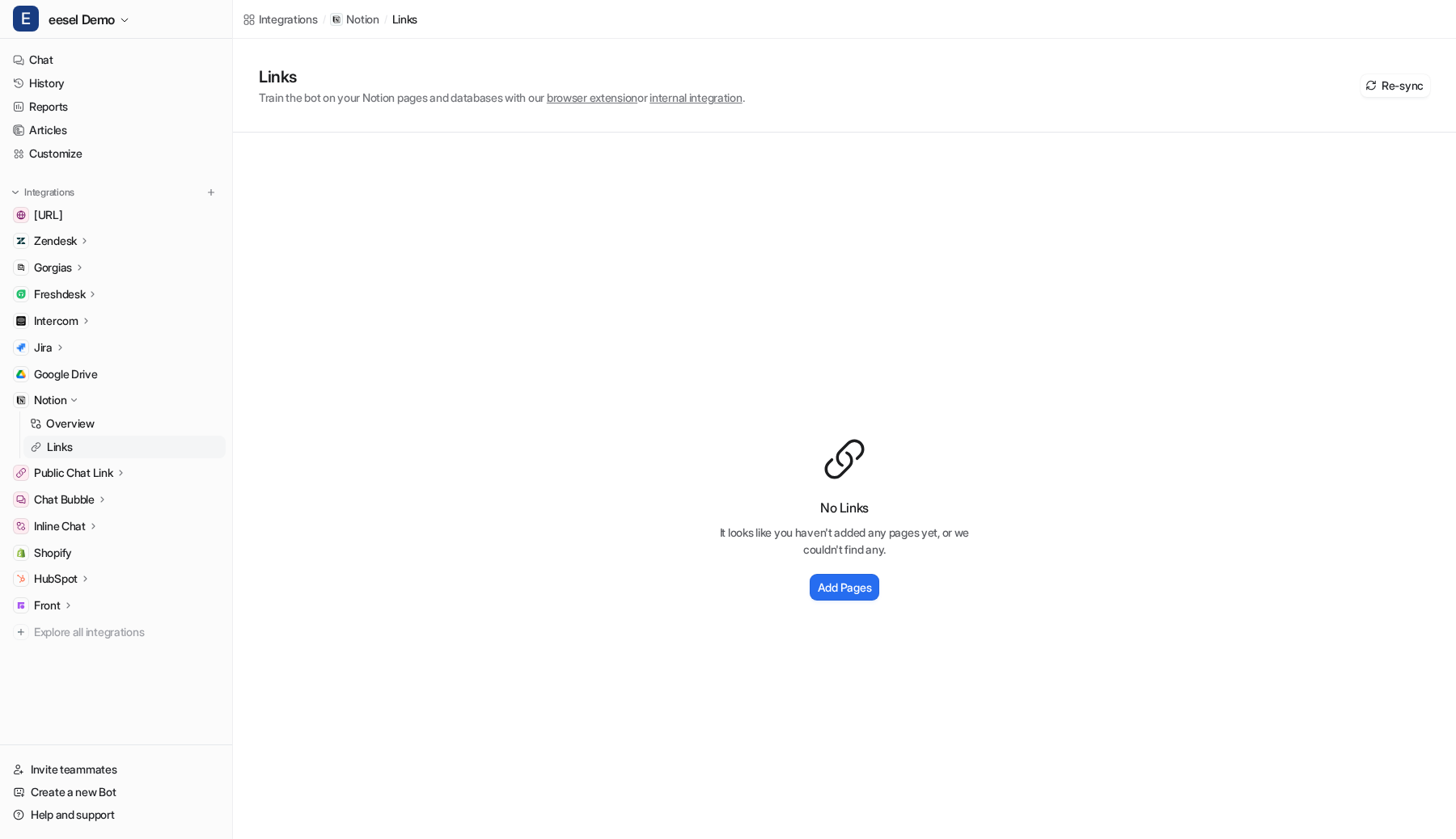
click at [89, 401] on div "Notion" at bounding box center [116, 400] width 219 height 22
click at [88, 442] on link "Links" at bounding box center [124, 446] width 202 height 22
click at [89, 425] on p "Overview" at bounding box center [70, 424] width 49 height 17
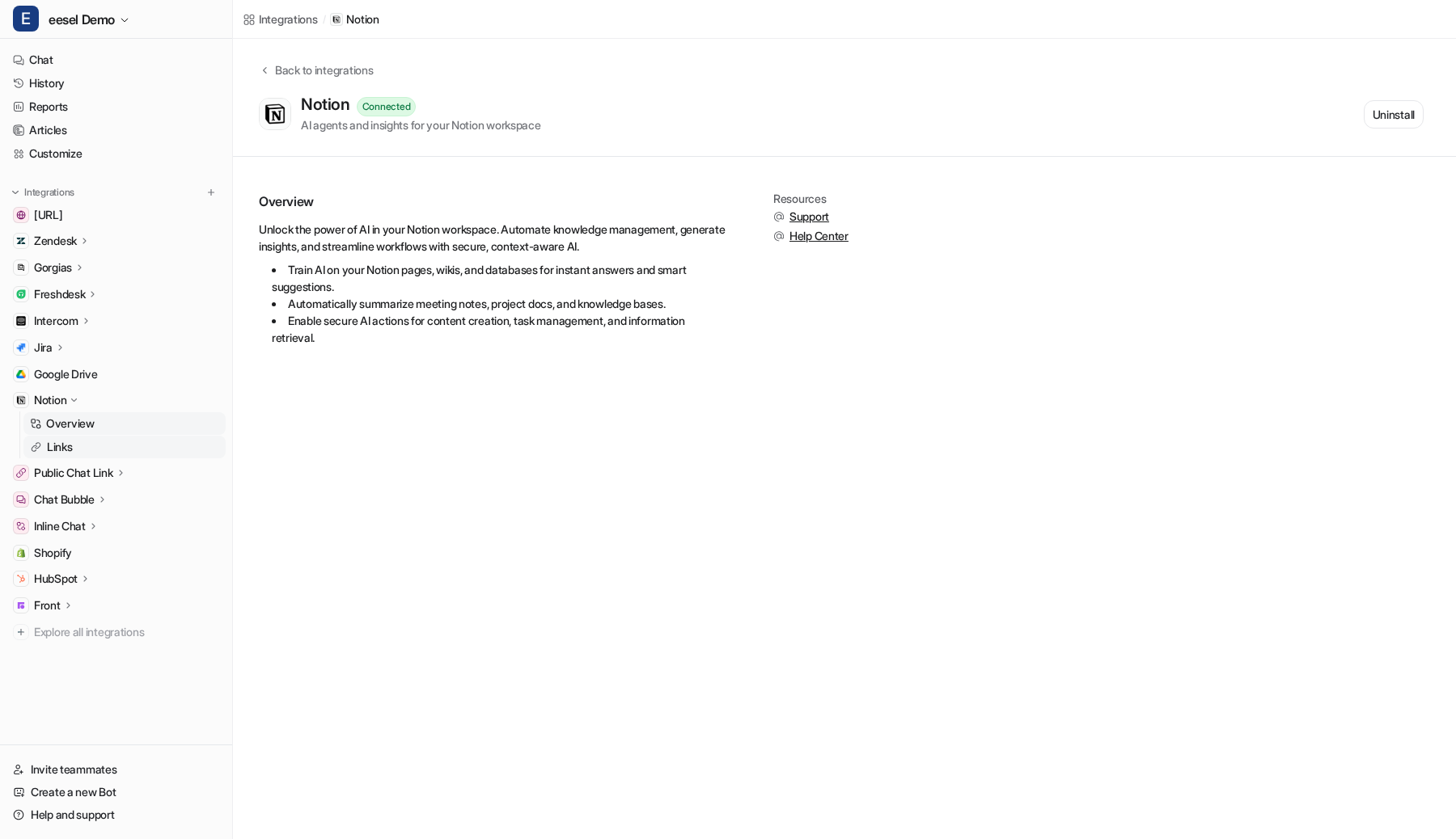
click at [89, 438] on link "Links" at bounding box center [124, 446] width 202 height 22
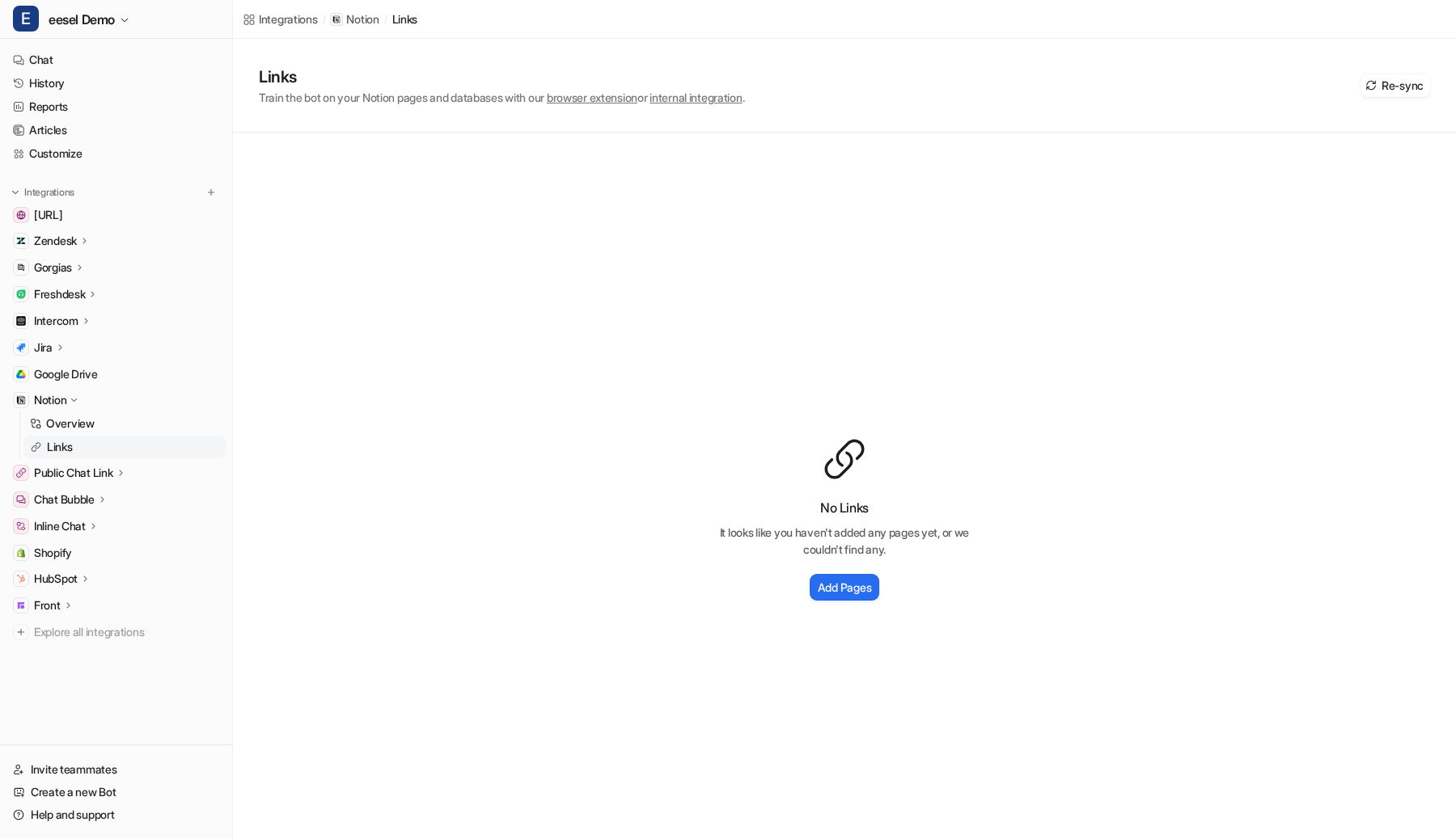
click at [421, 367] on div "No Links It looks like you haven't added any pages yet, or we couldn't find any…" at bounding box center [845, 519] width 1224 height 775
click at [1391, 84] on button "Re-sync" at bounding box center [1396, 86] width 70 height 22
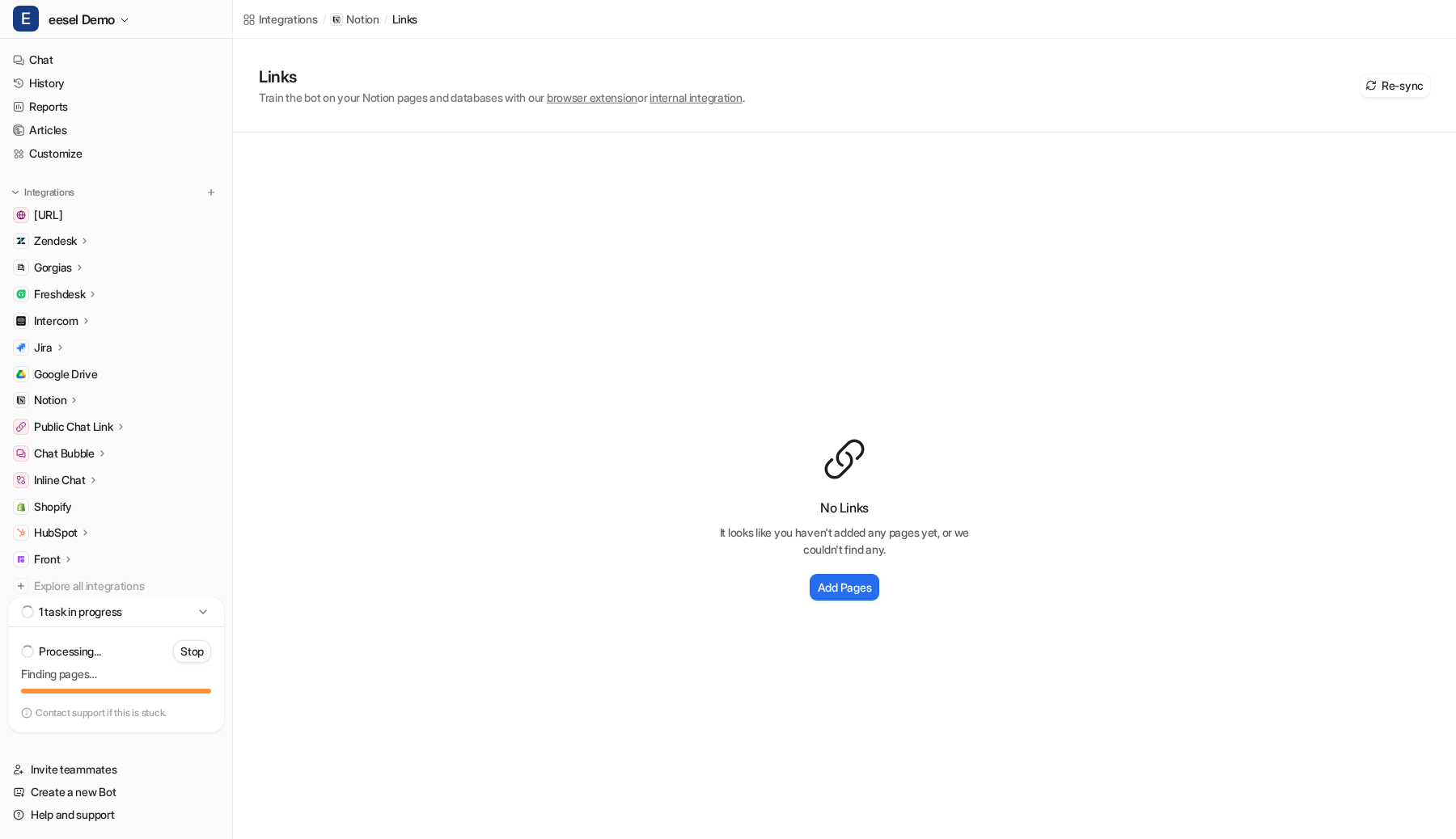
click at [70, 397] on icon at bounding box center [75, 400] width 12 height 12
click at [70, 397] on icon at bounding box center [74, 401] width 12 height 12
click at [214, 191] on img at bounding box center [211, 192] width 12 height 12
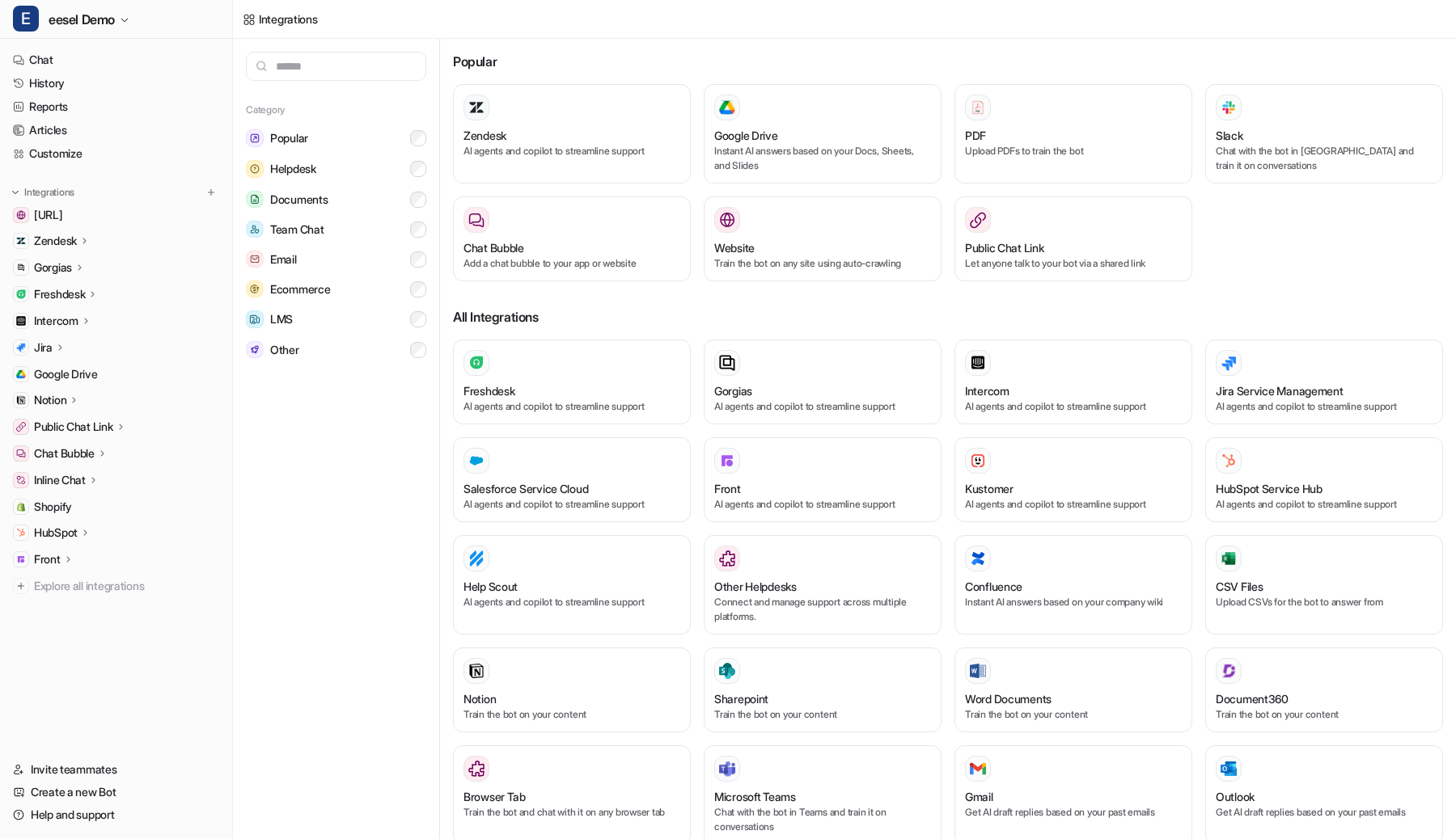
click at [66, 387] on ul "[URL] Zendesk Overview Sources AI Agent AI Copilot Gorgias Overview Sources AI …" at bounding box center [116, 401] width 219 height 394
click at [66, 390] on div "Notion" at bounding box center [116, 400] width 219 height 22
click at [65, 445] on p "Links" at bounding box center [59, 447] width 26 height 17
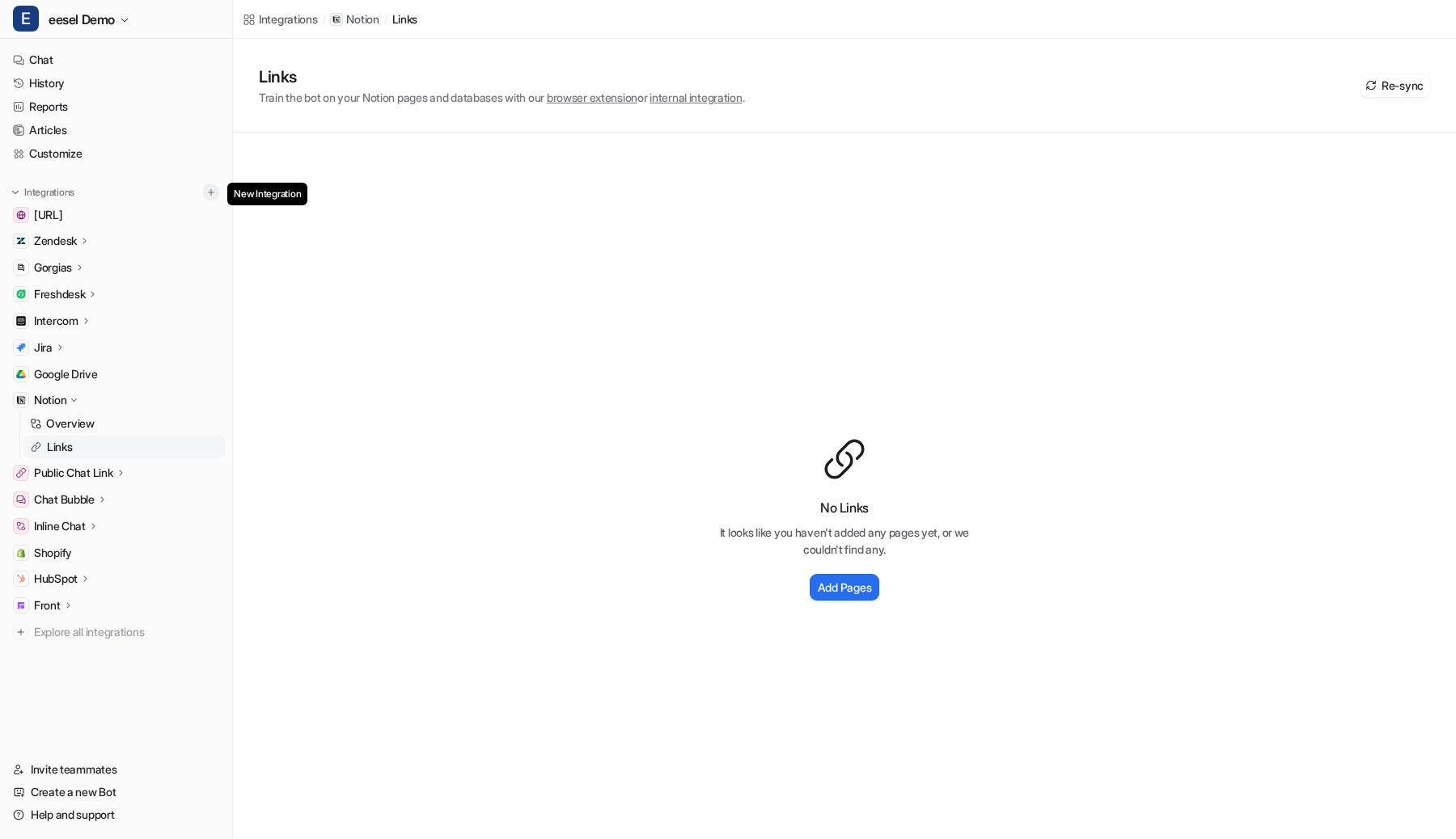
click at [215, 190] on img at bounding box center [211, 192] width 12 height 12
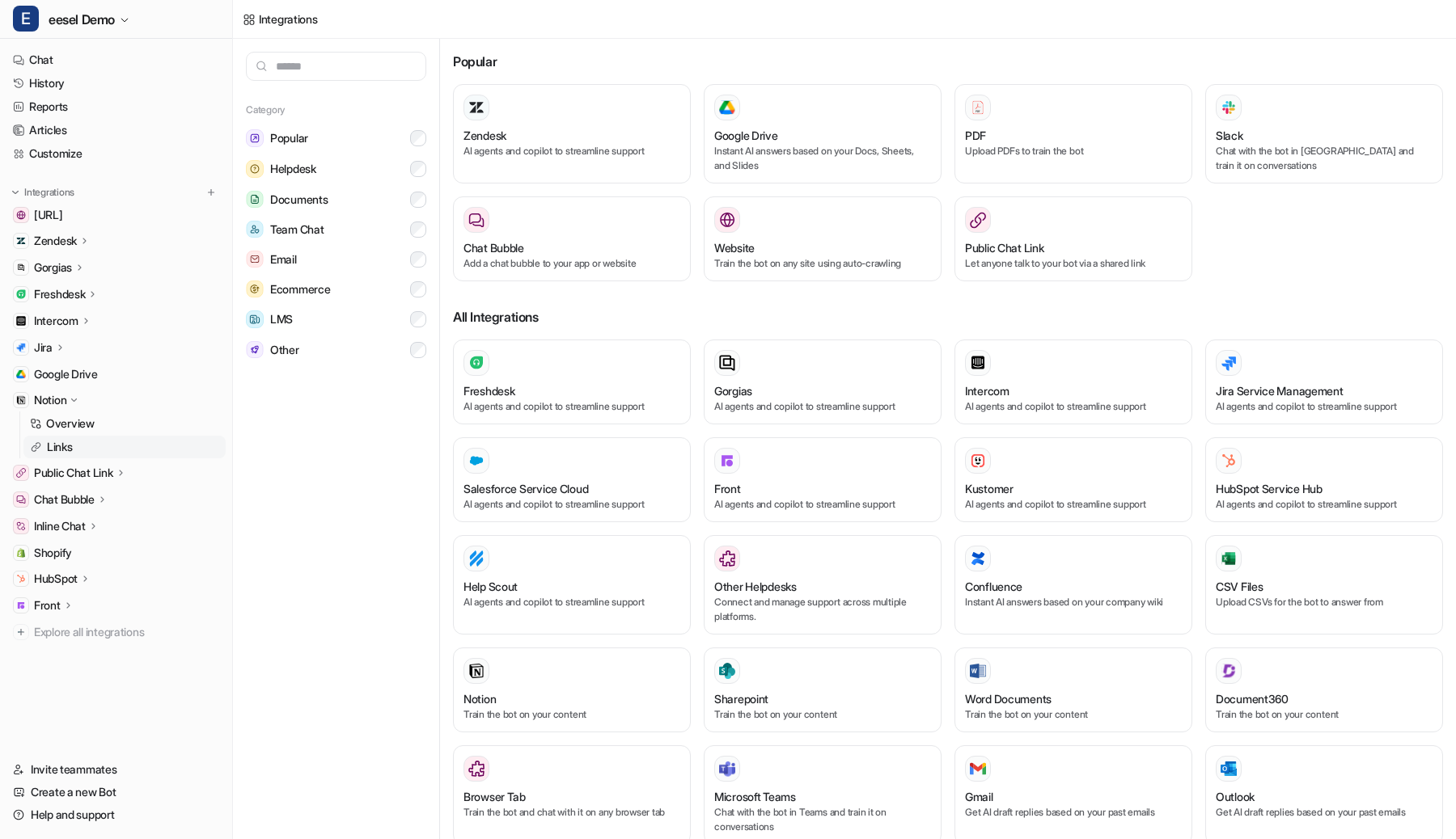
click at [108, 439] on link "Links" at bounding box center [124, 446] width 202 height 22
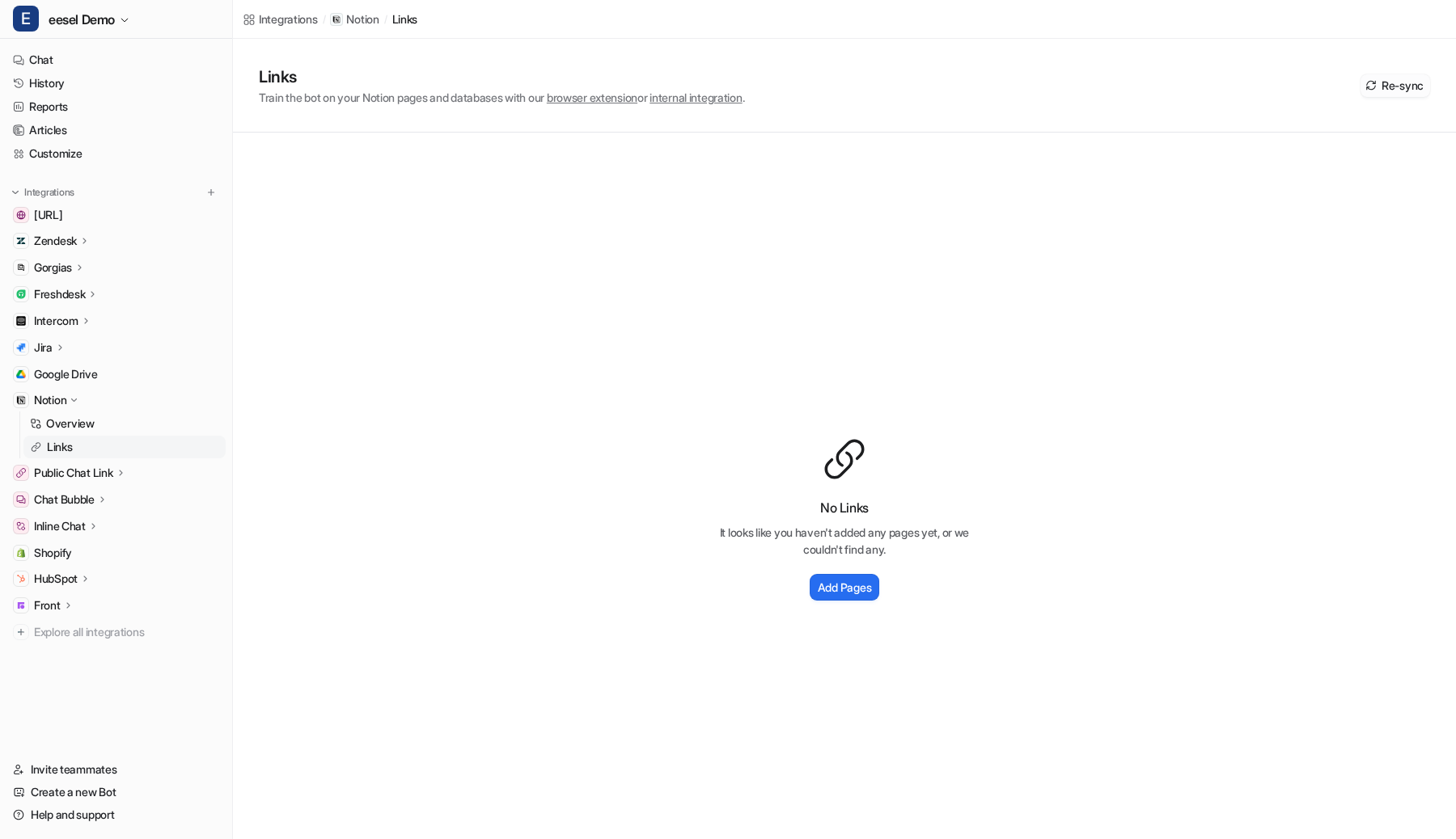
click at [1417, 90] on button "Re-sync" at bounding box center [1396, 86] width 70 height 22
click at [75, 420] on p "Overview" at bounding box center [70, 424] width 49 height 17
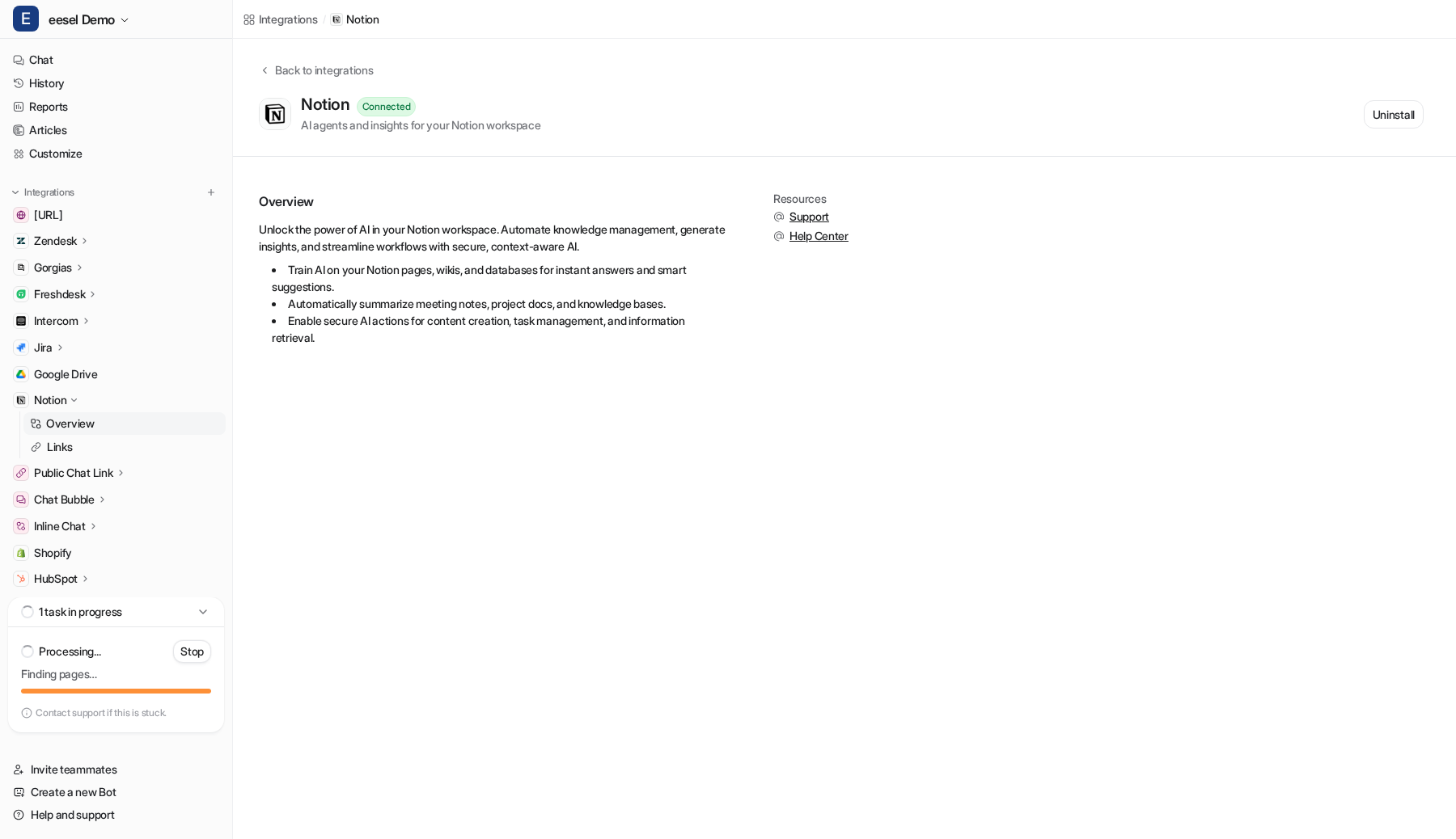
click at [77, 399] on icon at bounding box center [74, 401] width 12 height 12
click at [210, 196] on img at bounding box center [211, 192] width 12 height 12
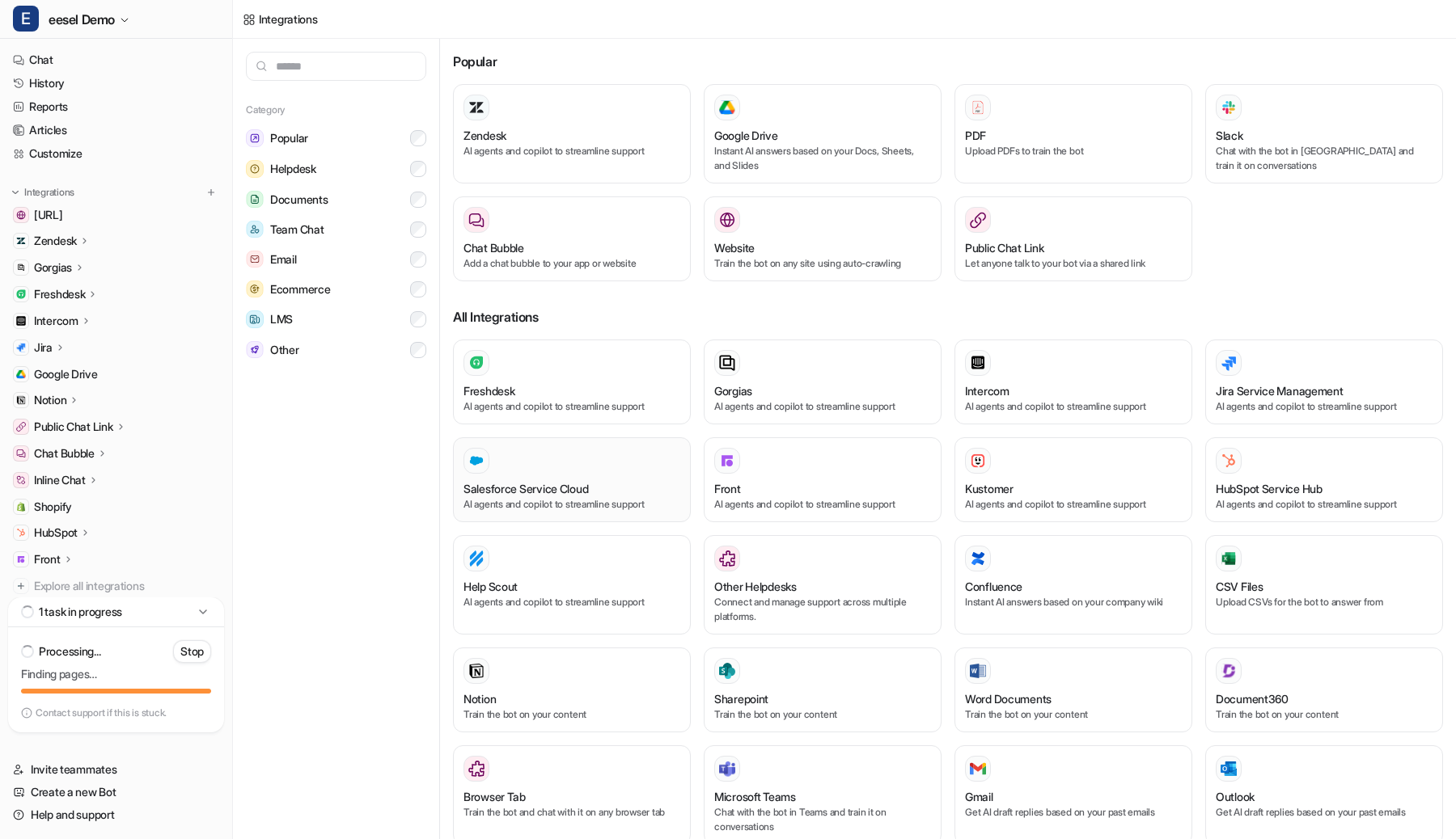
click at [551, 464] on div at bounding box center [572, 461] width 217 height 26
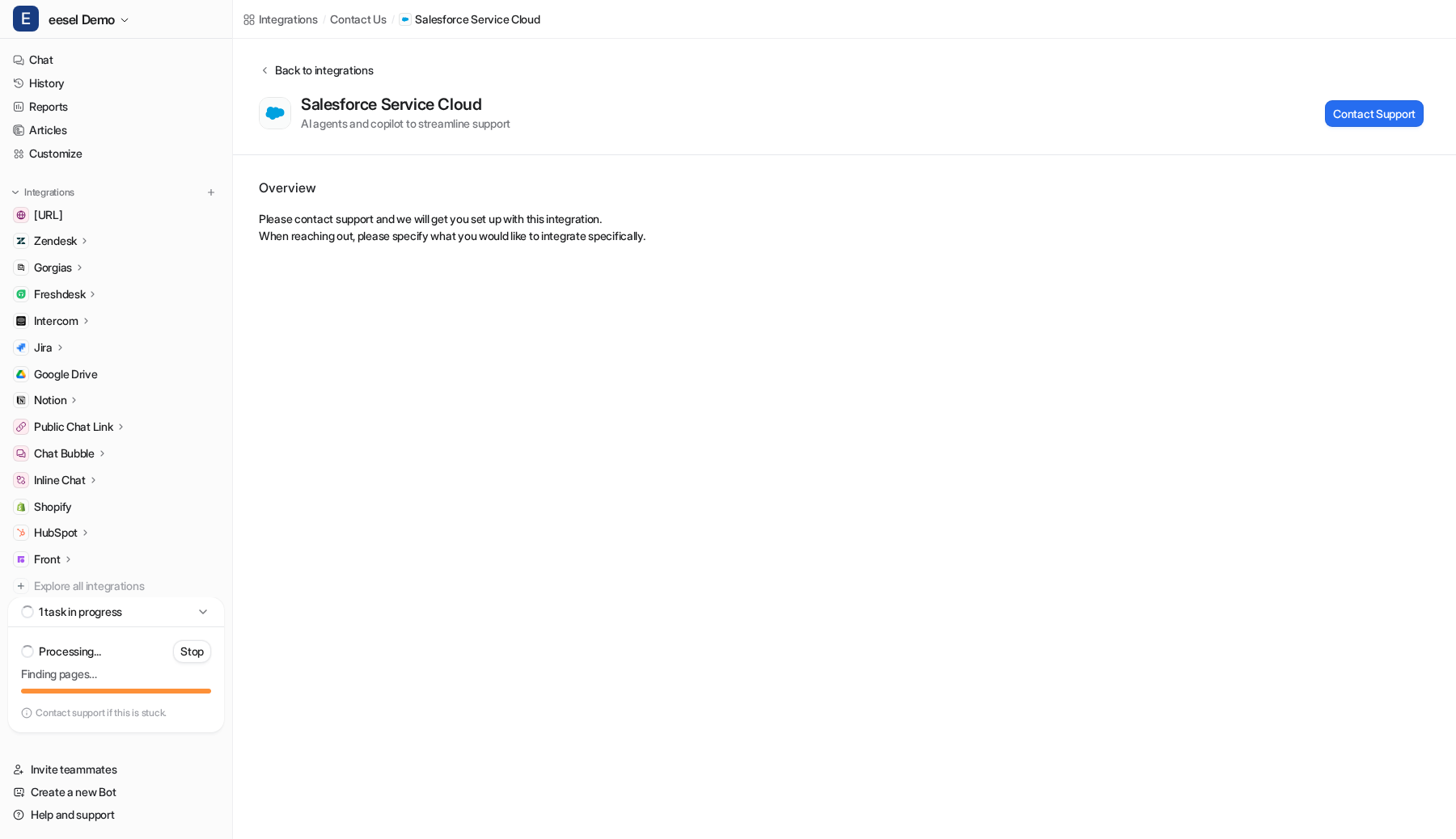
click at [309, 71] on div "Back to integrations" at bounding box center [322, 69] width 103 height 17
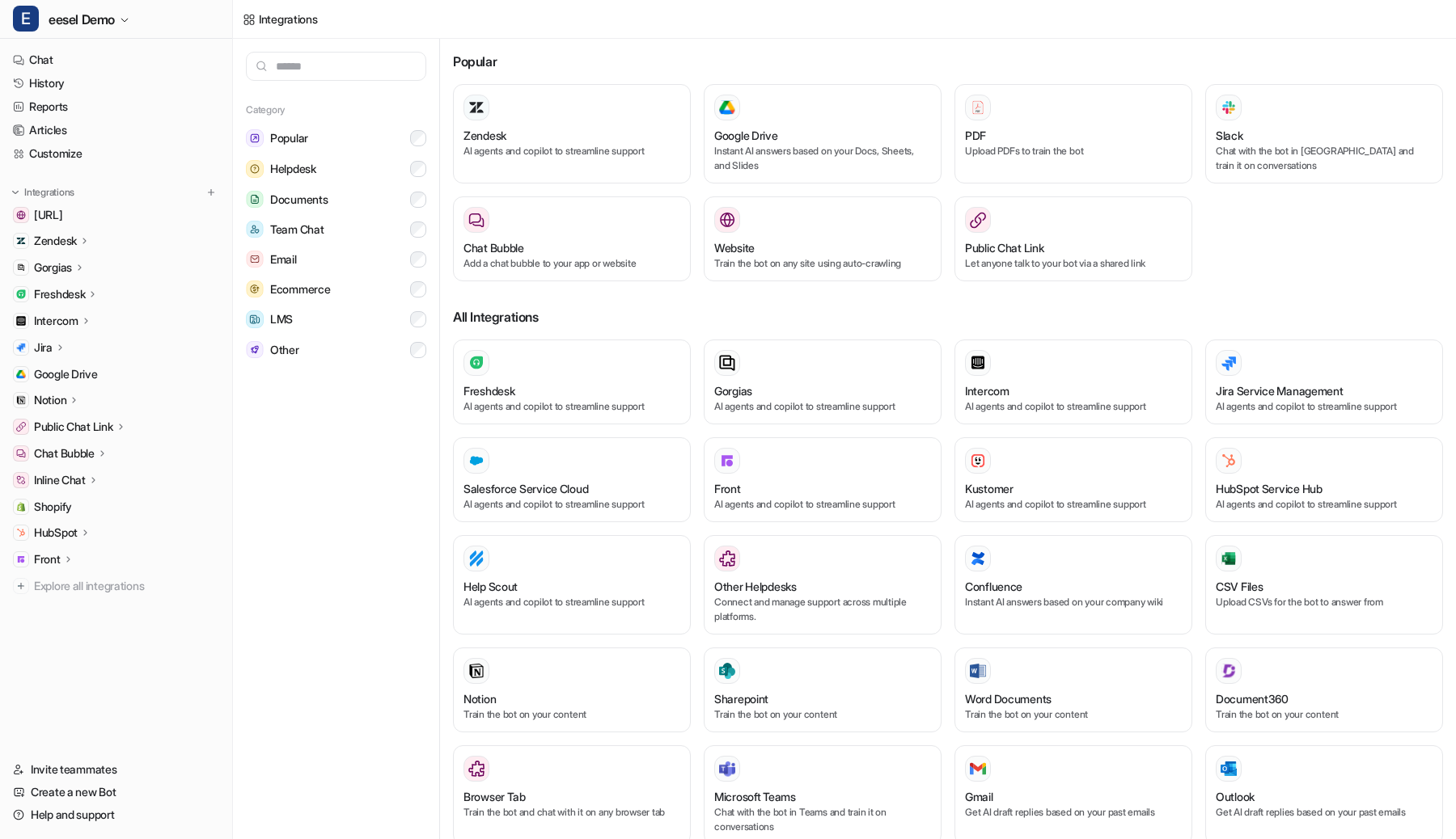
click at [46, 400] on p "Notion" at bounding box center [50, 400] width 32 height 17
click at [77, 440] on link "Links" at bounding box center [124, 446] width 202 height 22
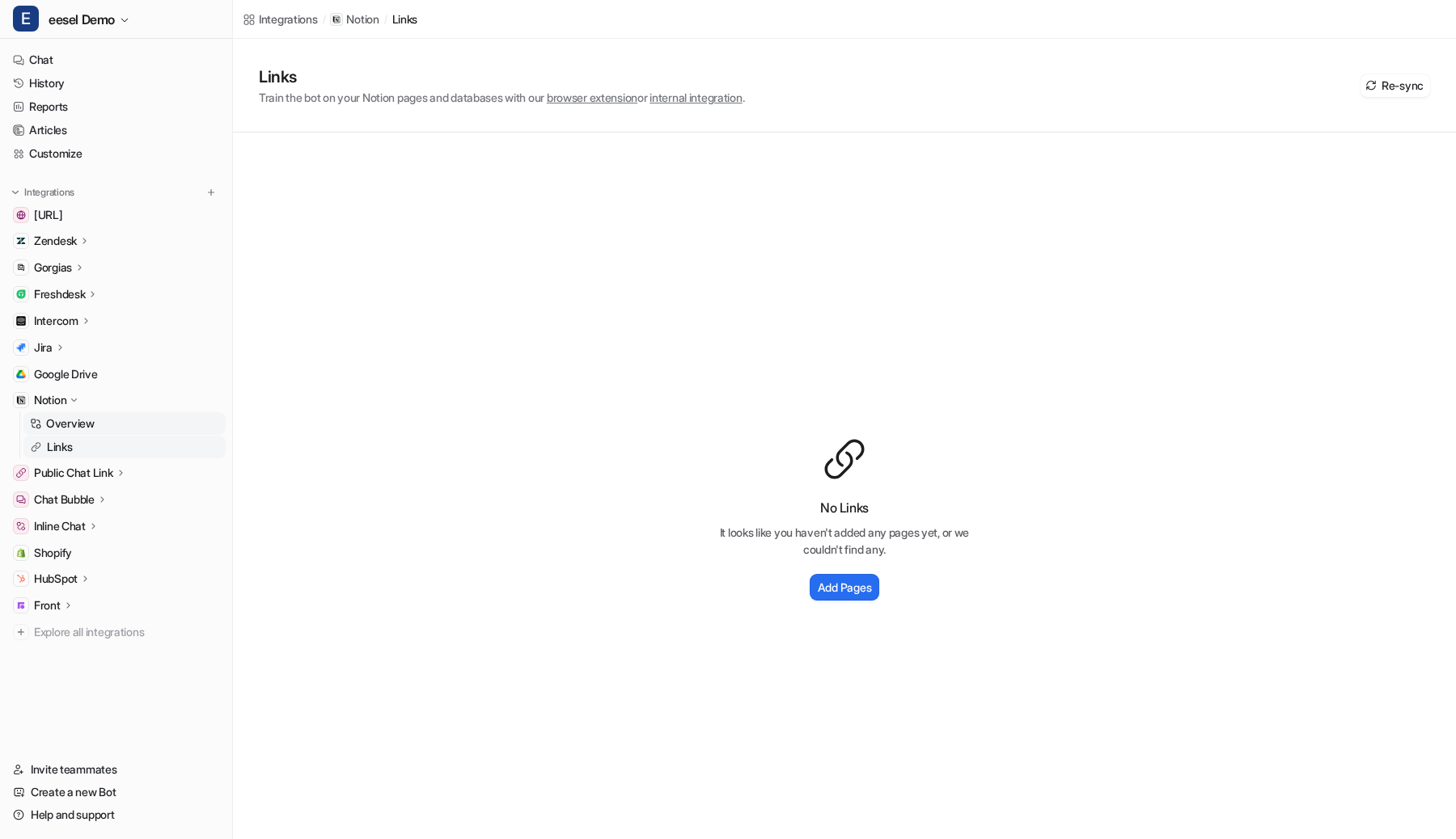
click at [89, 426] on p "Overview" at bounding box center [70, 424] width 49 height 17
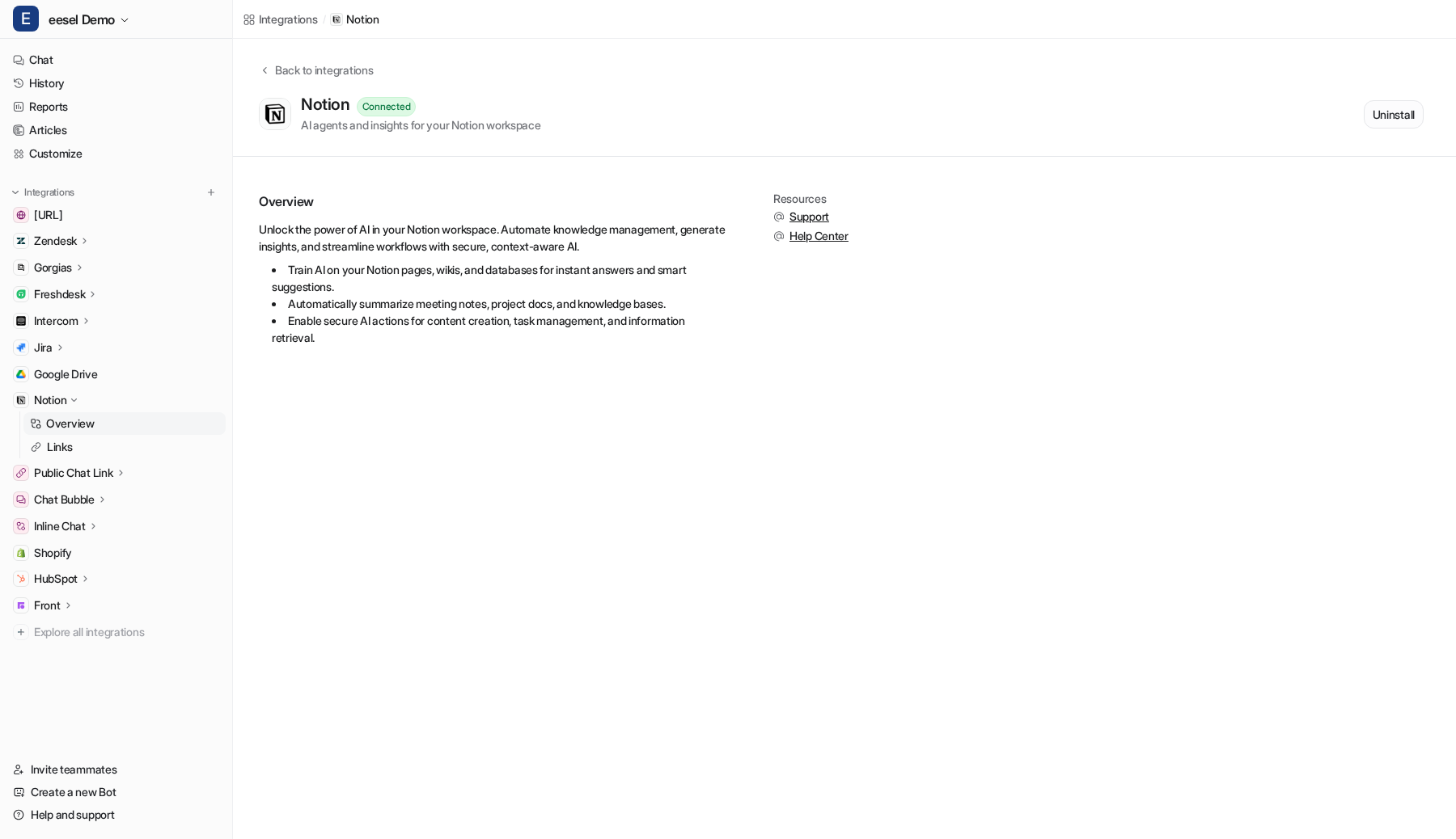
click at [1374, 109] on button "Uninstall" at bounding box center [1394, 114] width 60 height 28
click at [1390, 117] on button "Start Setup" at bounding box center [1387, 113] width 73 height 26
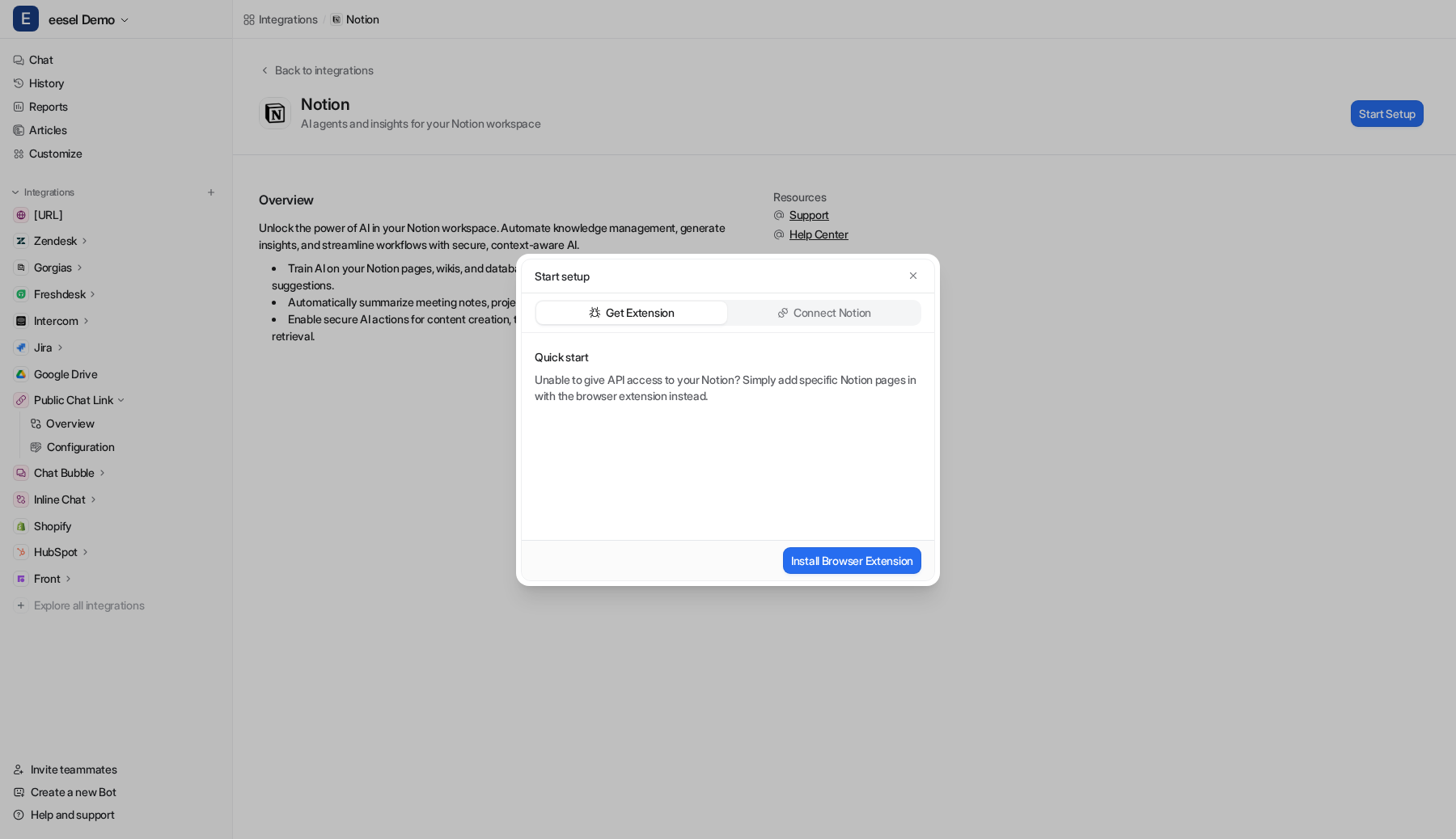
click at [862, 315] on p "Connect Notion" at bounding box center [833, 313] width 78 height 17
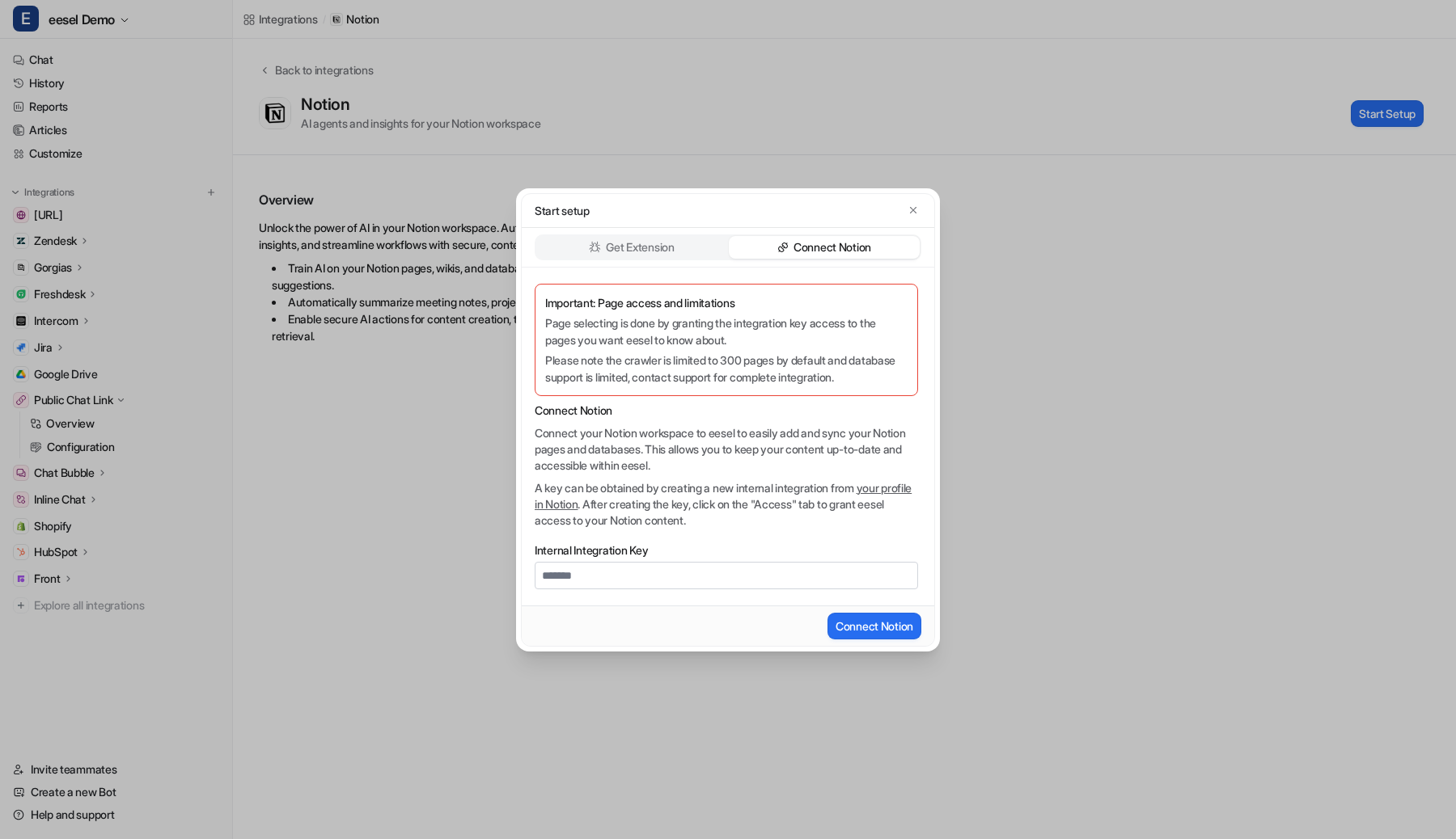
click at [580, 502] on link "your profile in Notion" at bounding box center [724, 496] width 377 height 30
click at [674, 591] on div "Important: Page access and limitations Page selecting is done by granting the i…" at bounding box center [728, 437] width 412 height 338
click at [675, 581] on input "Internal Integration Key" at bounding box center [727, 576] width 383 height 27
paste input "**********"
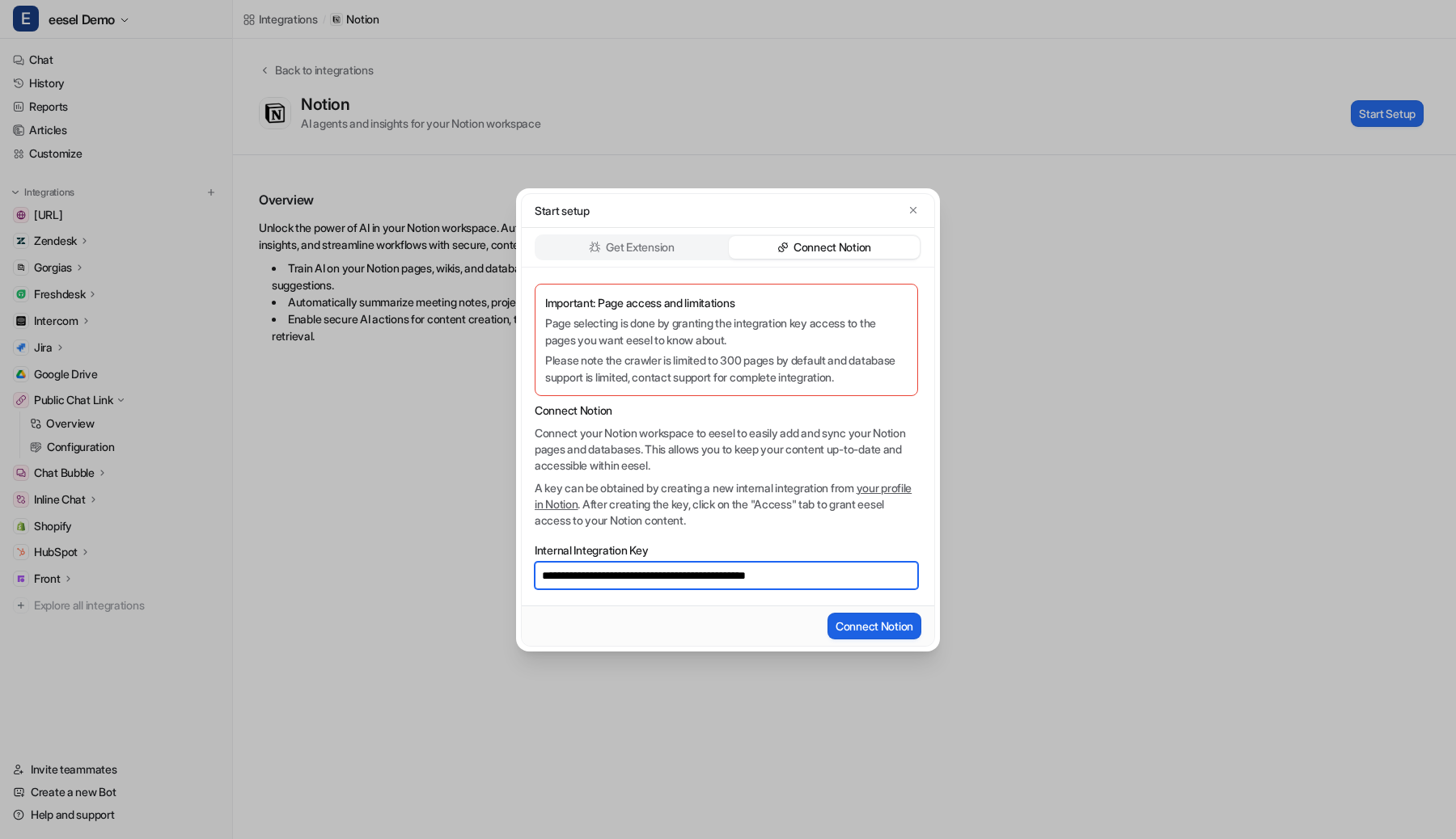
type input "**********"
click at [853, 627] on button "Connect Notion" at bounding box center [874, 625] width 93 height 26
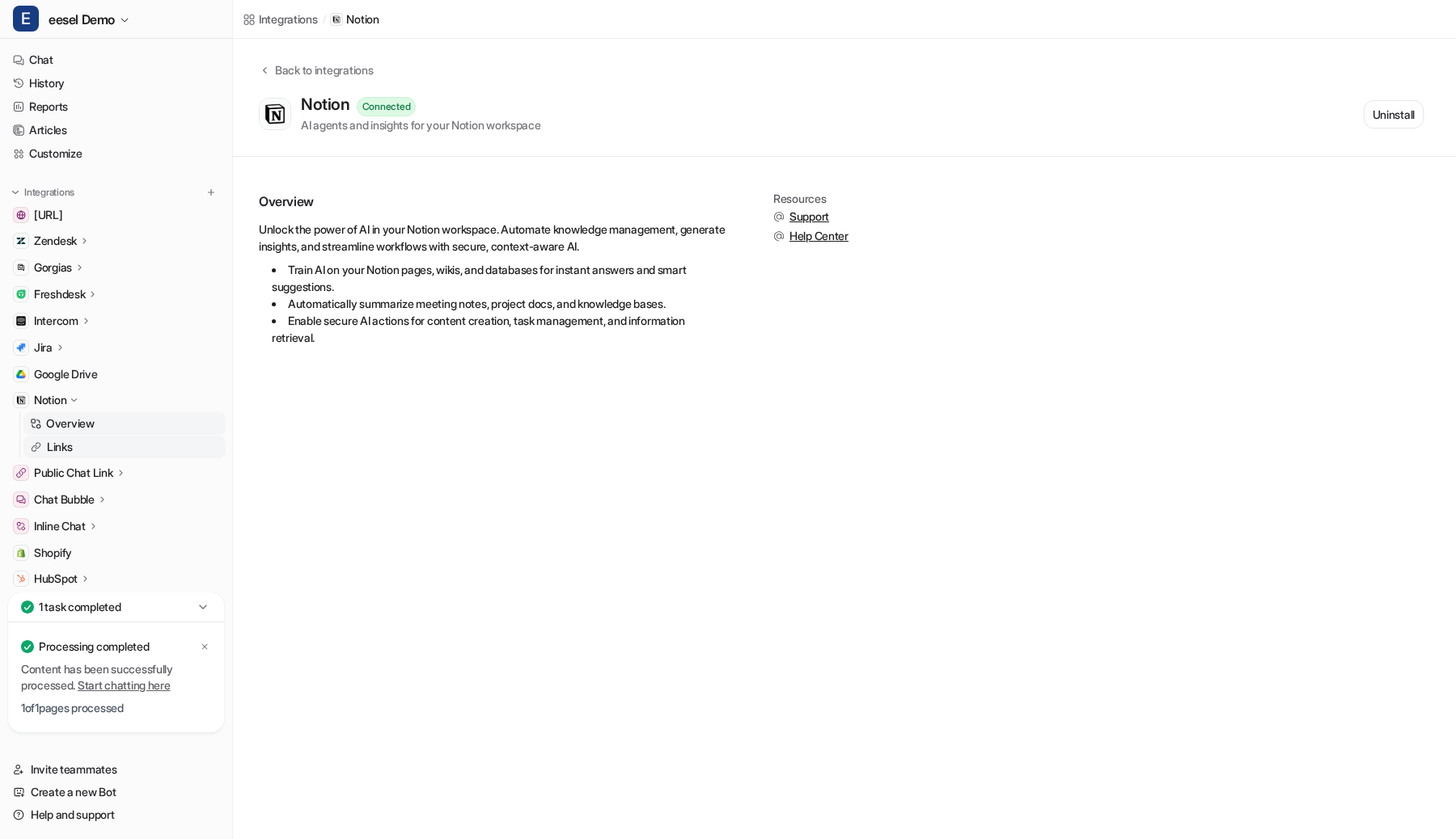
click at [121, 436] on link "Links" at bounding box center [124, 446] width 202 height 22
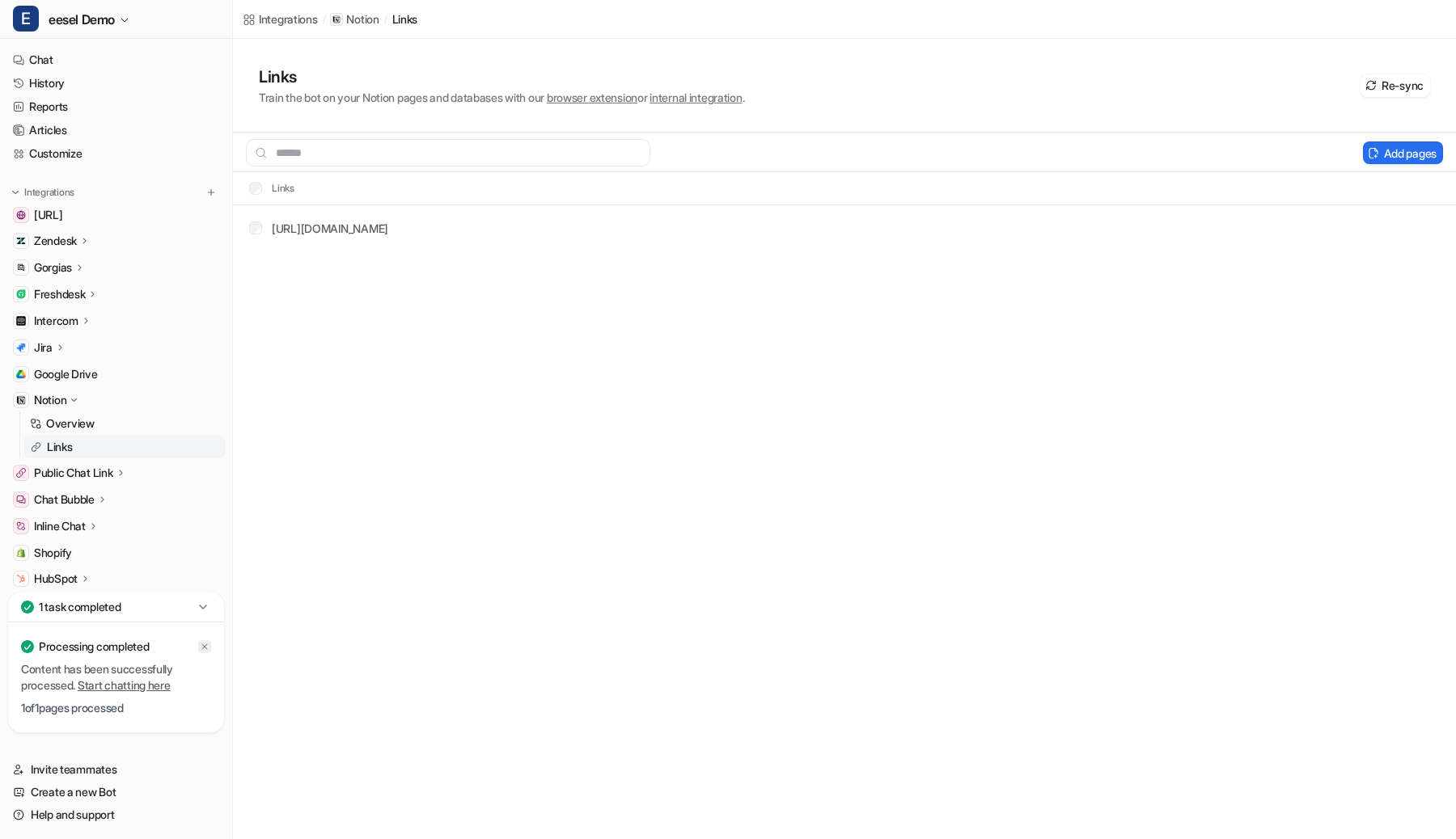
click at [205, 651] on icon at bounding box center [204, 647] width 10 height 10
click at [79, 400] on icon at bounding box center [74, 401] width 12 height 12
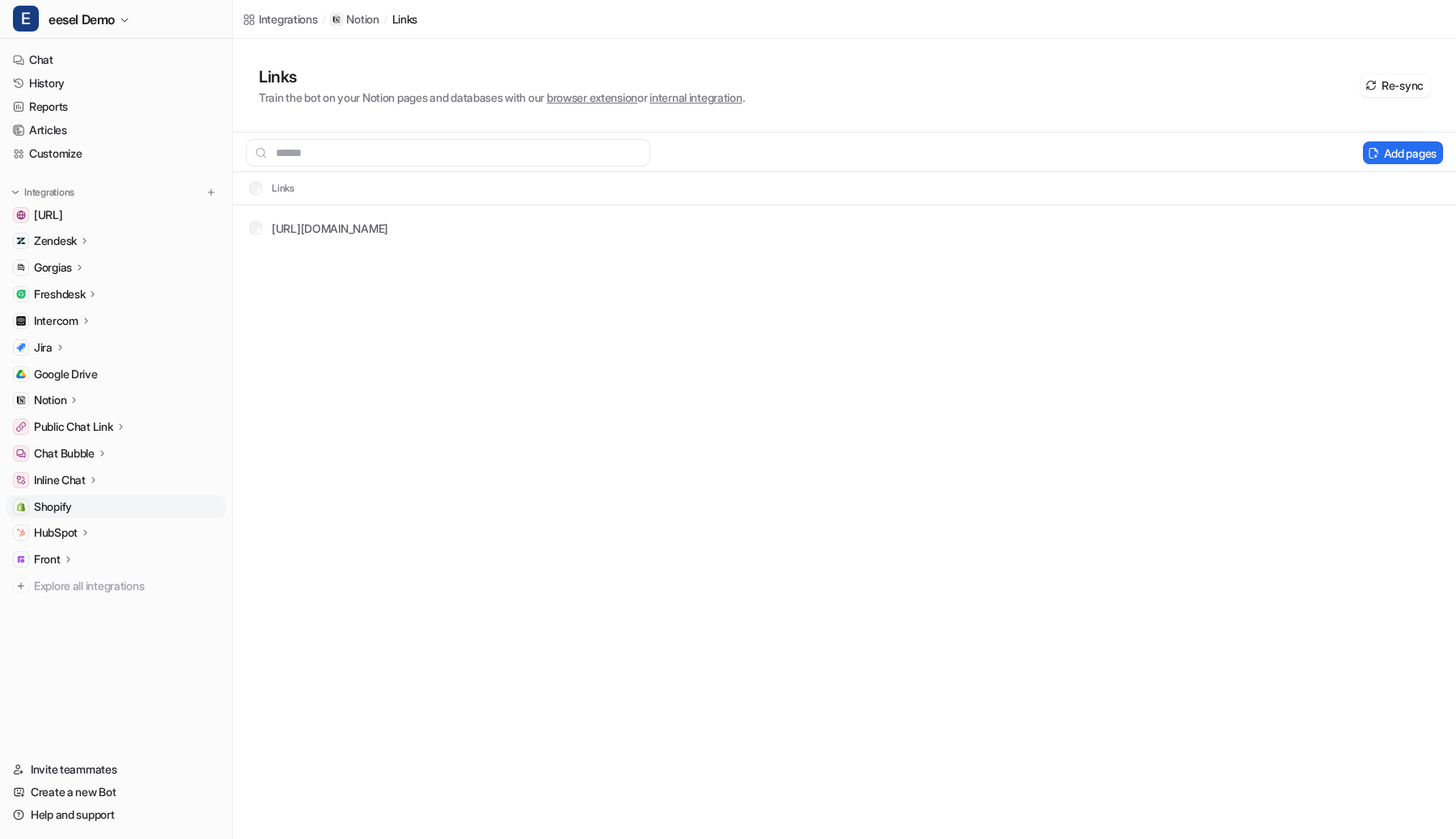
click at [67, 506] on span "Shopify" at bounding box center [53, 507] width 38 height 17
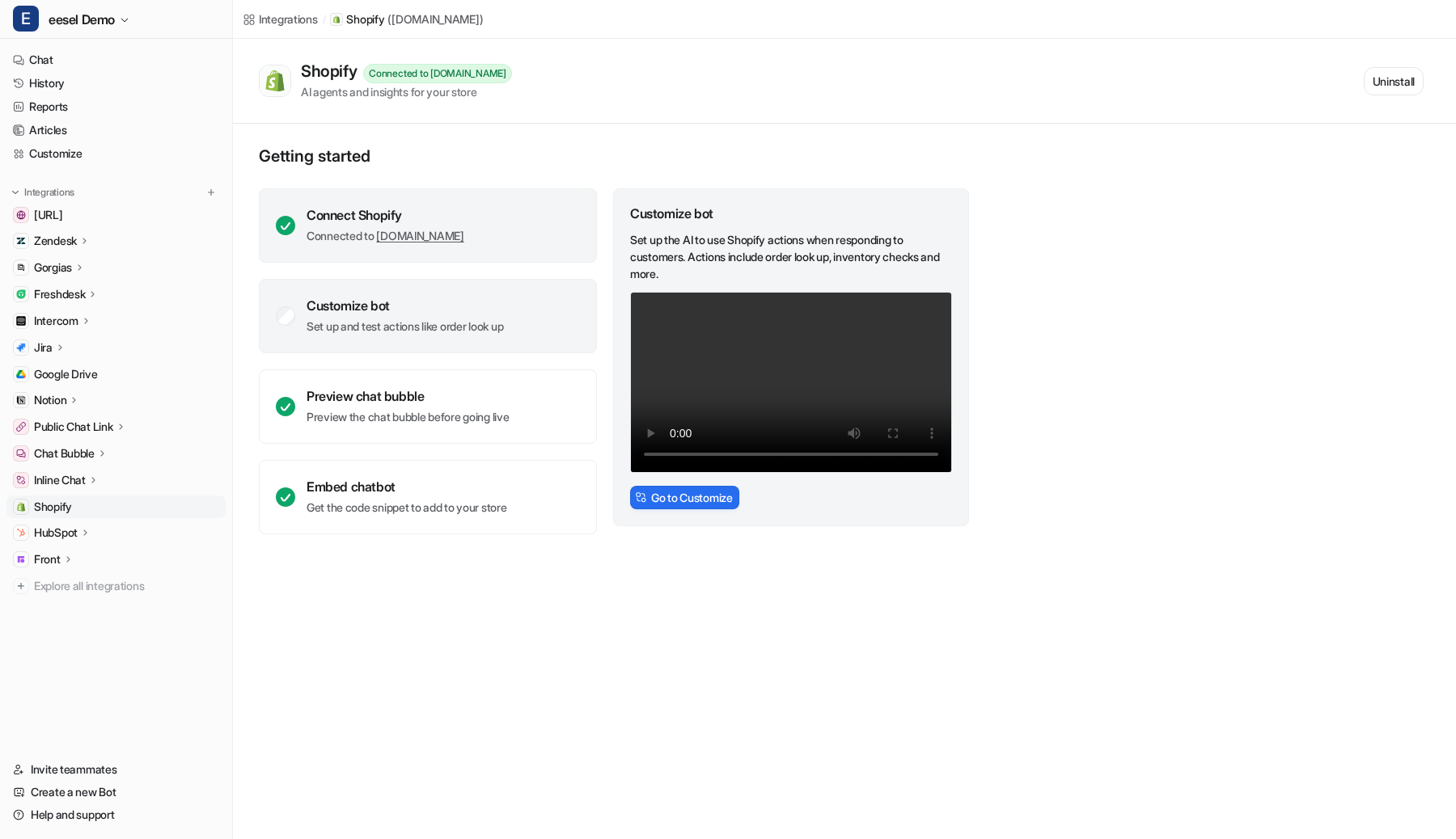
click at [560, 227] on div "Connect Shopify Connected to [DOMAIN_NAME]" at bounding box center [428, 226] width 338 height 75
